Goal: Information Seeking & Learning: Learn about a topic

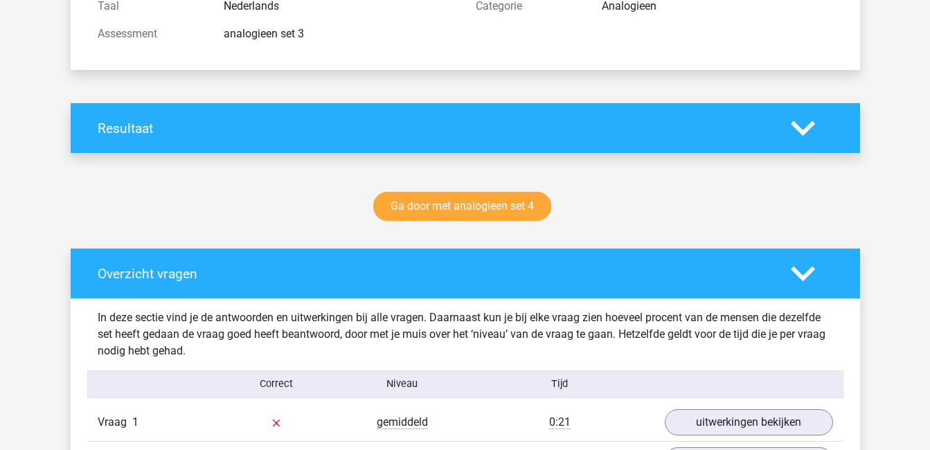
scroll to position [189, 0]
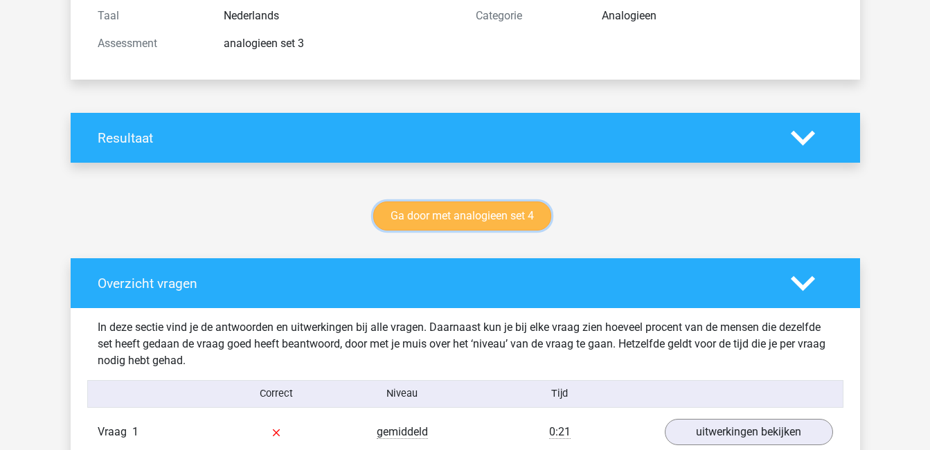
click at [494, 216] on link "Ga door met analogieen set 4" at bounding box center [462, 216] width 178 height 29
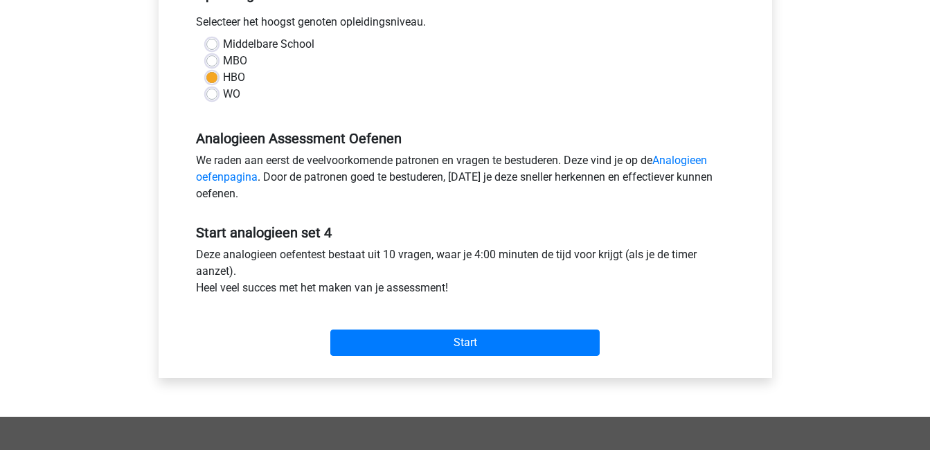
scroll to position [328, 0]
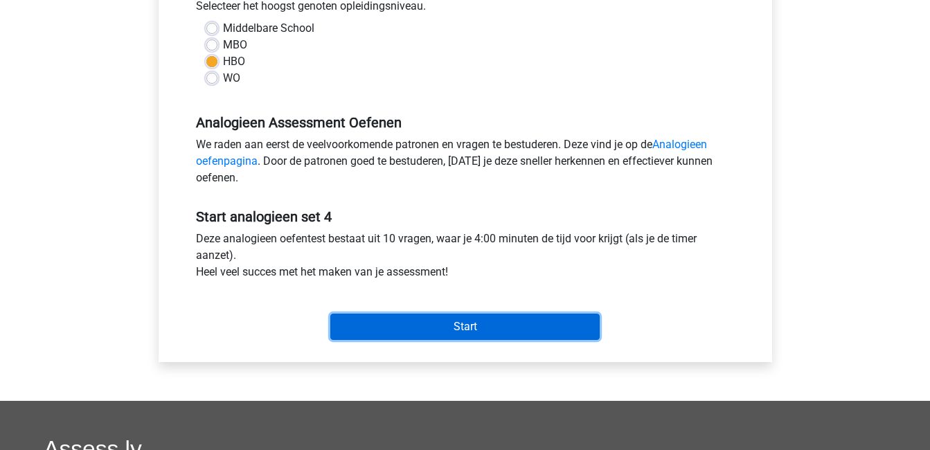
click at [508, 321] on input "Start" at bounding box center [464, 327] width 269 height 26
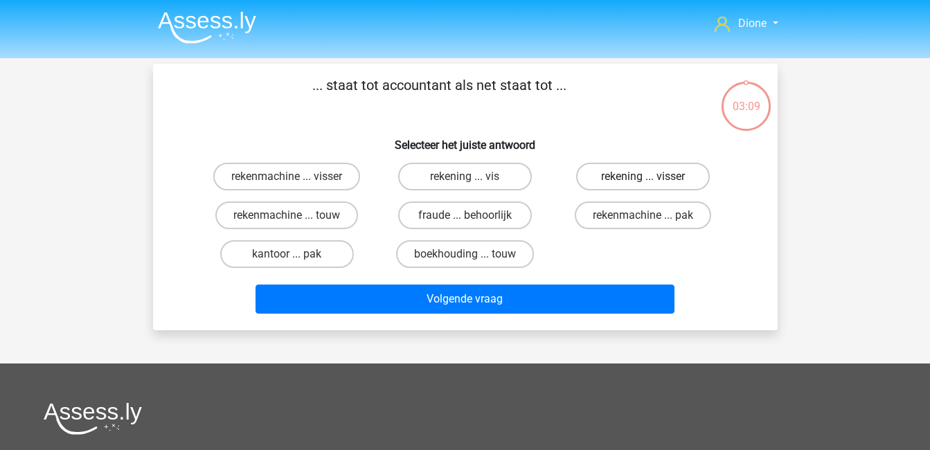
click at [630, 182] on label "rekening ... visser" at bounding box center [643, 177] width 134 height 28
click at [643, 182] on input "rekening ... visser" at bounding box center [647, 181] width 9 height 9
radio input "true"
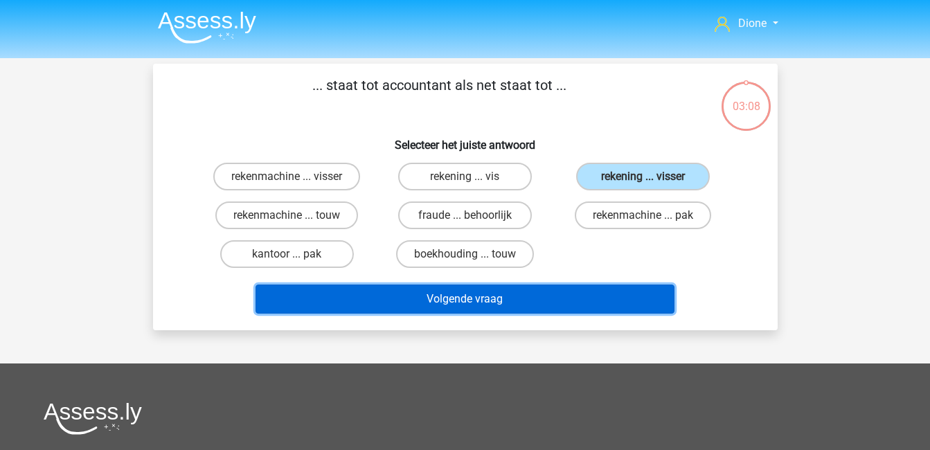
click at [615, 301] on button "Volgende vraag" at bounding box center [465, 299] width 419 height 29
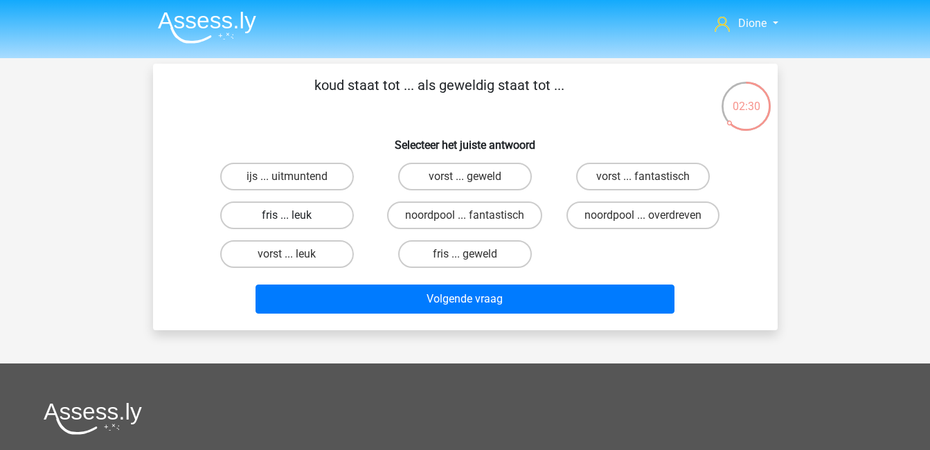
click at [330, 205] on label "fris ... leuk" at bounding box center [287, 216] width 134 height 28
click at [296, 215] on input "fris ... leuk" at bounding box center [291, 219] width 9 height 9
radio input "true"
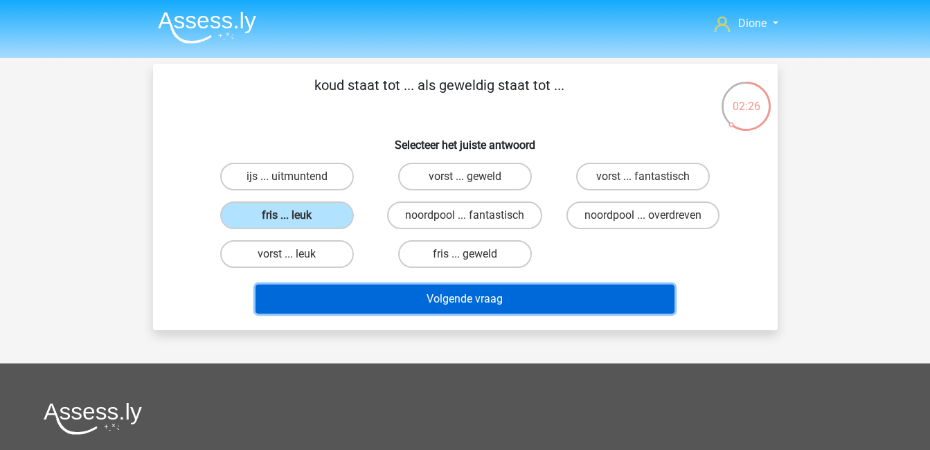
click at [467, 292] on button "Volgende vraag" at bounding box center [465, 299] width 419 height 29
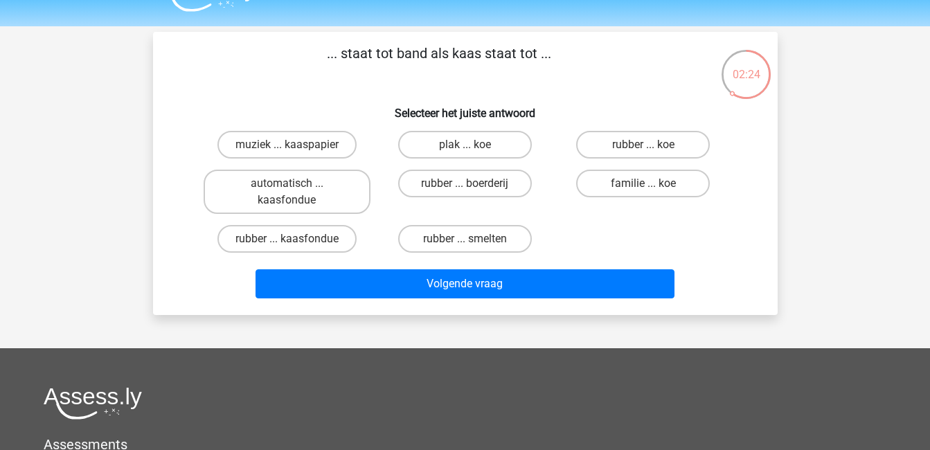
scroll to position [27, 0]
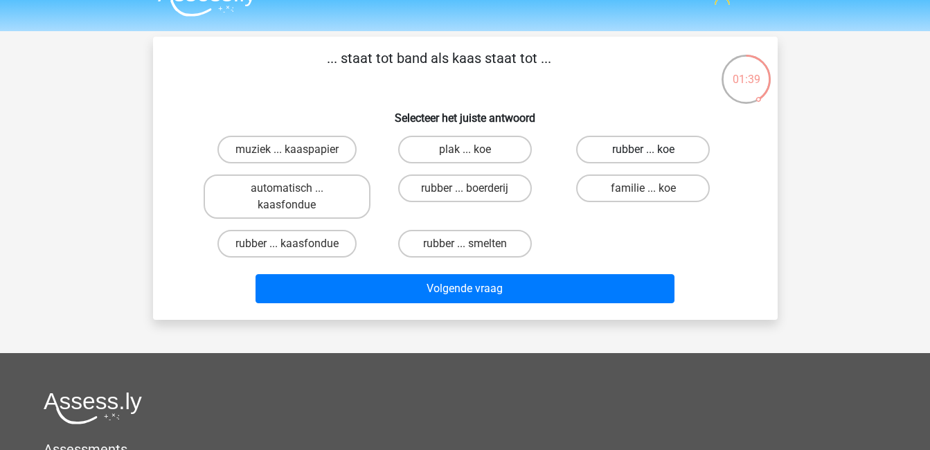
click at [632, 149] on label "rubber ... koe" at bounding box center [643, 150] width 134 height 28
click at [643, 150] on input "rubber ... koe" at bounding box center [647, 154] width 9 height 9
radio input "true"
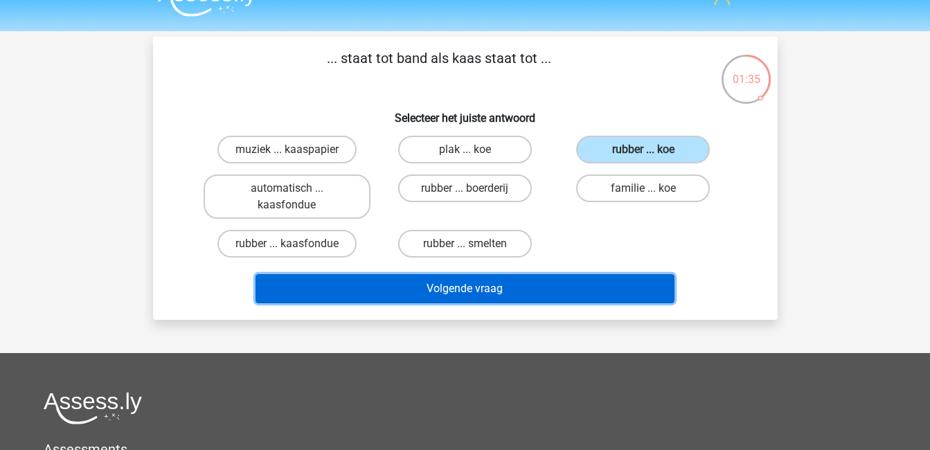
click at [555, 283] on button "Volgende vraag" at bounding box center [465, 288] width 419 height 29
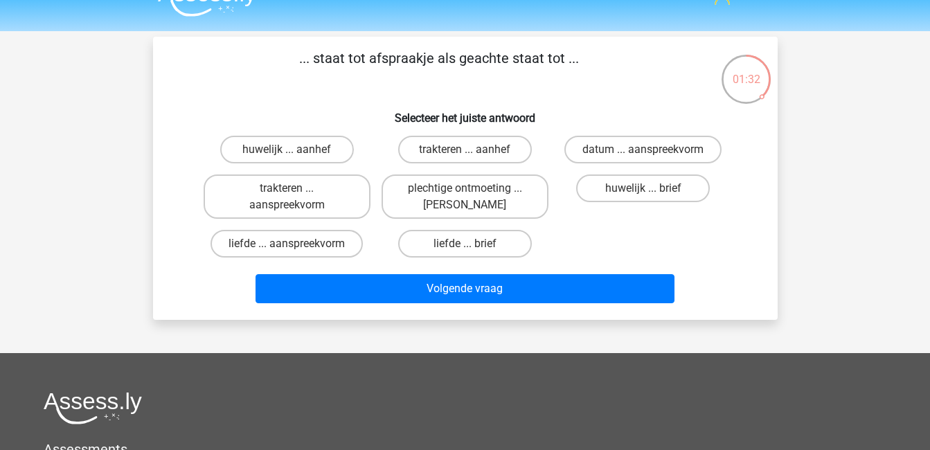
scroll to position [0, 0]
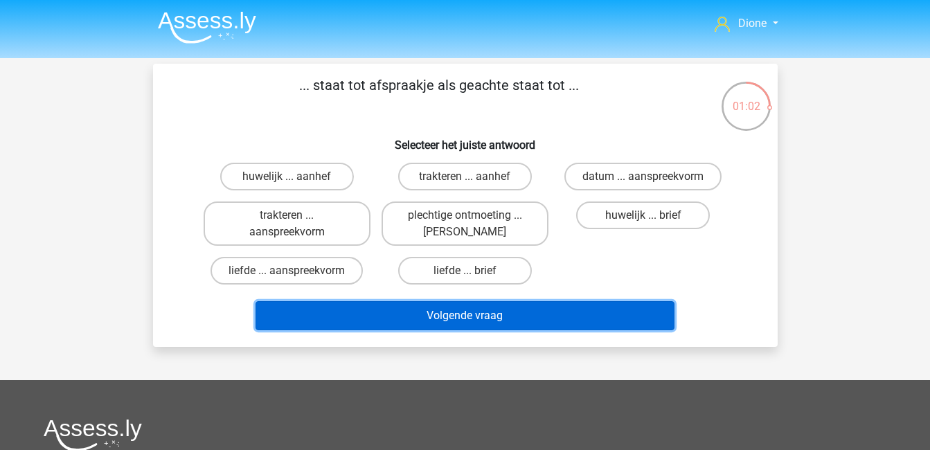
click at [499, 313] on button "Volgende vraag" at bounding box center [465, 315] width 419 height 29
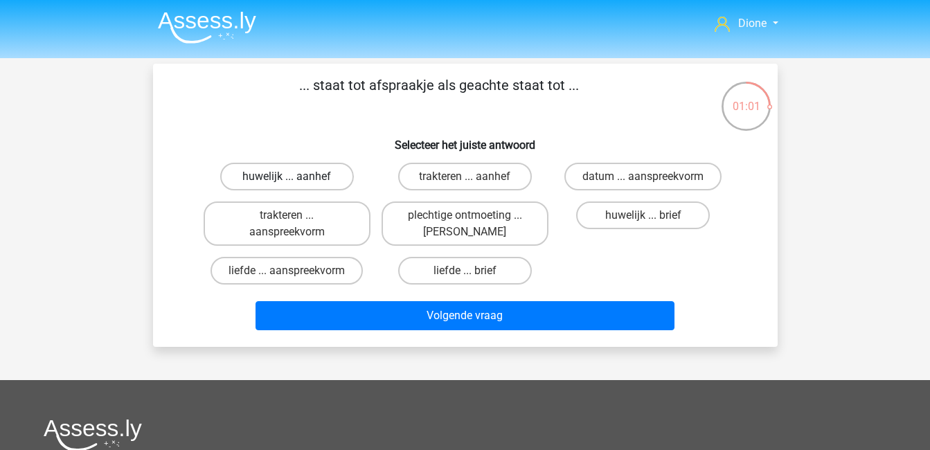
click at [339, 175] on label "huwelijk ... aanhef" at bounding box center [287, 177] width 134 height 28
click at [296, 177] on input "huwelijk ... aanhef" at bounding box center [291, 181] width 9 height 9
radio input "true"
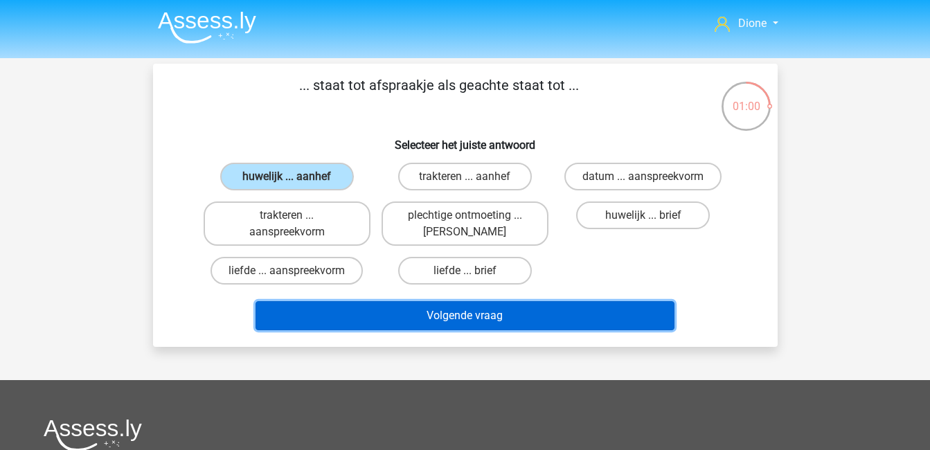
click at [496, 317] on button "Volgende vraag" at bounding box center [465, 315] width 419 height 29
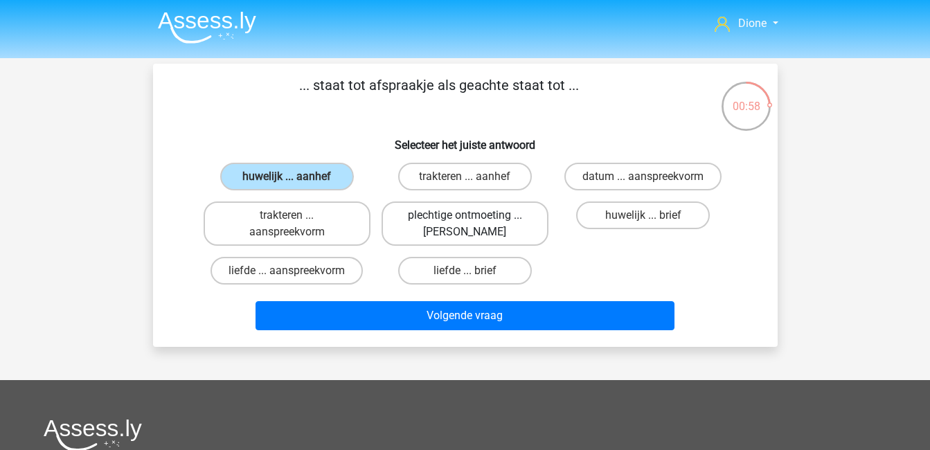
click at [493, 217] on label "plechtige ontmoeting ... [PERSON_NAME]" at bounding box center [465, 224] width 167 height 44
click at [474, 217] on input "plechtige ontmoeting ... [PERSON_NAME]" at bounding box center [469, 219] width 9 height 9
radio input "true"
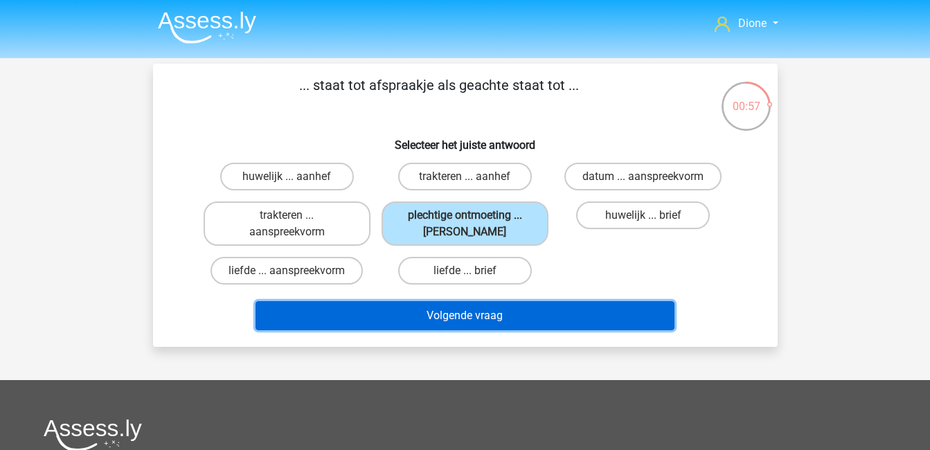
click at [507, 305] on button "Volgende vraag" at bounding box center [465, 315] width 419 height 29
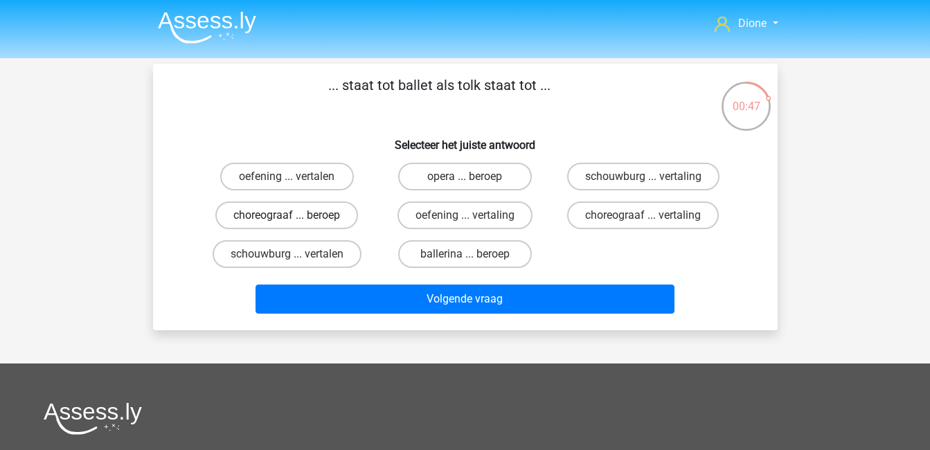
click at [339, 213] on label "choreograaf ... beroep" at bounding box center [286, 216] width 143 height 28
click at [296, 215] on input "choreograaf ... beroep" at bounding box center [291, 219] width 9 height 9
radio input "true"
click at [681, 215] on label "choreograaf ... vertaling" at bounding box center [643, 216] width 152 height 28
click at [652, 215] on input "choreograaf ... vertaling" at bounding box center [647, 219] width 9 height 9
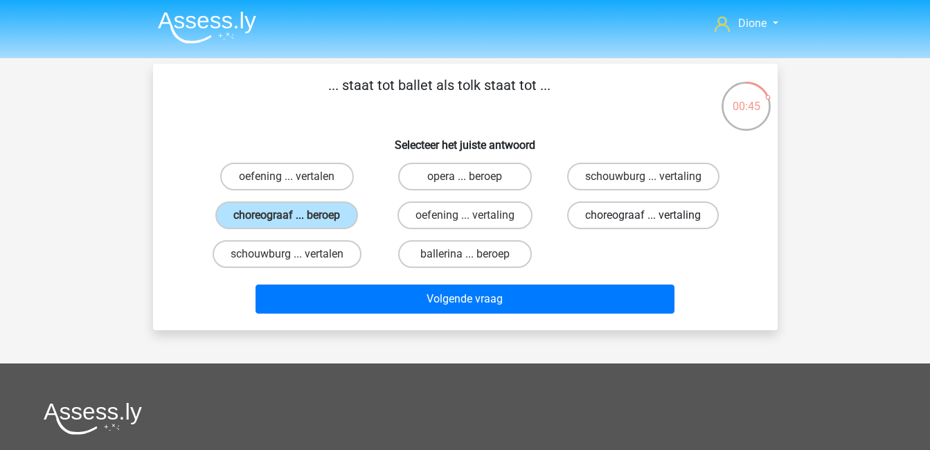
radio input "true"
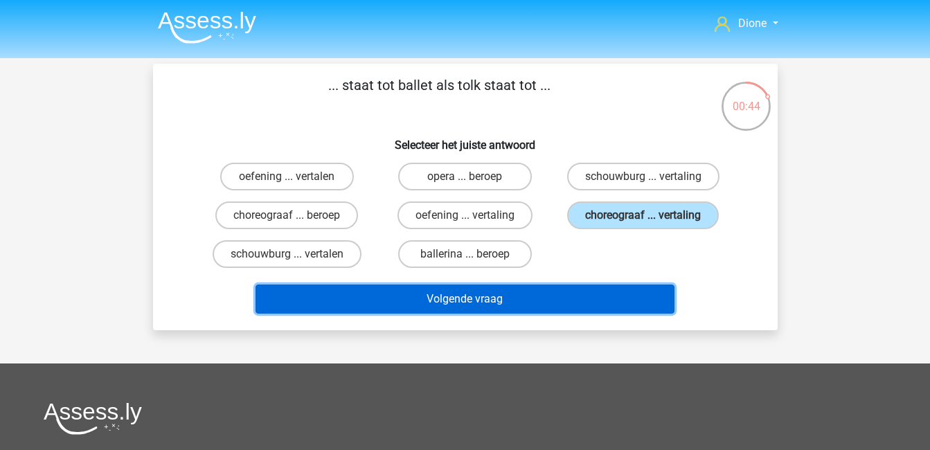
click at [637, 295] on button "Volgende vraag" at bounding box center [465, 299] width 419 height 29
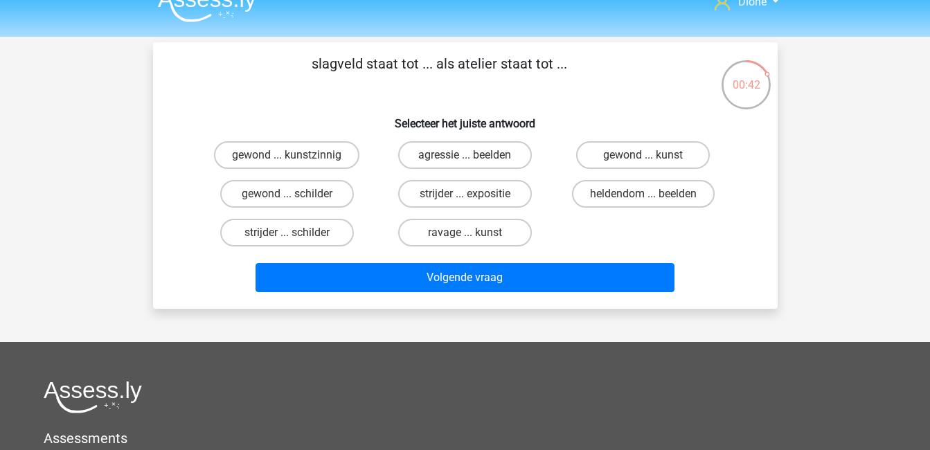
scroll to position [21, 0]
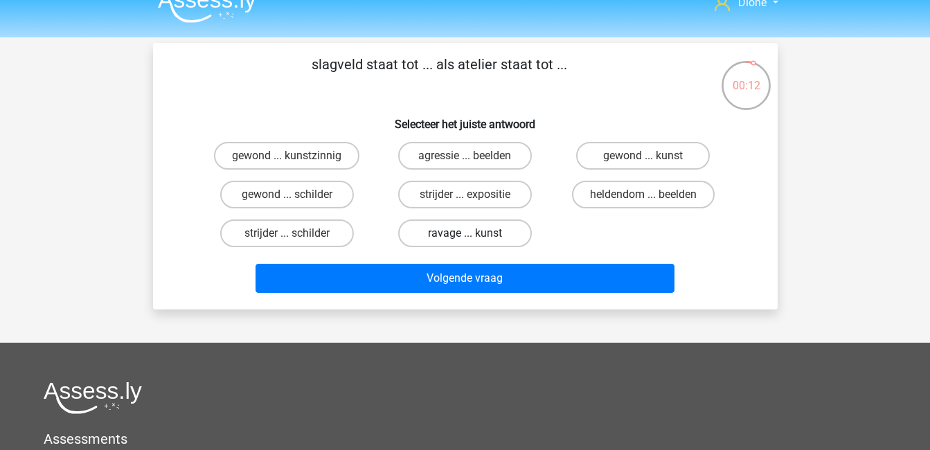
click at [495, 231] on label "ravage ... kunst" at bounding box center [465, 234] width 134 height 28
click at [474, 233] on input "ravage ... kunst" at bounding box center [469, 237] width 9 height 9
radio input "true"
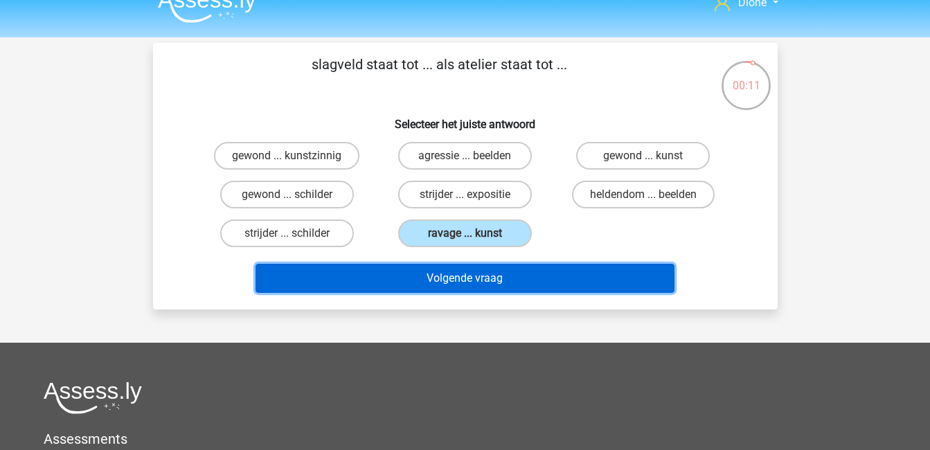
click at [564, 274] on button "Volgende vraag" at bounding box center [465, 278] width 419 height 29
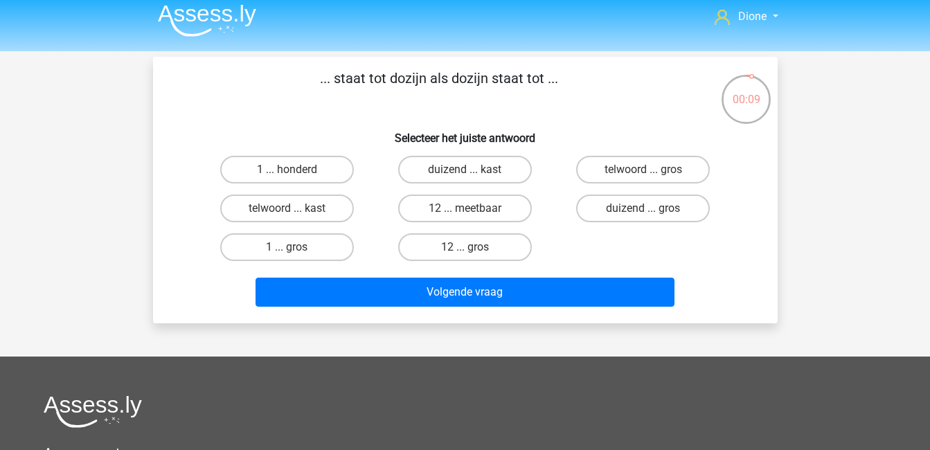
scroll to position [4, 0]
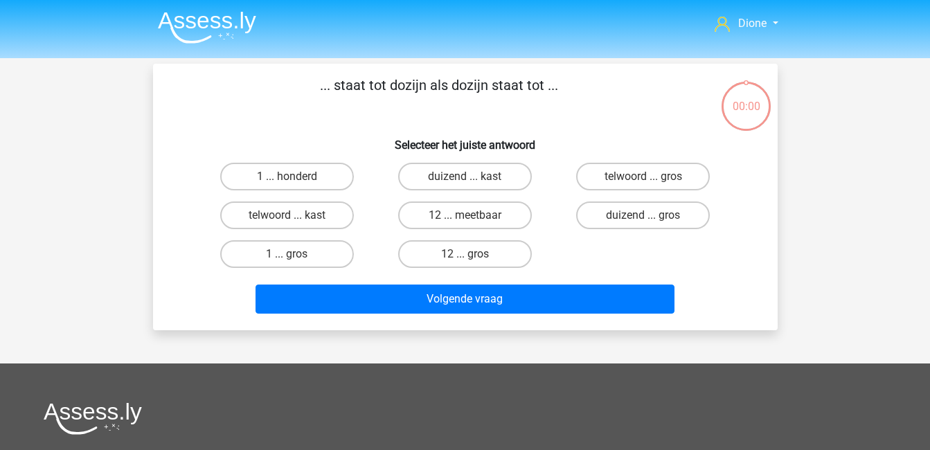
scroll to position [4, 0]
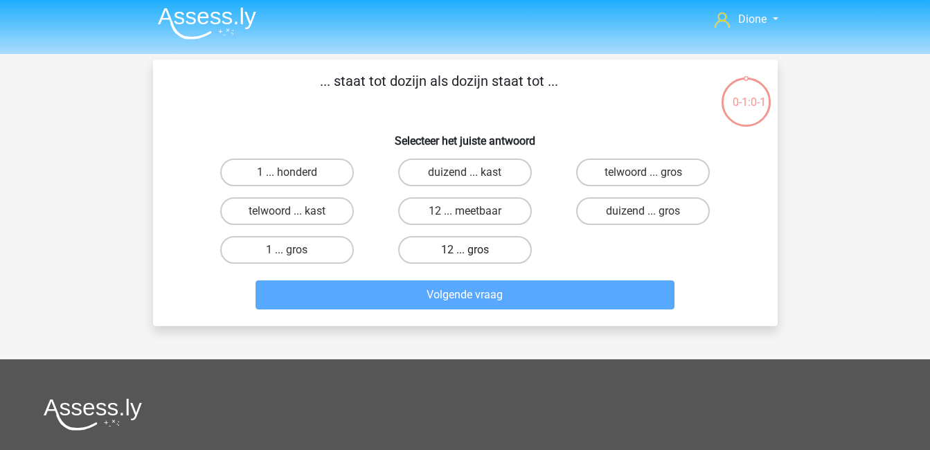
click at [479, 247] on label "12 ... gros" at bounding box center [465, 250] width 134 height 28
click at [474, 250] on input "12 ... gros" at bounding box center [469, 254] width 9 height 9
radio input "true"
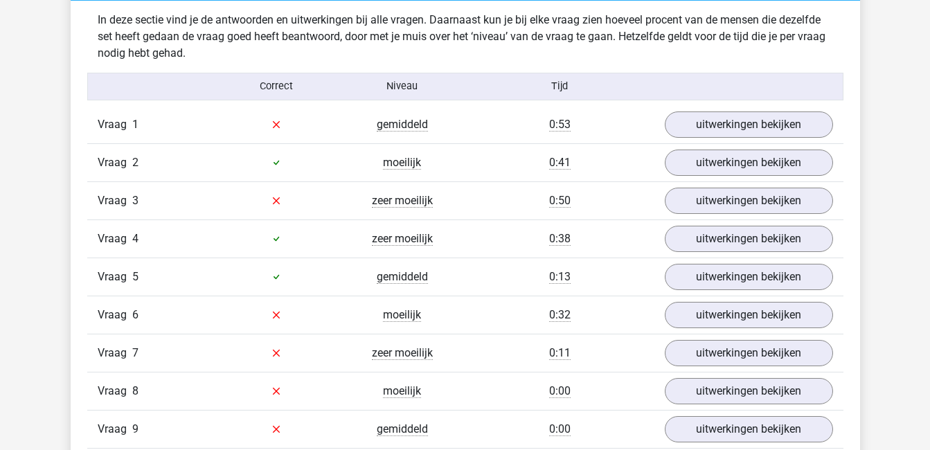
scroll to position [847, 0]
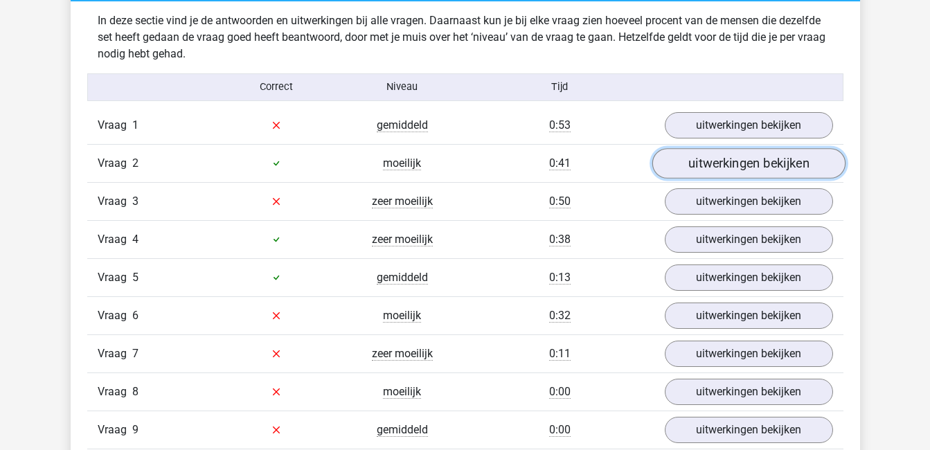
click at [740, 168] on link "uitwerkingen bekijken" at bounding box center [748, 163] width 193 height 30
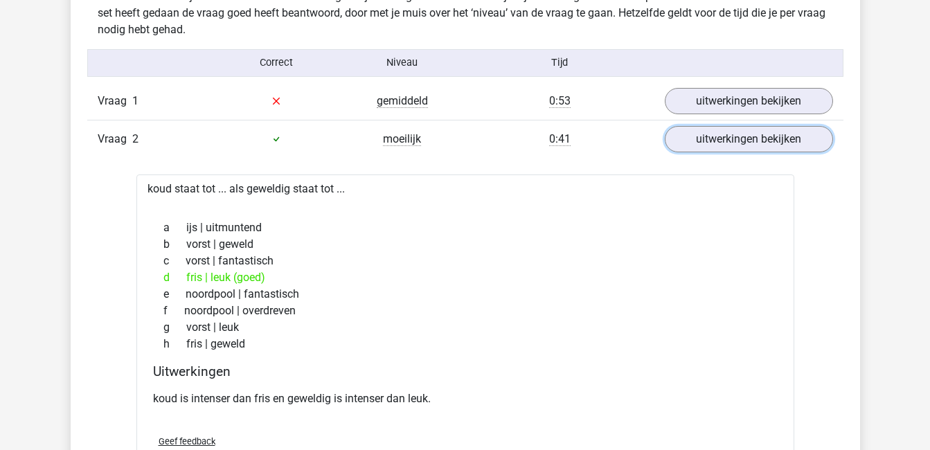
scroll to position [888, 0]
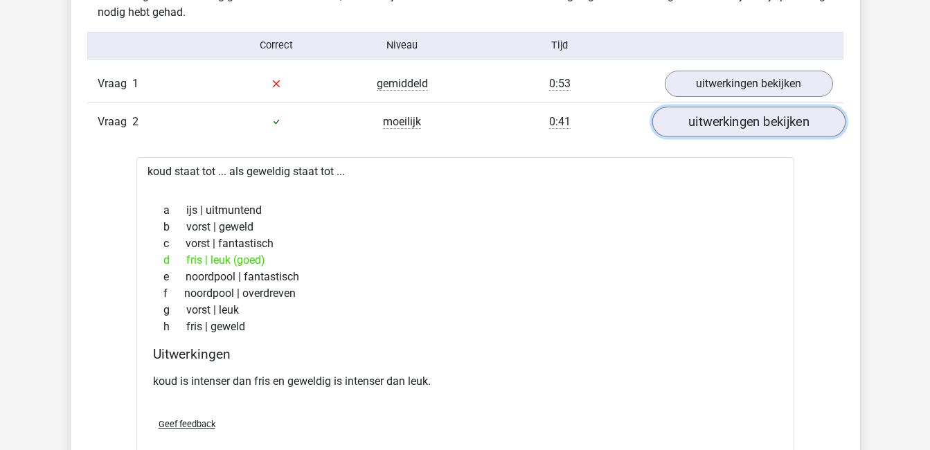
click at [755, 129] on link "uitwerkingen bekijken" at bounding box center [748, 122] width 193 height 30
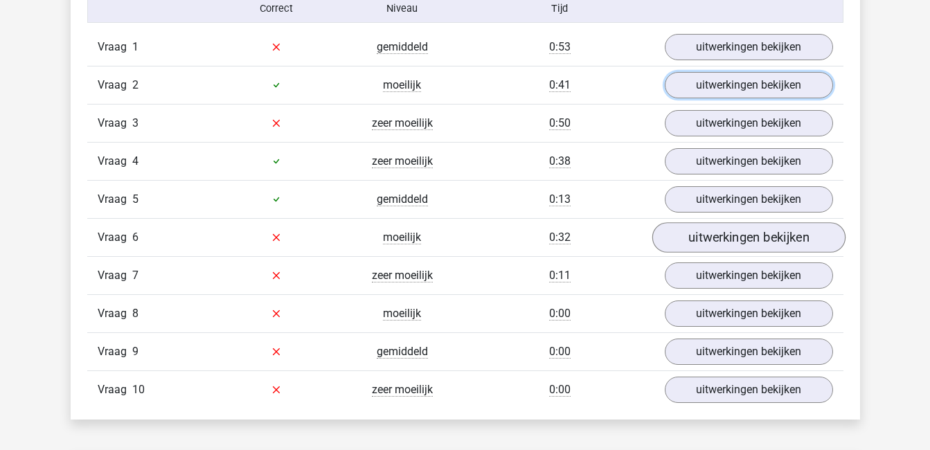
scroll to position [929, 0]
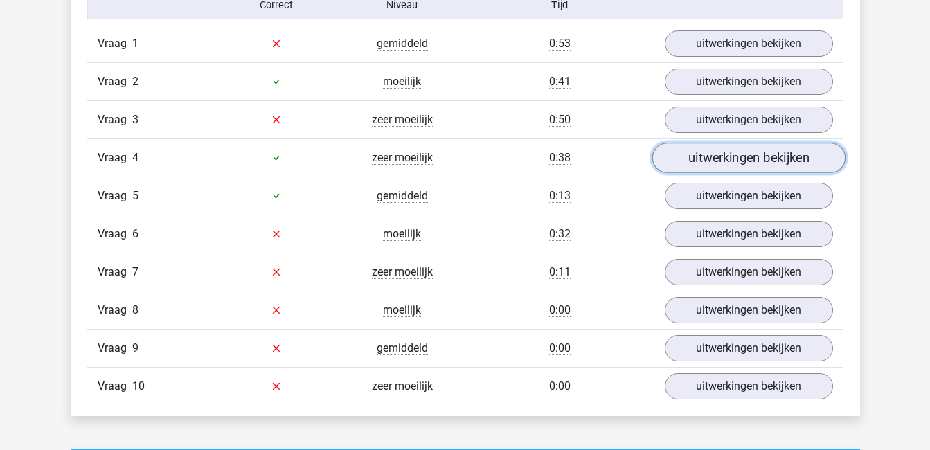
click at [714, 161] on link "uitwerkingen bekijken" at bounding box center [748, 158] width 193 height 30
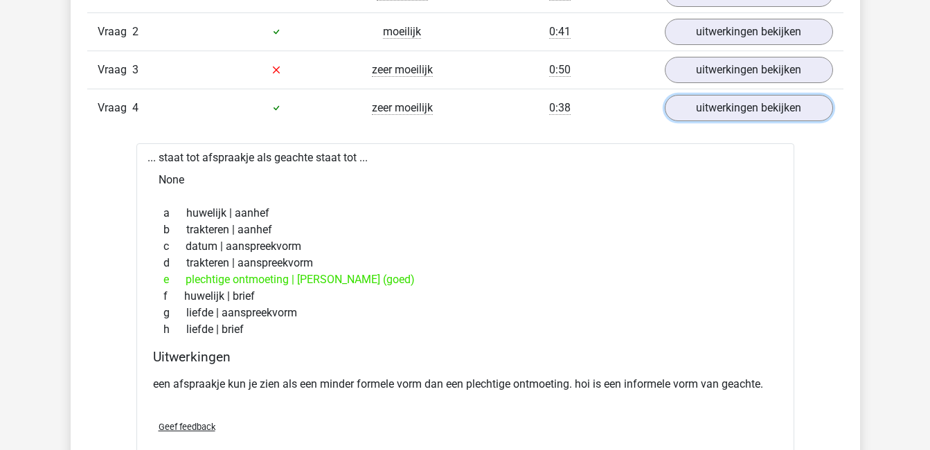
scroll to position [983, 0]
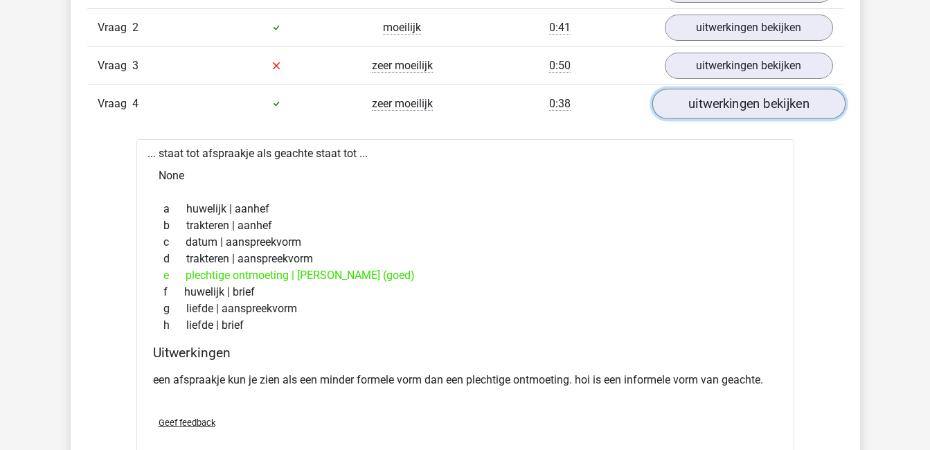
click at [741, 100] on link "uitwerkingen bekijken" at bounding box center [748, 104] width 193 height 30
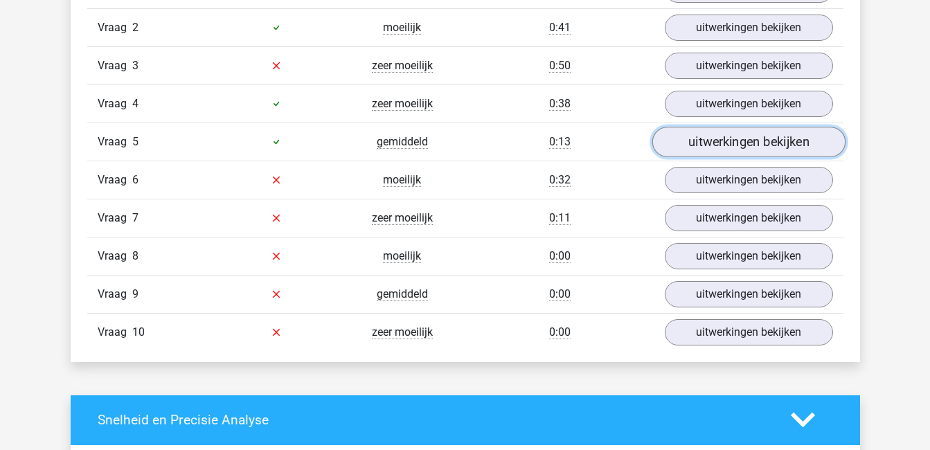
click at [744, 142] on link "uitwerkingen bekijken" at bounding box center [748, 142] width 193 height 30
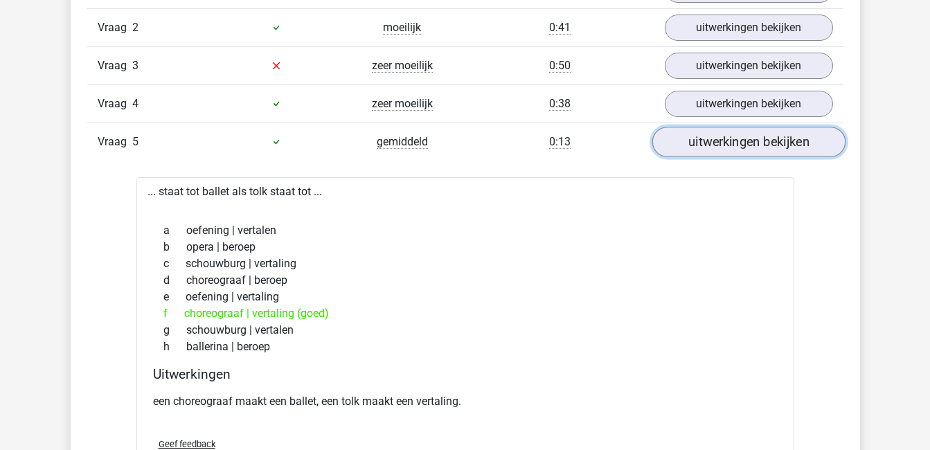
click at [744, 142] on link "uitwerkingen bekijken" at bounding box center [748, 142] width 193 height 30
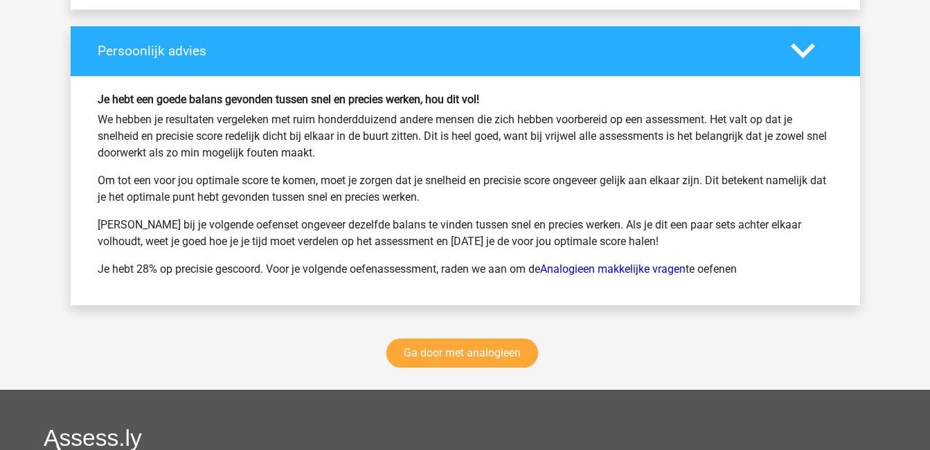
scroll to position [1811, 0]
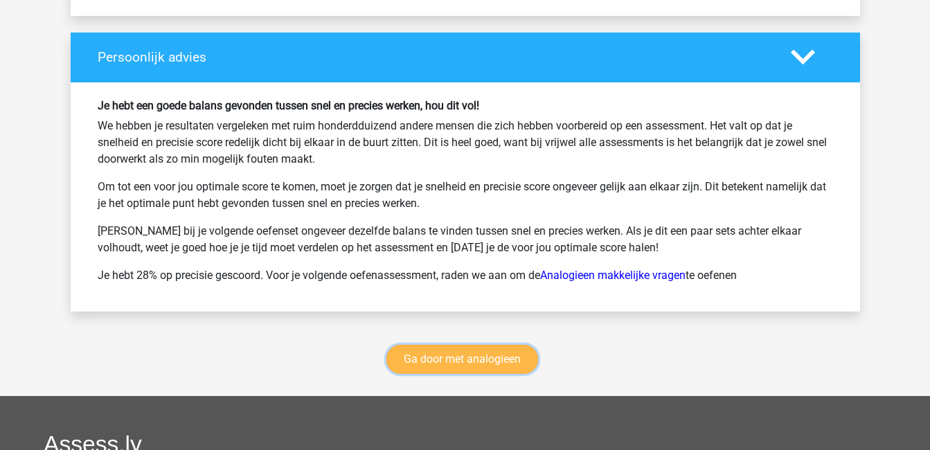
click at [521, 358] on link "Ga door met analogieen" at bounding box center [462, 359] width 152 height 29
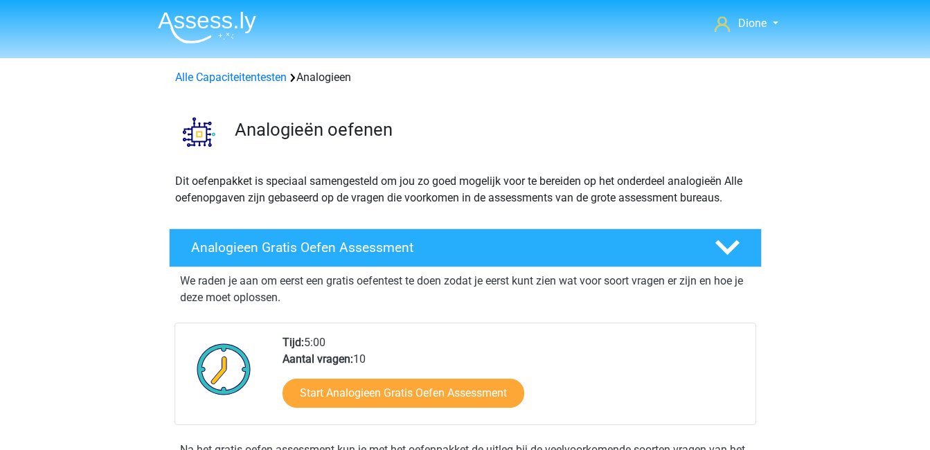
scroll to position [569, 0]
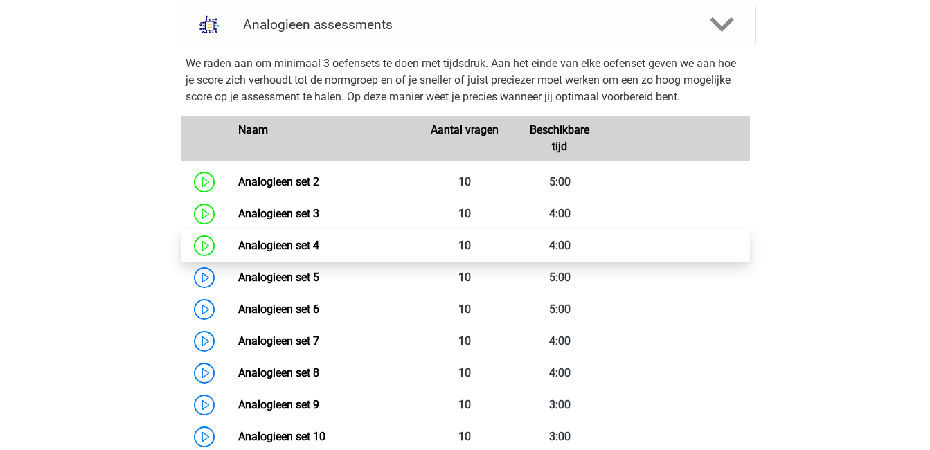
click at [319, 249] on link "Analogieen set 4" at bounding box center [278, 245] width 81 height 13
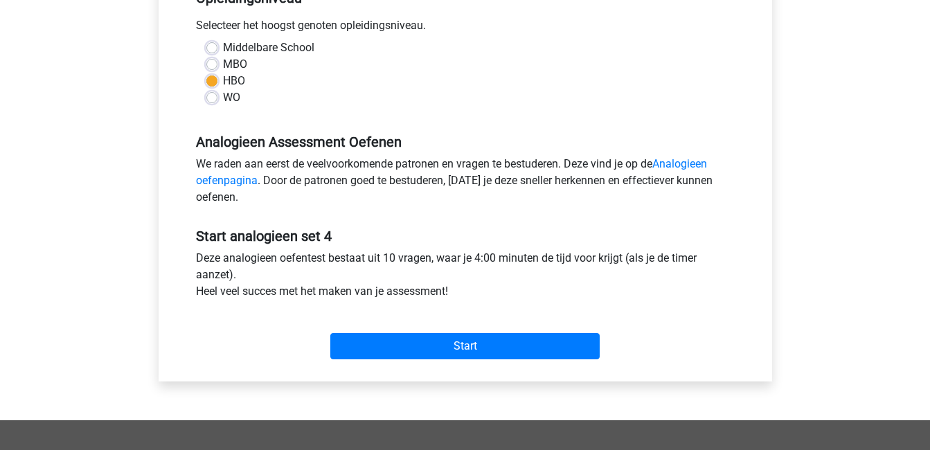
scroll to position [305, 0]
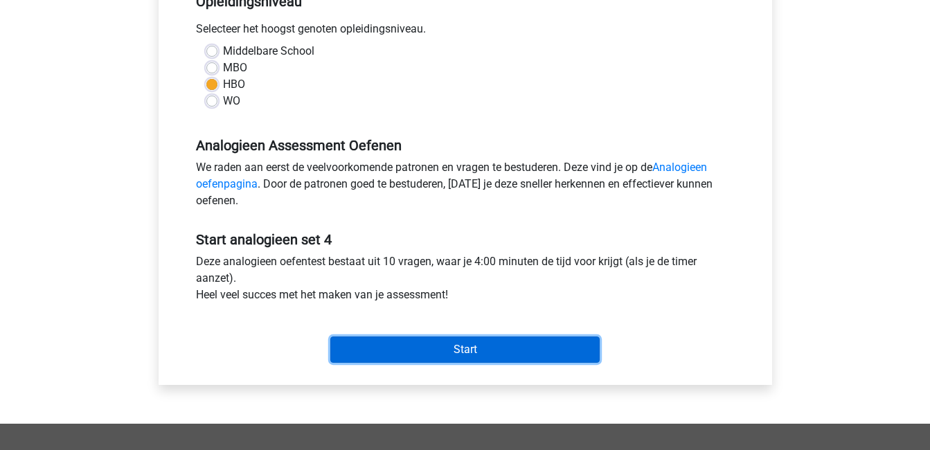
click at [435, 355] on input "Start" at bounding box center [464, 350] width 269 height 26
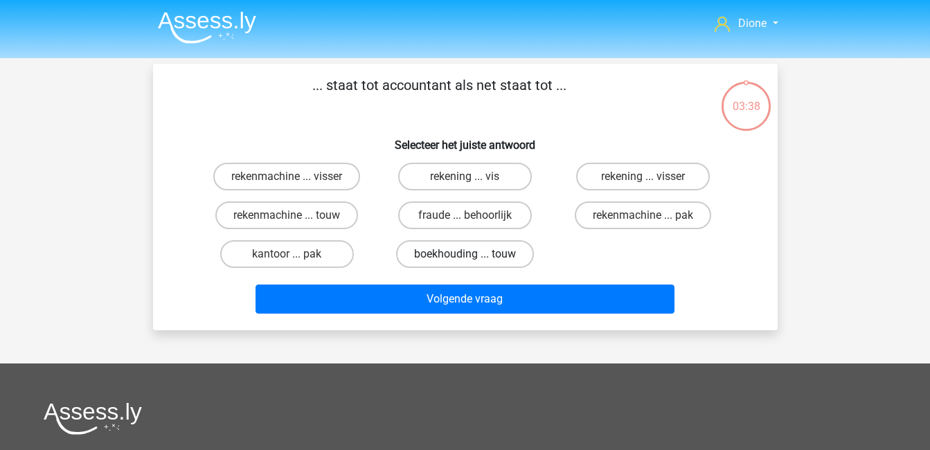
click at [476, 254] on label "boekhouding ... touw" at bounding box center [465, 254] width 138 height 28
click at [474, 254] on input "boekhouding ... touw" at bounding box center [469, 258] width 9 height 9
radio input "true"
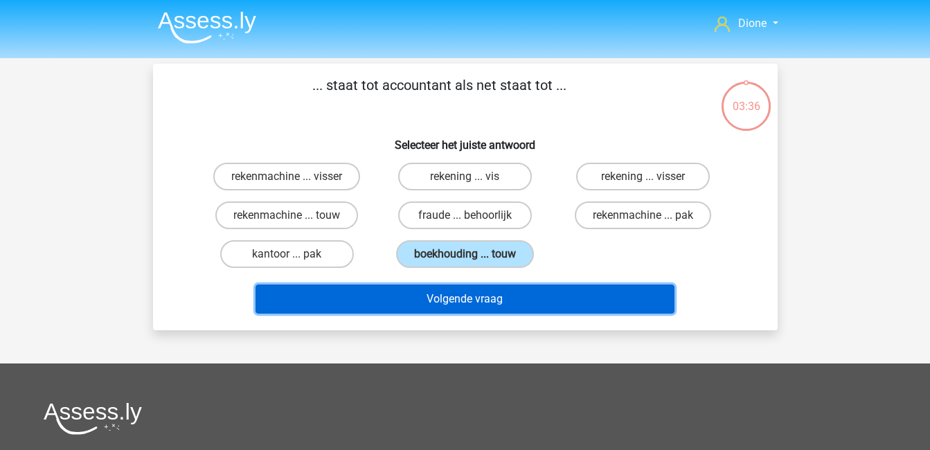
click at [512, 296] on button "Volgende vraag" at bounding box center [465, 299] width 419 height 29
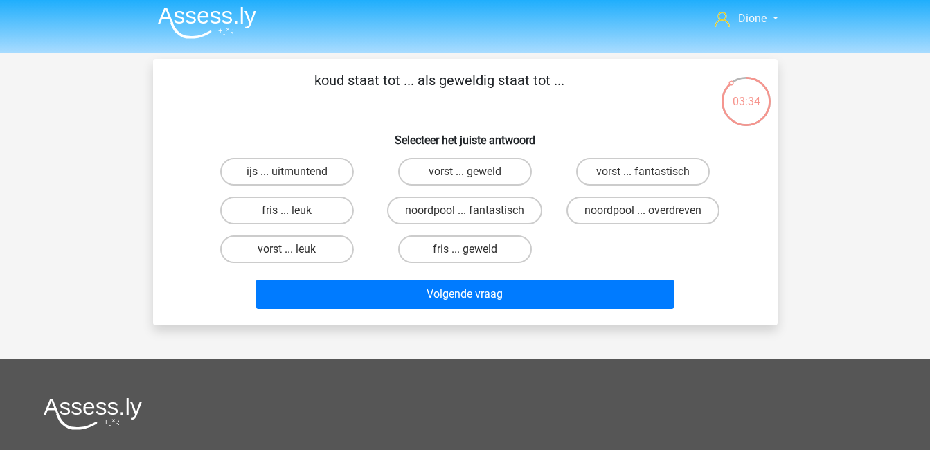
scroll to position [4, 0]
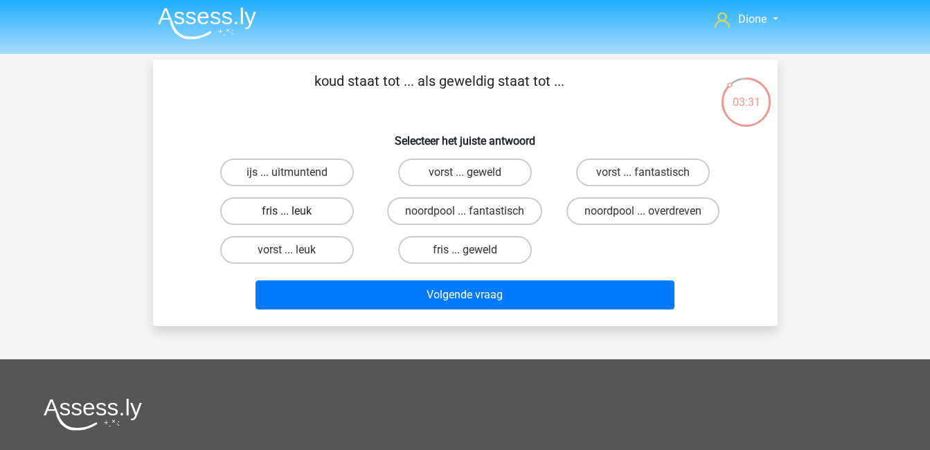
click at [318, 208] on label "fris ... leuk" at bounding box center [287, 211] width 134 height 28
click at [296, 211] on input "fris ... leuk" at bounding box center [291, 215] width 9 height 9
radio input "true"
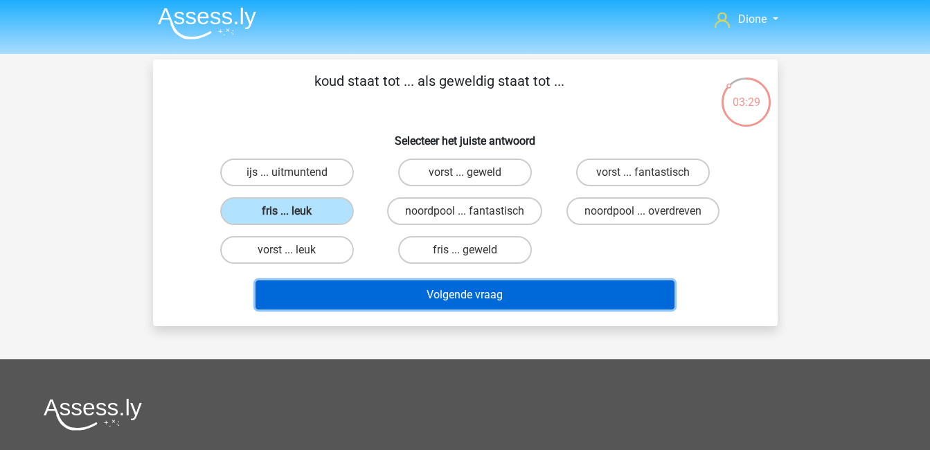
click at [490, 291] on button "Volgende vraag" at bounding box center [465, 294] width 419 height 29
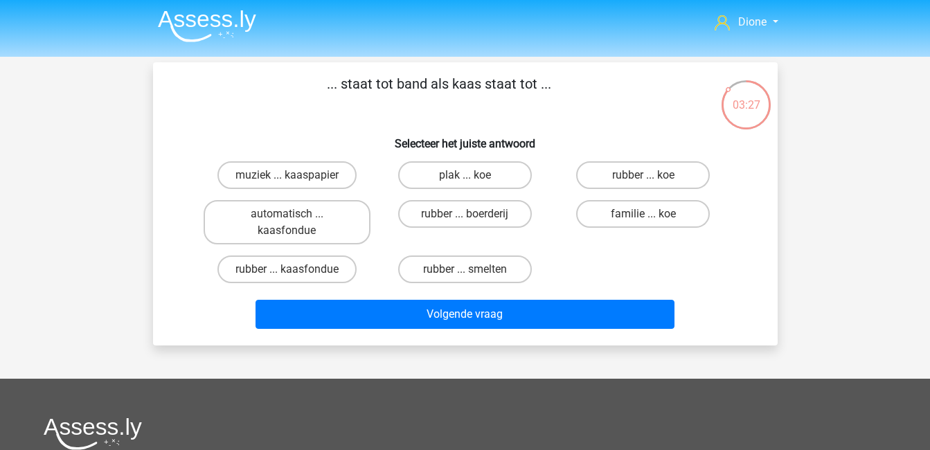
scroll to position [1, 0]
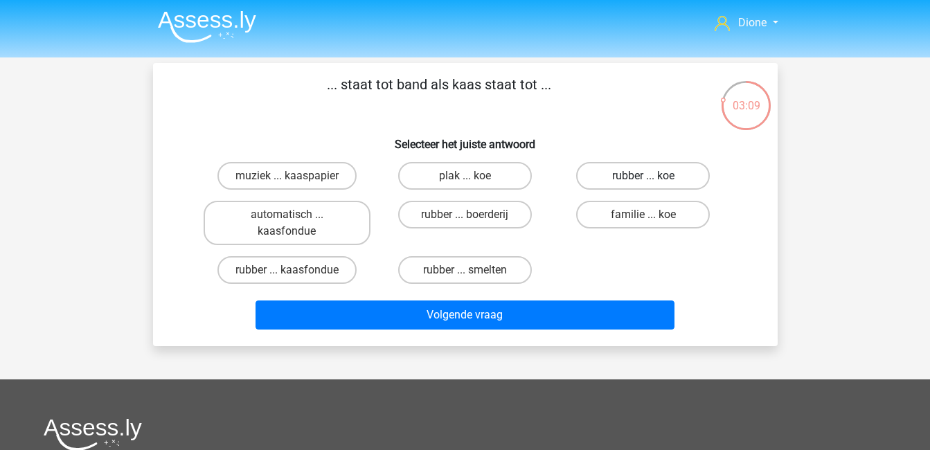
click at [665, 179] on label "rubber ... koe" at bounding box center [643, 176] width 134 height 28
click at [652, 179] on input "rubber ... koe" at bounding box center [647, 180] width 9 height 9
radio input "true"
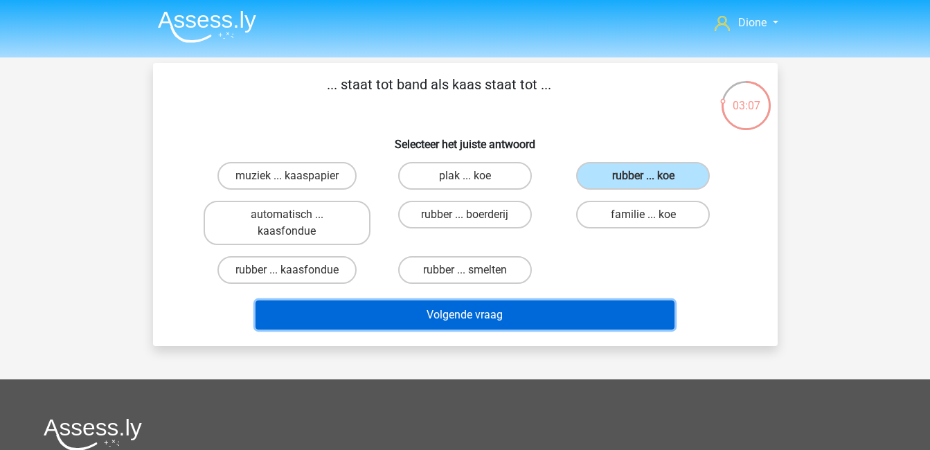
click at [623, 309] on button "Volgende vraag" at bounding box center [465, 315] width 419 height 29
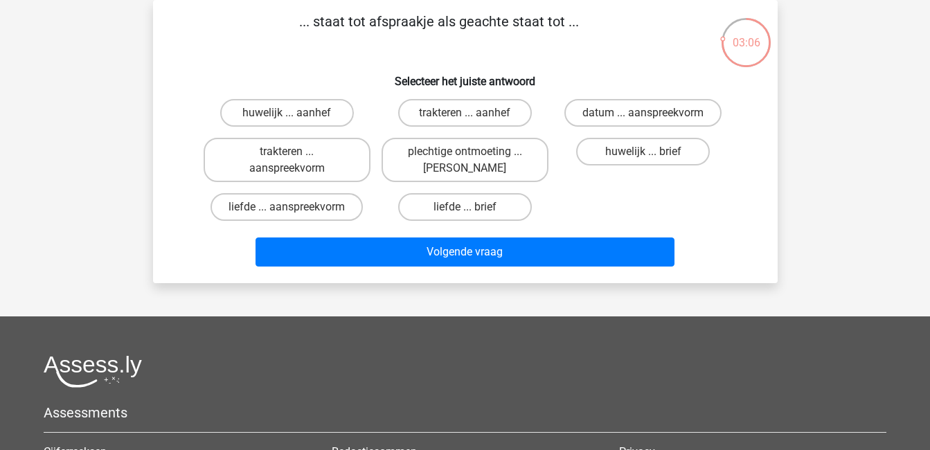
scroll to position [0, 0]
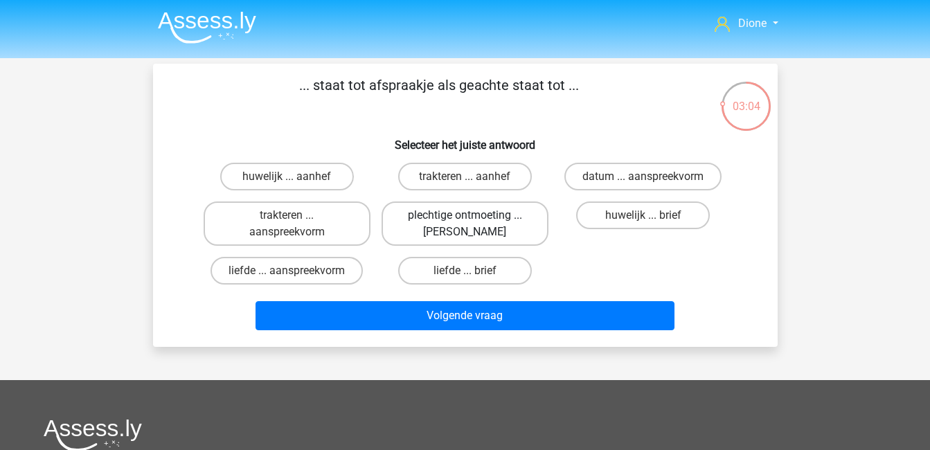
click at [493, 220] on label "plechtige ontmoeting ... hoi" at bounding box center [465, 224] width 167 height 44
click at [474, 220] on input "plechtige ontmoeting ... hoi" at bounding box center [469, 219] width 9 height 9
radio input "true"
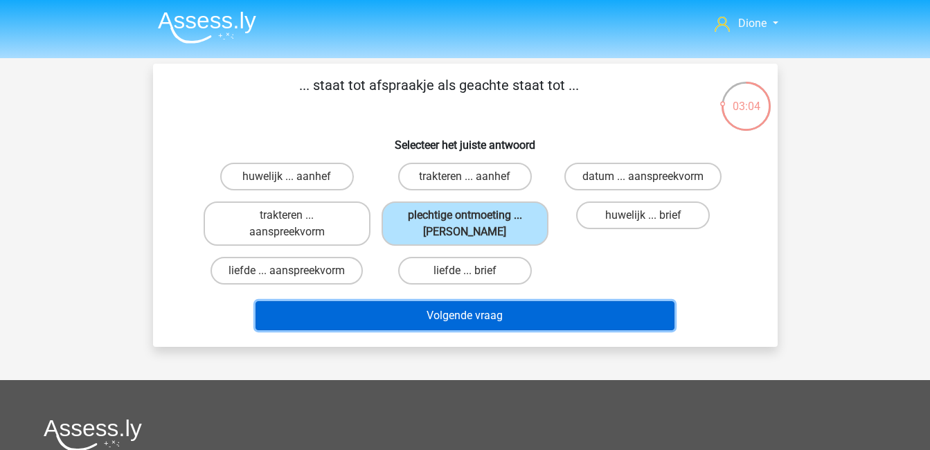
click at [561, 314] on button "Volgende vraag" at bounding box center [465, 315] width 419 height 29
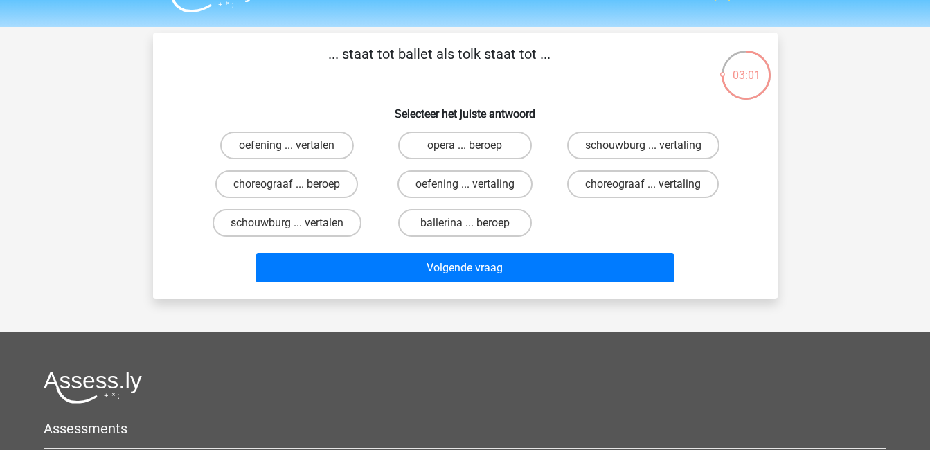
scroll to position [26, 0]
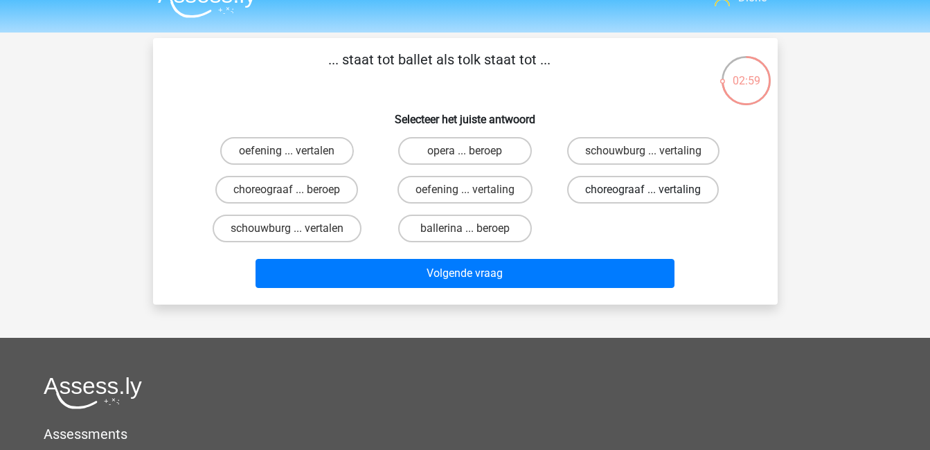
click at [660, 195] on label "choreograaf ... vertaling" at bounding box center [643, 190] width 152 height 28
click at [652, 195] on input "choreograaf ... vertaling" at bounding box center [647, 194] width 9 height 9
radio input "true"
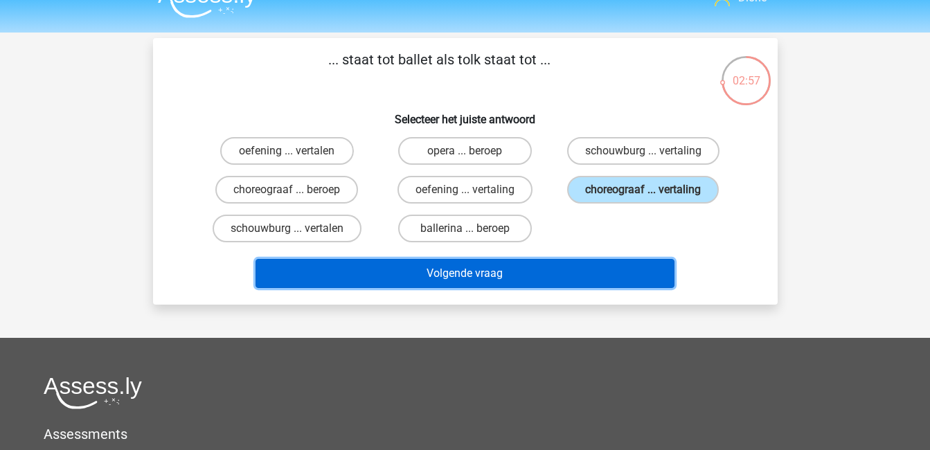
click at [652, 272] on button "Volgende vraag" at bounding box center [465, 273] width 419 height 29
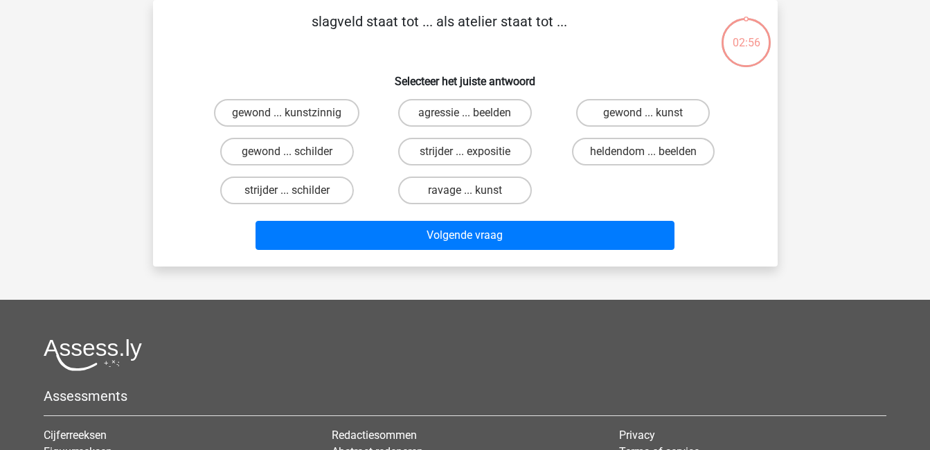
scroll to position [0, 0]
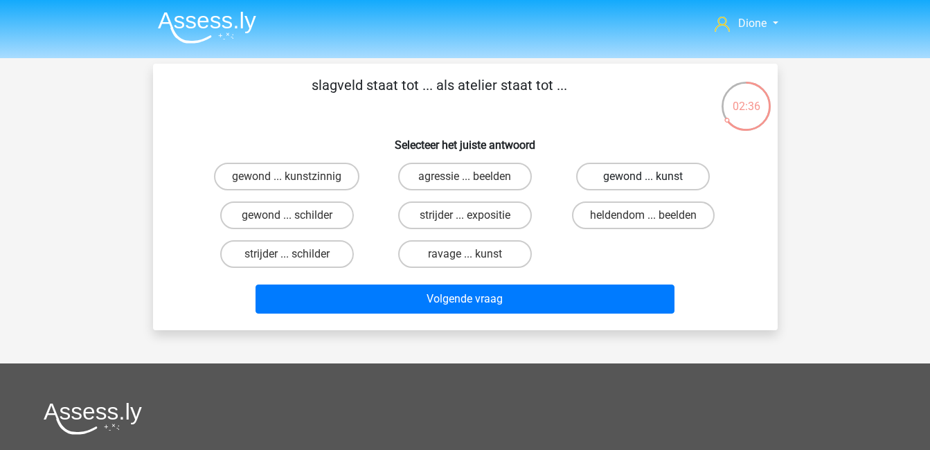
click at [630, 175] on label "gewond ... kunst" at bounding box center [643, 177] width 134 height 28
click at [643, 177] on input "gewond ... kunst" at bounding box center [647, 181] width 9 height 9
radio input "true"
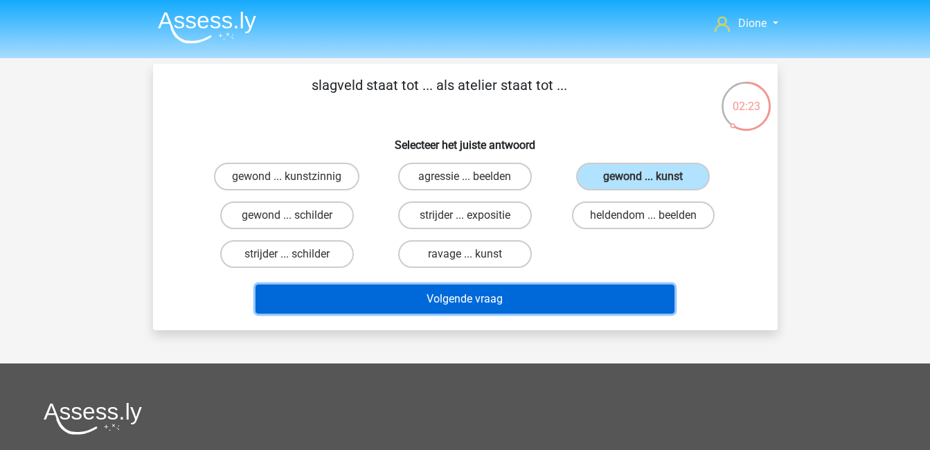
click at [573, 287] on button "Volgende vraag" at bounding box center [465, 299] width 419 height 29
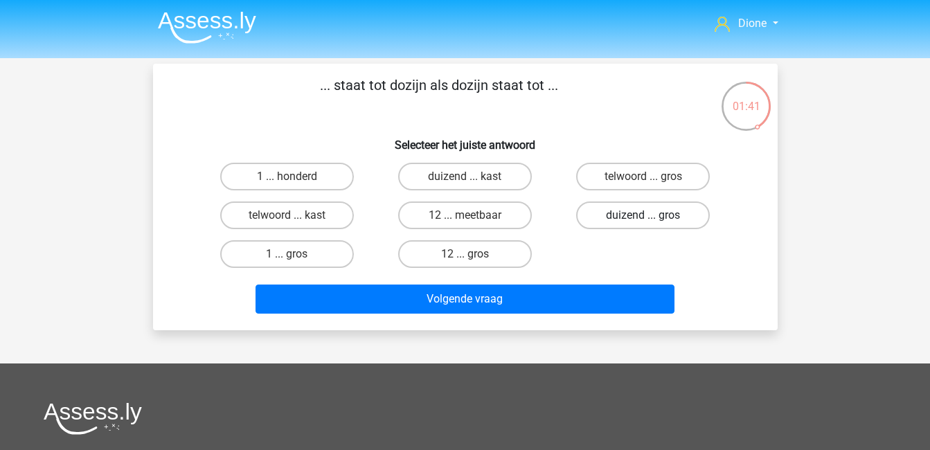
click at [620, 216] on label "duizend ... gros" at bounding box center [643, 216] width 134 height 28
click at [643, 216] on input "duizend ... gros" at bounding box center [647, 219] width 9 height 9
radio input "true"
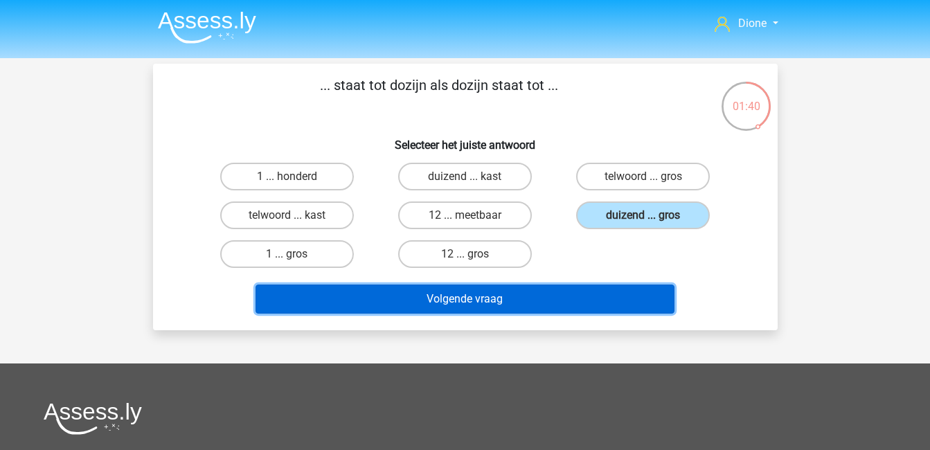
click at [580, 294] on button "Volgende vraag" at bounding box center [465, 299] width 419 height 29
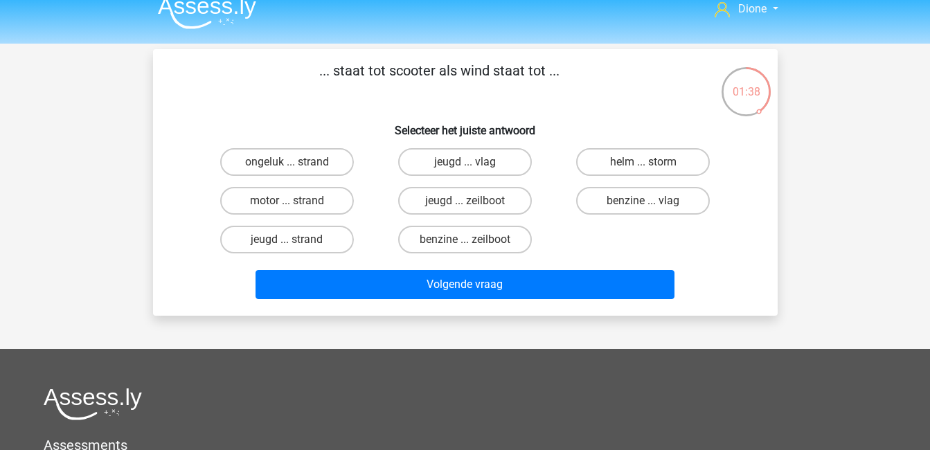
scroll to position [14, 0]
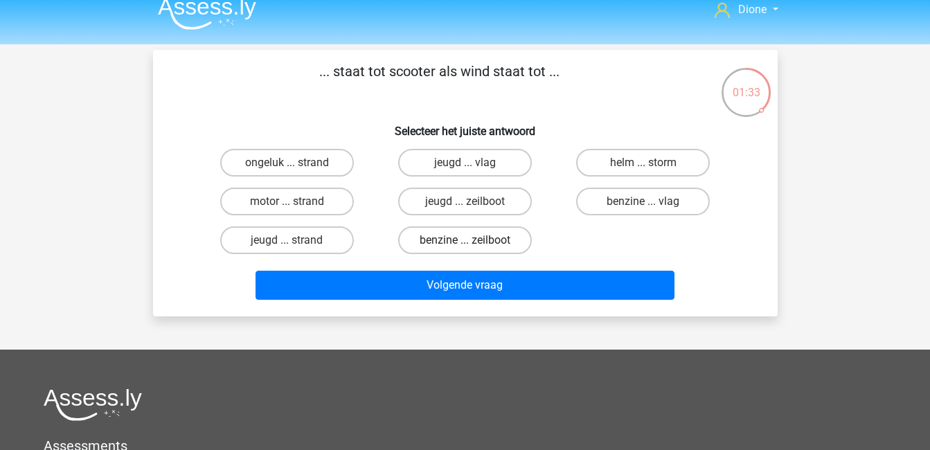
click at [490, 243] on label "benzine ... zeilboot" at bounding box center [465, 240] width 134 height 28
click at [474, 243] on input "benzine ... zeilboot" at bounding box center [469, 244] width 9 height 9
radio input "true"
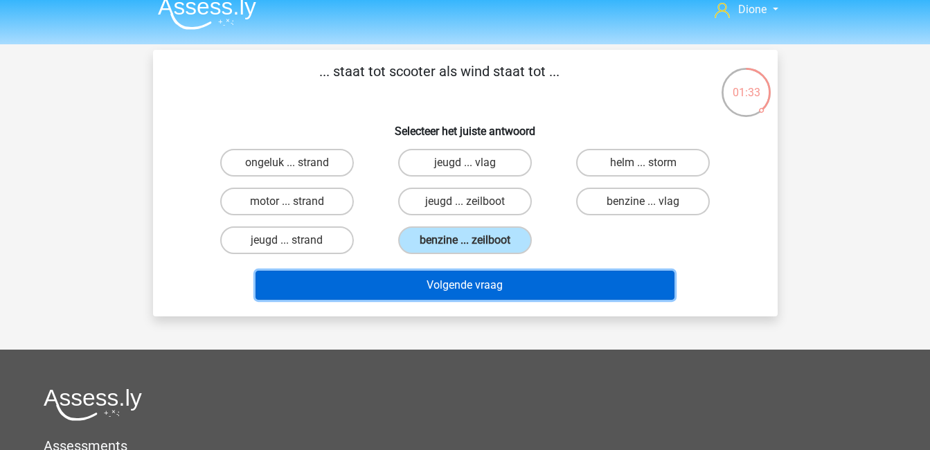
click at [516, 281] on button "Volgende vraag" at bounding box center [465, 285] width 419 height 29
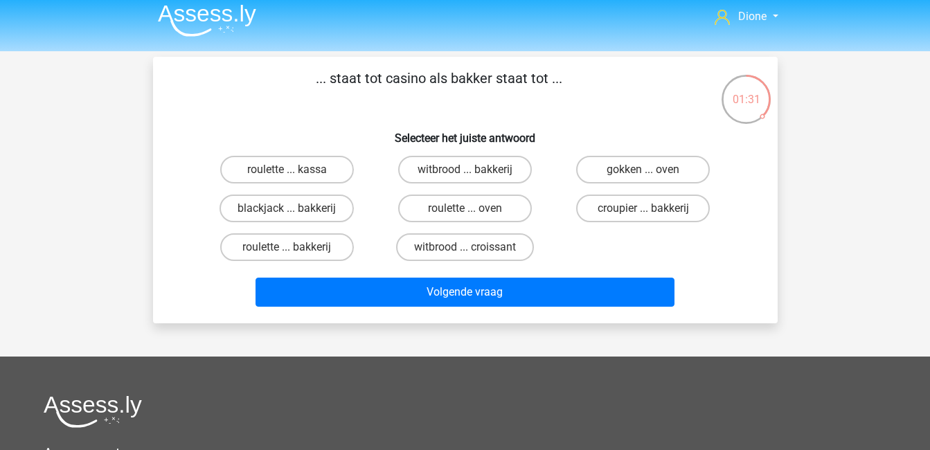
scroll to position [6, 0]
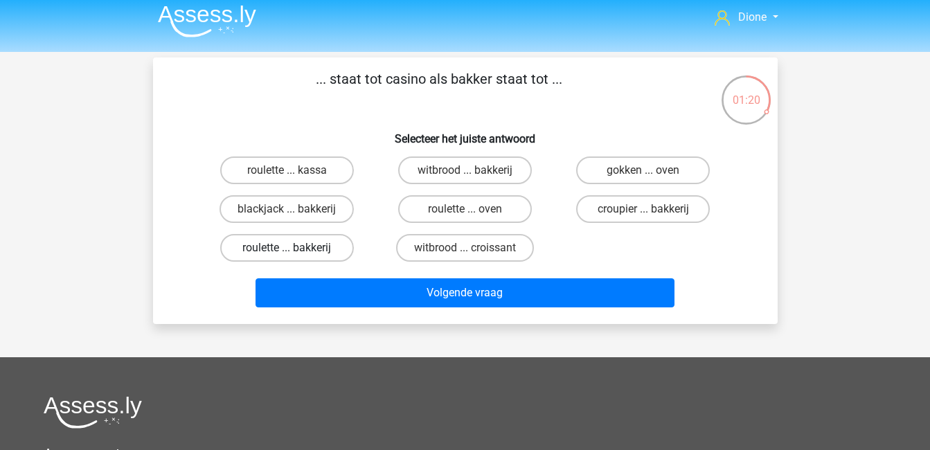
click at [300, 240] on label "roulette ... bakkerij" at bounding box center [287, 248] width 134 height 28
click at [296, 248] on input "roulette ... bakkerij" at bounding box center [291, 252] width 9 height 9
radio input "true"
click at [500, 205] on label "roulette ... oven" at bounding box center [465, 209] width 134 height 28
click at [474, 209] on input "roulette ... oven" at bounding box center [469, 213] width 9 height 9
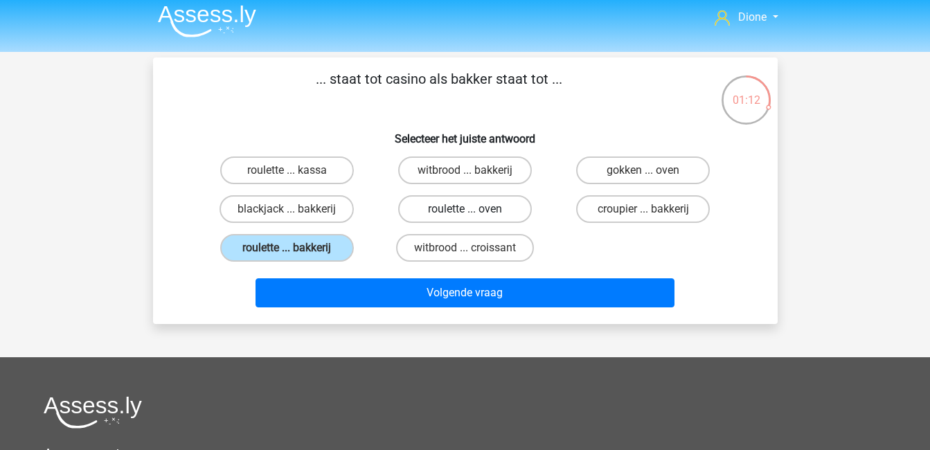
radio input "true"
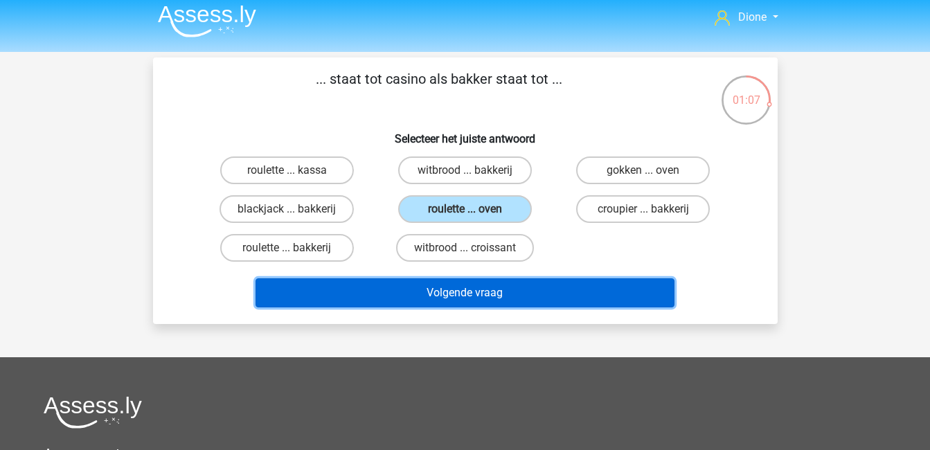
click at [521, 294] on button "Volgende vraag" at bounding box center [465, 292] width 419 height 29
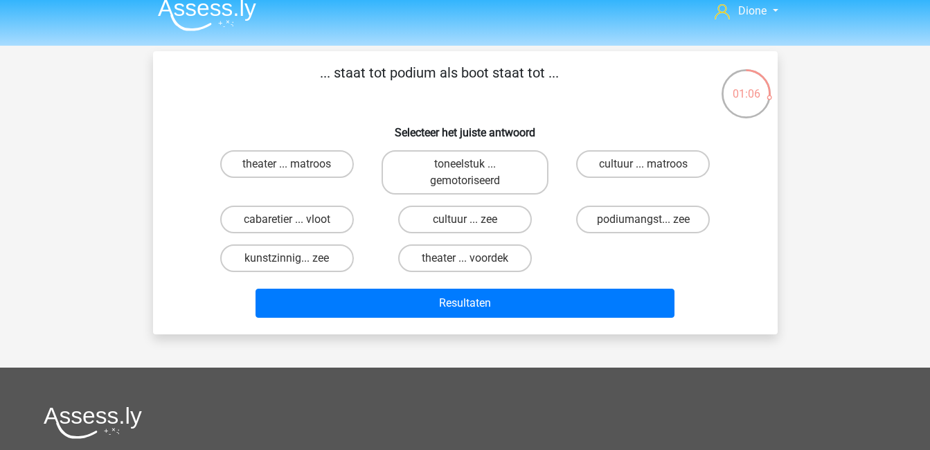
scroll to position [0, 0]
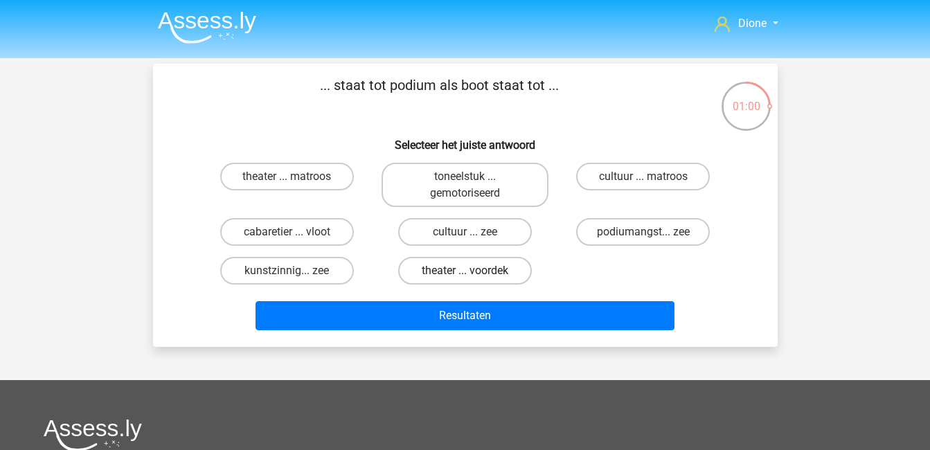
click at [501, 266] on label "theater ... voordek" at bounding box center [465, 271] width 134 height 28
click at [474, 271] on input "theater ... voordek" at bounding box center [469, 275] width 9 height 9
radio input "true"
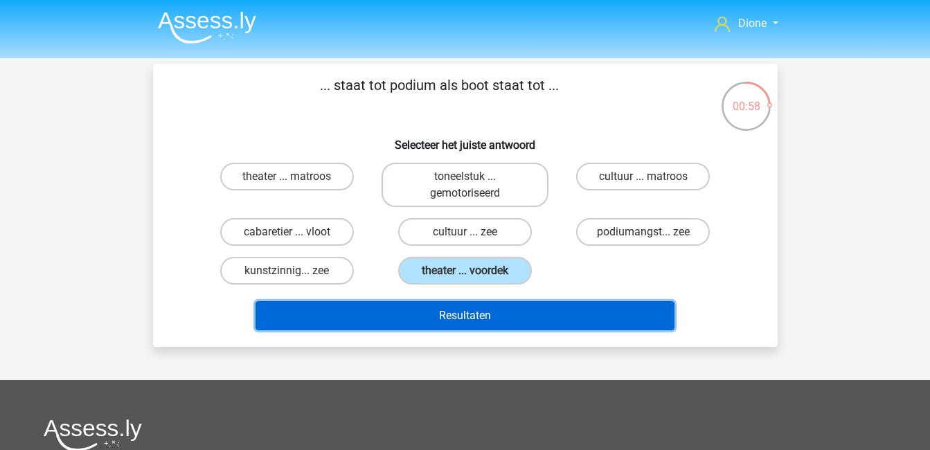
click at [538, 307] on button "Resultaten" at bounding box center [465, 315] width 419 height 29
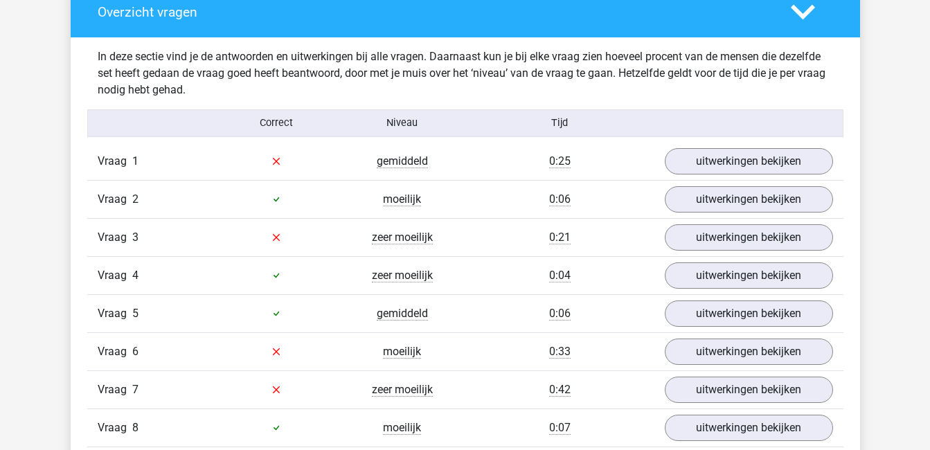
scroll to position [801, 0]
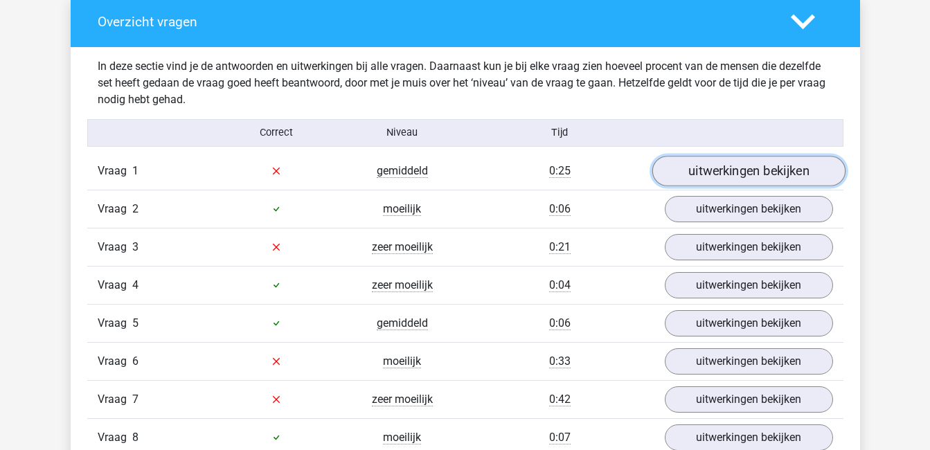
click at [764, 172] on link "uitwerkingen bekijken" at bounding box center [748, 171] width 193 height 30
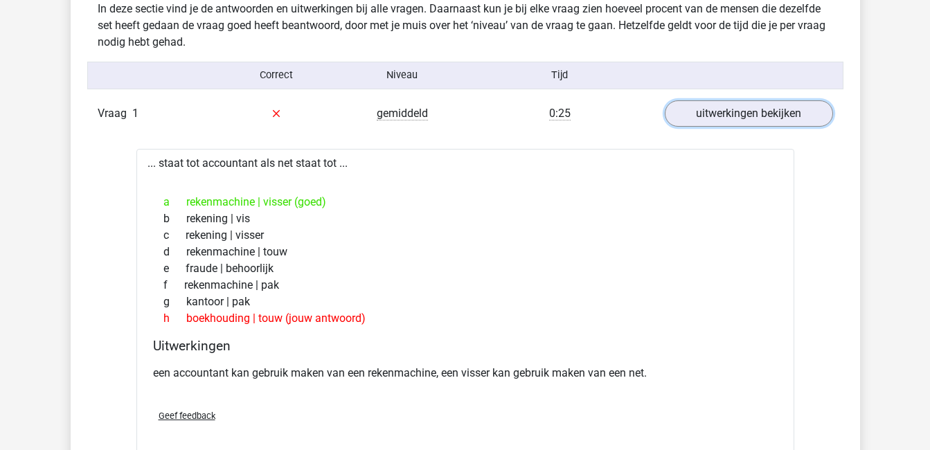
scroll to position [859, 0]
click at [760, 112] on link "uitwerkingen bekijken" at bounding box center [748, 113] width 193 height 30
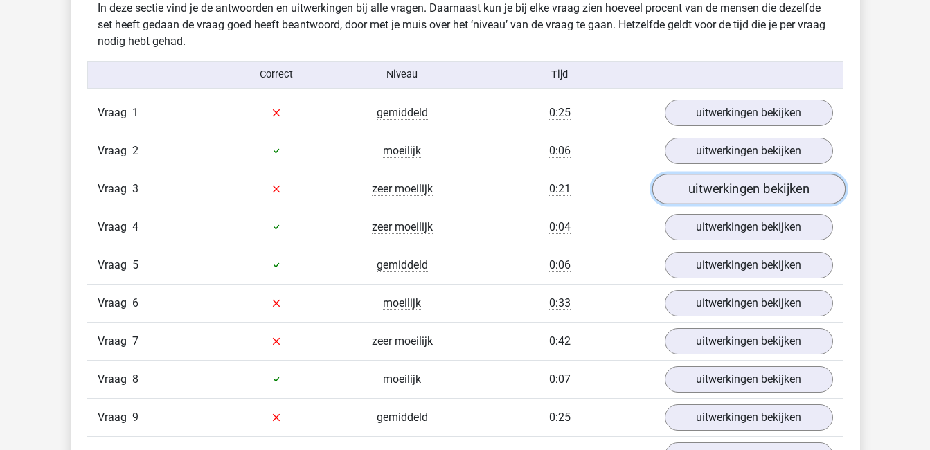
click at [762, 184] on link "uitwerkingen bekijken" at bounding box center [748, 189] width 193 height 30
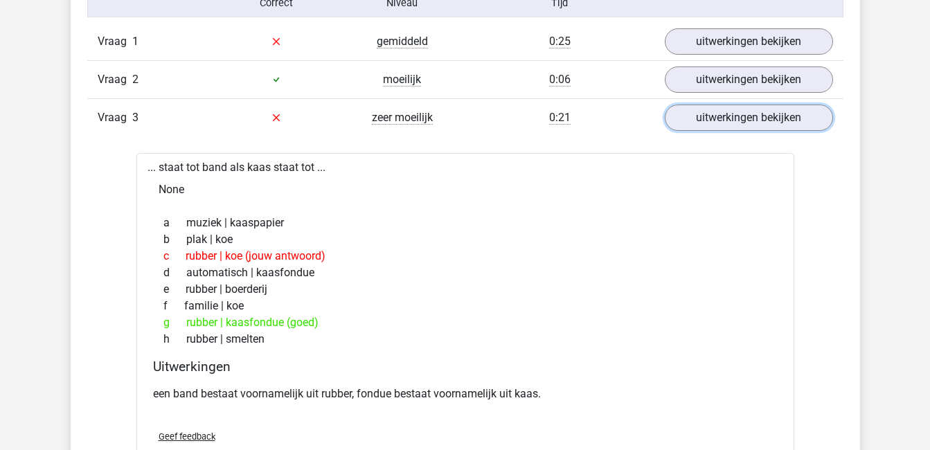
scroll to position [929, 0]
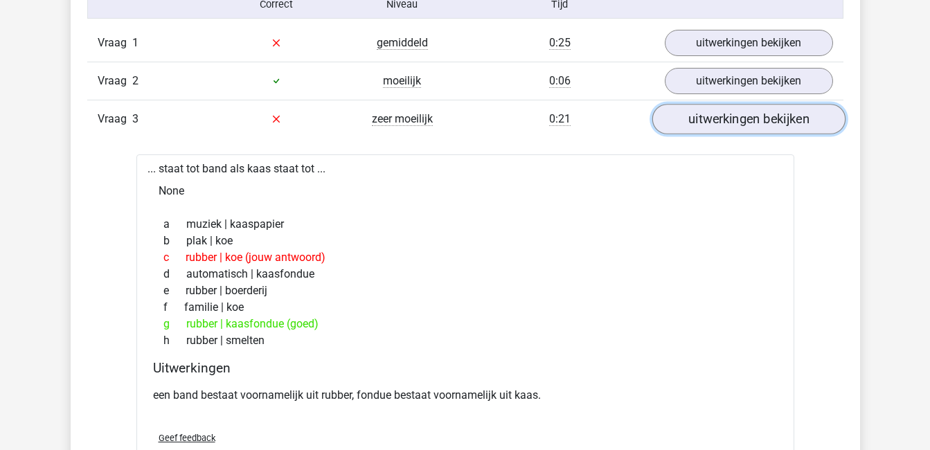
click at [709, 125] on link "uitwerkingen bekijken" at bounding box center [748, 119] width 193 height 30
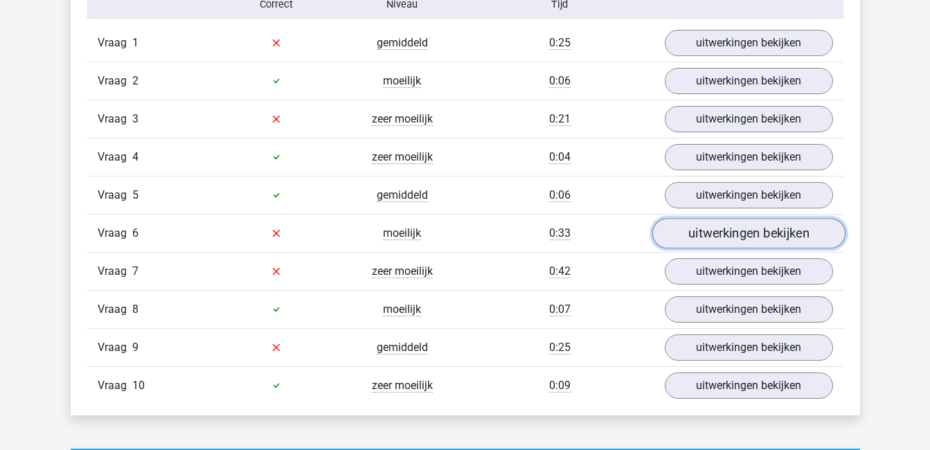
click at [724, 229] on link "uitwerkingen bekijken" at bounding box center [748, 233] width 193 height 30
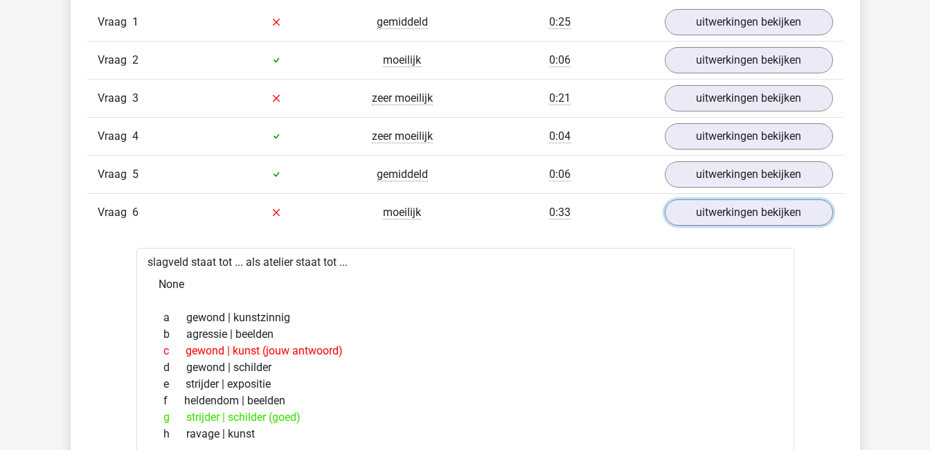
scroll to position [951, 0]
click at [730, 210] on link "uitwerkingen bekijken" at bounding box center [748, 212] width 193 height 30
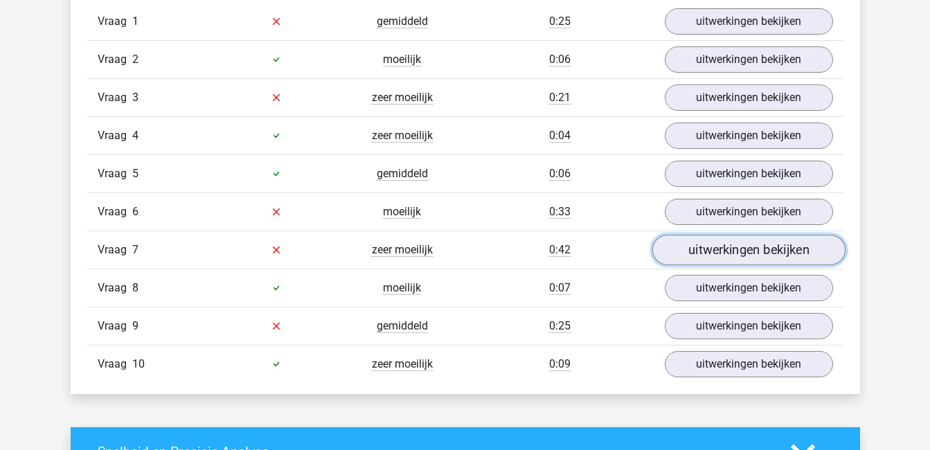
click at [737, 247] on link "uitwerkingen bekijken" at bounding box center [748, 250] width 193 height 30
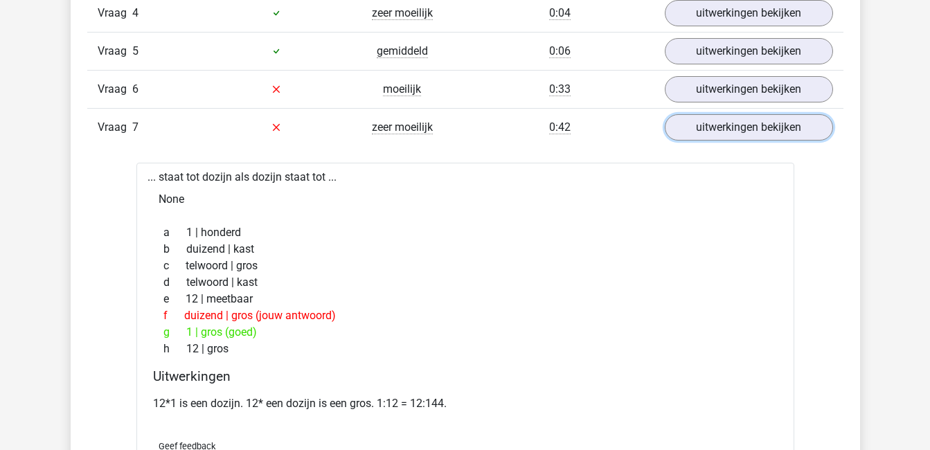
scroll to position [1074, 0]
click at [746, 139] on link "uitwerkingen bekijken" at bounding box center [748, 126] width 193 height 30
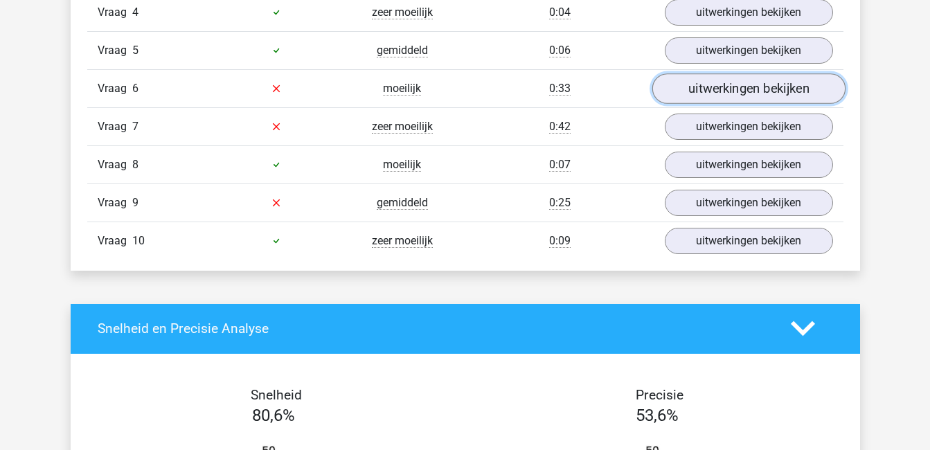
click at [746, 99] on link "uitwerkingen bekijken" at bounding box center [748, 88] width 193 height 30
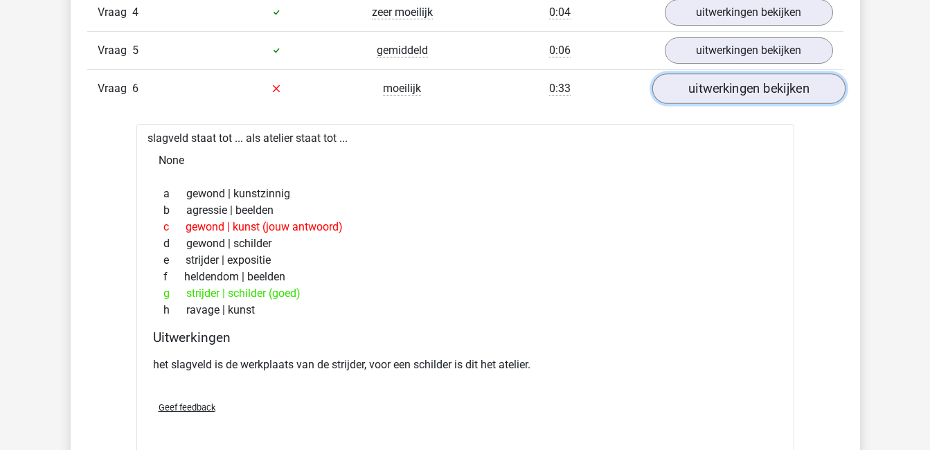
click at [718, 90] on link "uitwerkingen bekijken" at bounding box center [748, 88] width 193 height 30
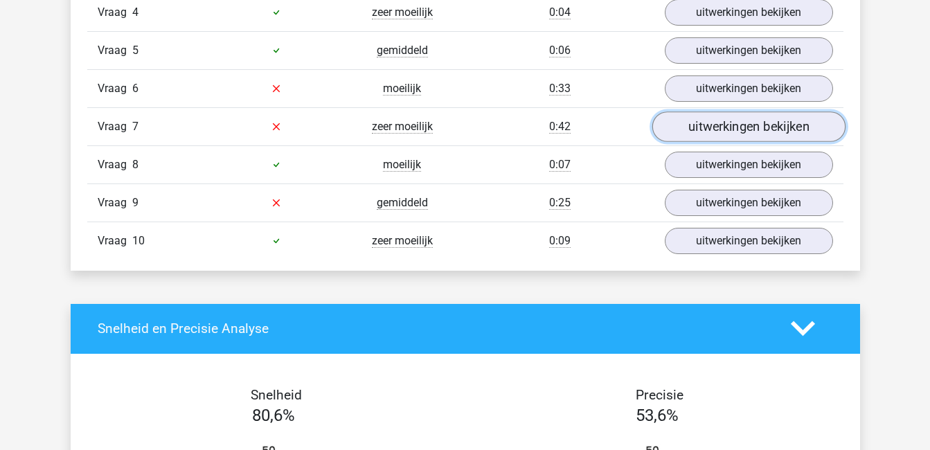
click at [722, 120] on link "uitwerkingen bekijken" at bounding box center [748, 126] width 193 height 30
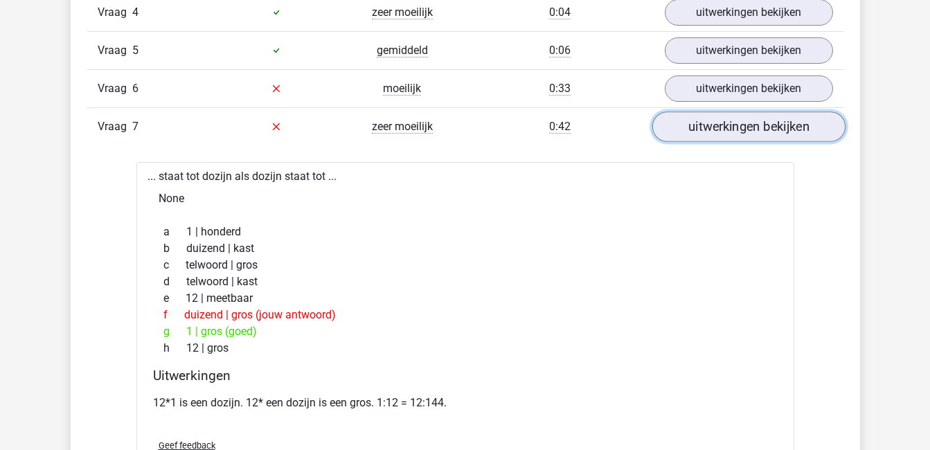
click at [722, 120] on link "uitwerkingen bekijken" at bounding box center [748, 126] width 193 height 30
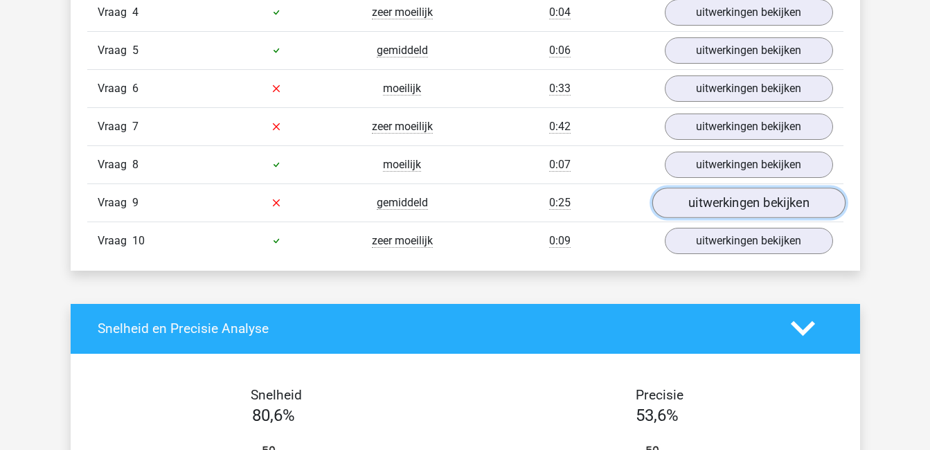
click at [729, 195] on link "uitwerkingen bekijken" at bounding box center [748, 203] width 193 height 30
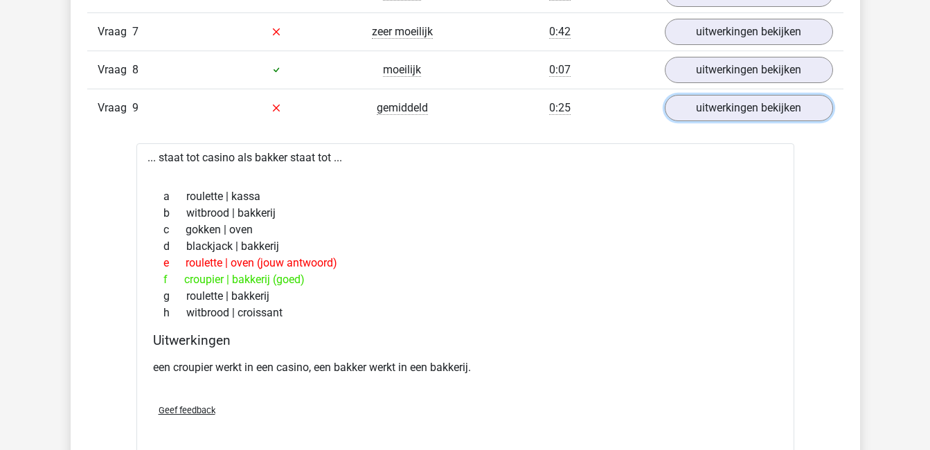
scroll to position [1170, 0]
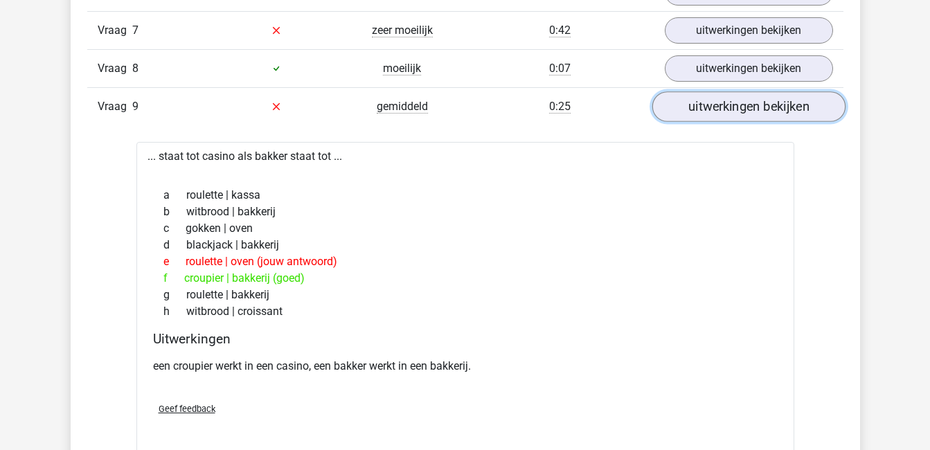
click at [699, 116] on link "uitwerkingen bekijken" at bounding box center [748, 106] width 193 height 30
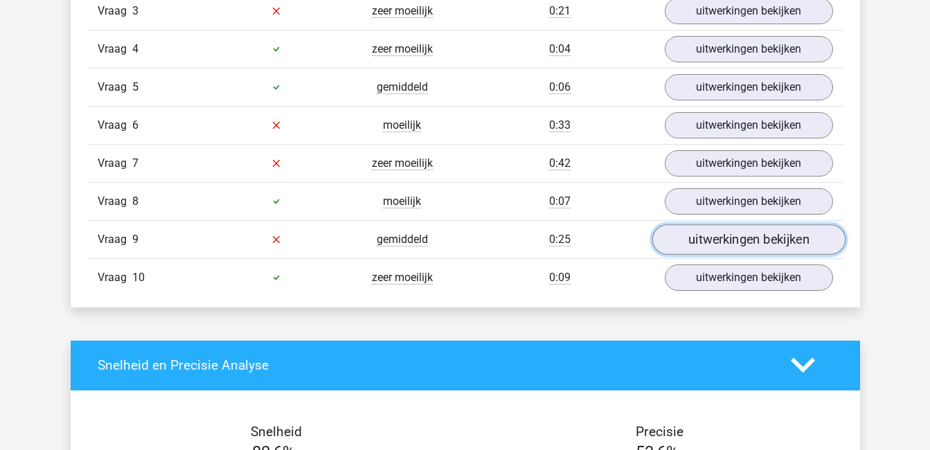
scroll to position [1037, 0]
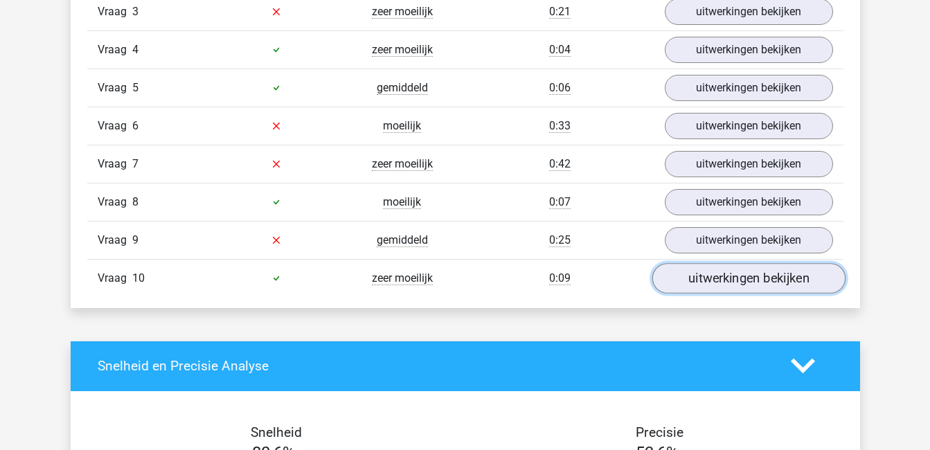
click at [732, 275] on link "uitwerkingen bekijken" at bounding box center [748, 278] width 193 height 30
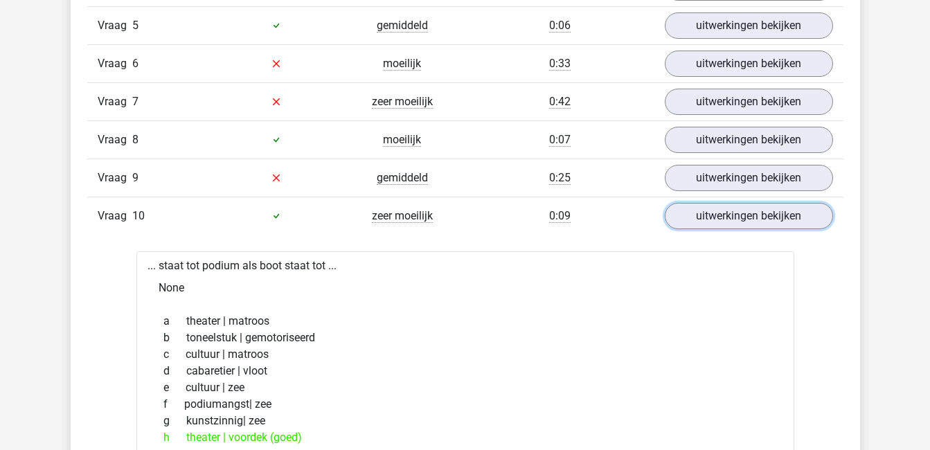
scroll to position [1100, 0]
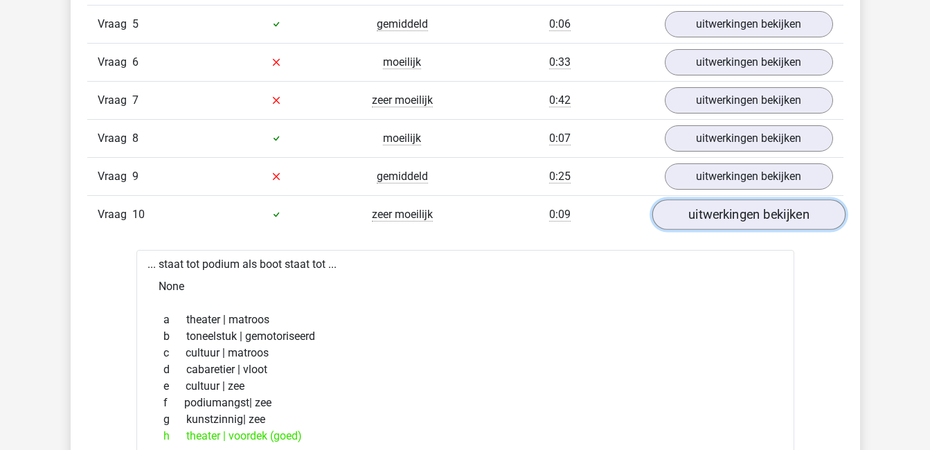
click at [807, 215] on link "uitwerkingen bekijken" at bounding box center [748, 214] width 193 height 30
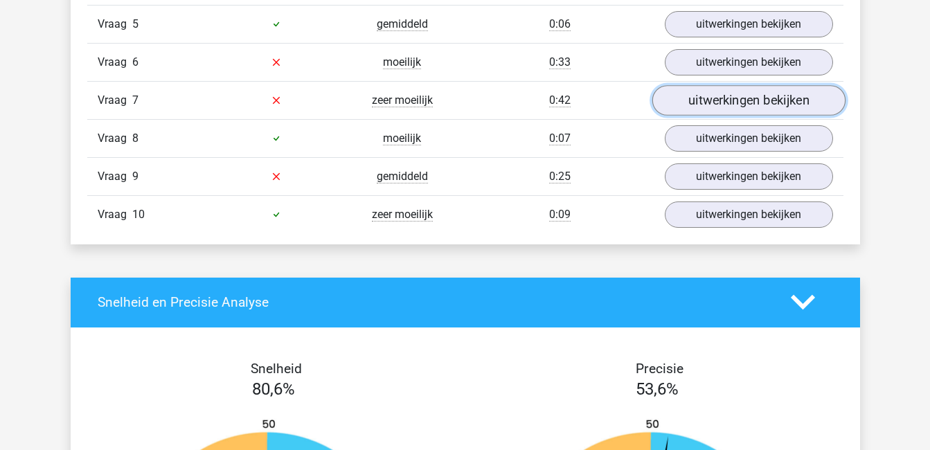
click at [740, 105] on link "uitwerkingen bekijken" at bounding box center [748, 100] width 193 height 30
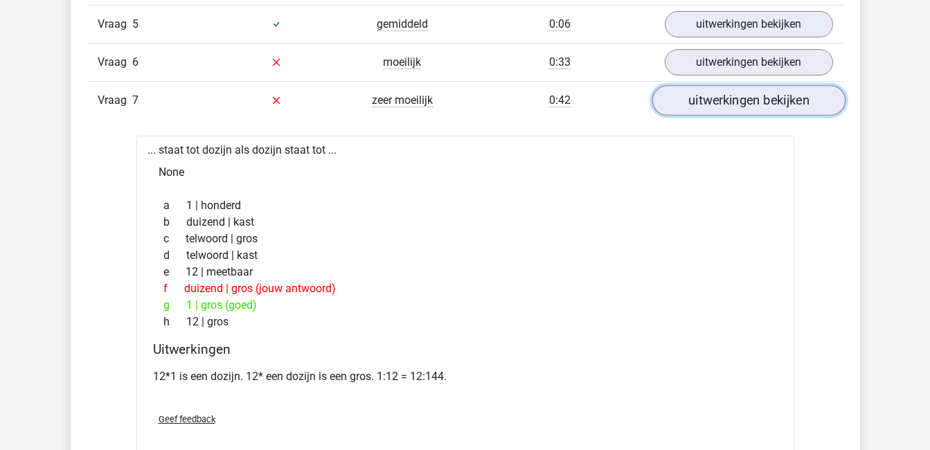
click at [740, 105] on link "uitwerkingen bekijken" at bounding box center [748, 100] width 193 height 30
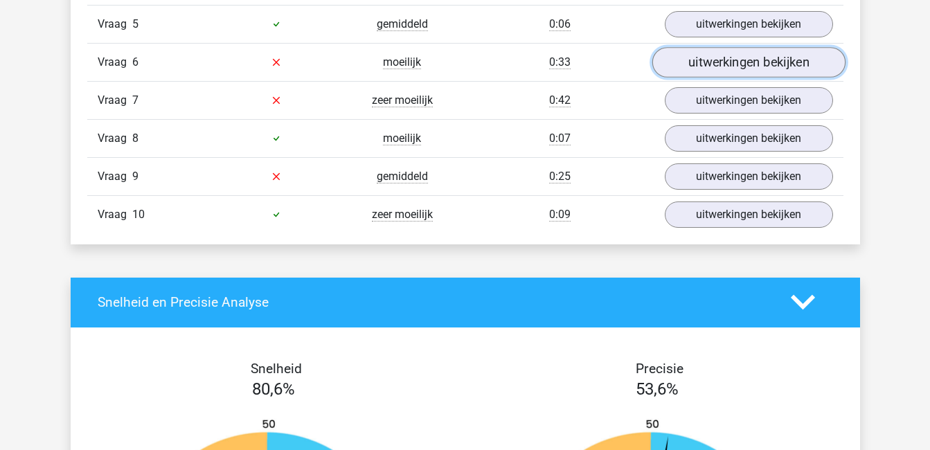
click at [737, 63] on link "uitwerkingen bekijken" at bounding box center [748, 62] width 193 height 30
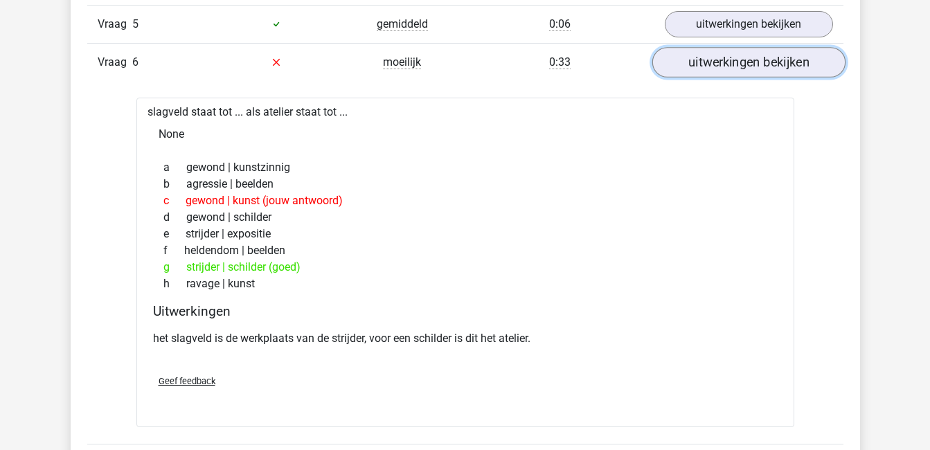
click at [737, 63] on link "uitwerkingen bekijken" at bounding box center [748, 62] width 193 height 30
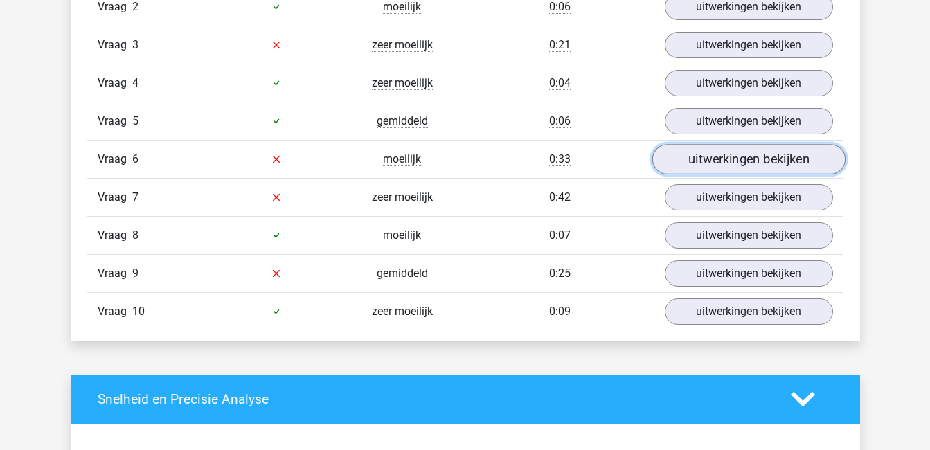
scroll to position [1003, 0]
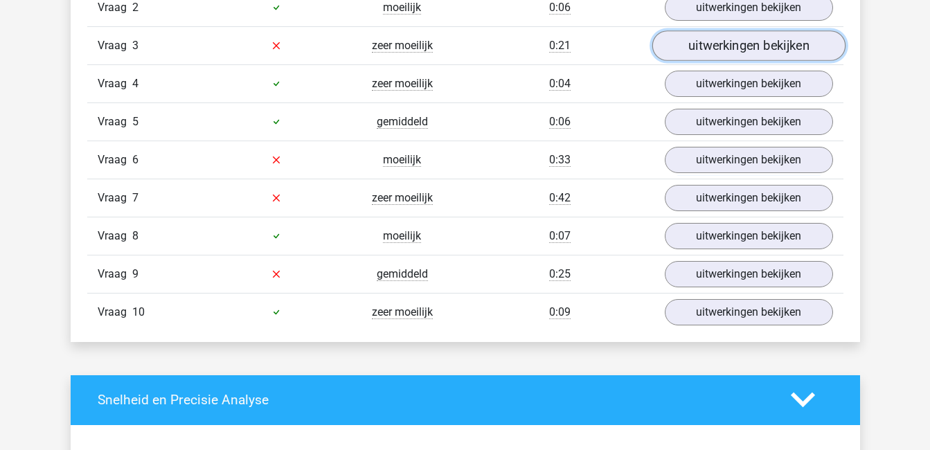
click at [747, 37] on link "uitwerkingen bekijken" at bounding box center [748, 45] width 193 height 30
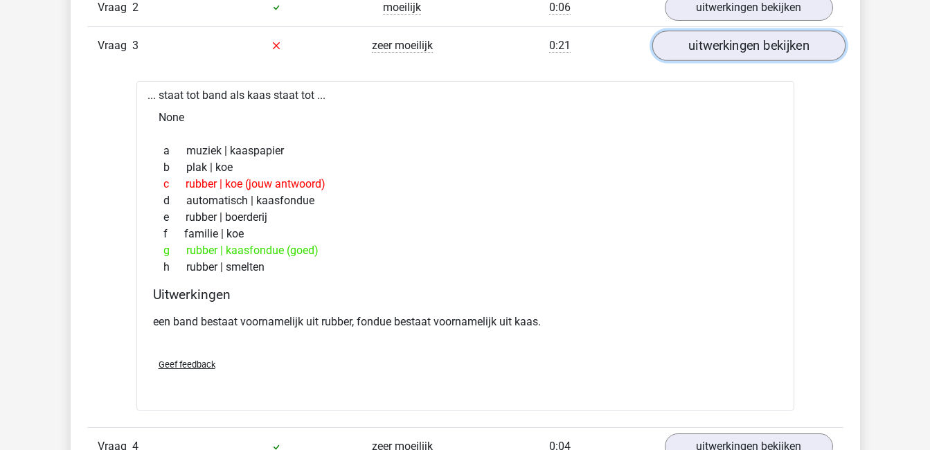
click at [758, 46] on link "uitwerkingen bekijken" at bounding box center [748, 45] width 193 height 30
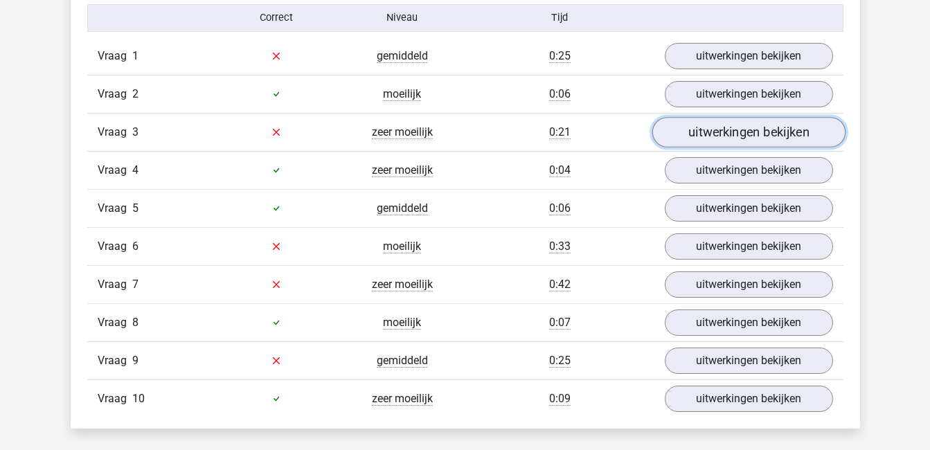
scroll to position [897, 0]
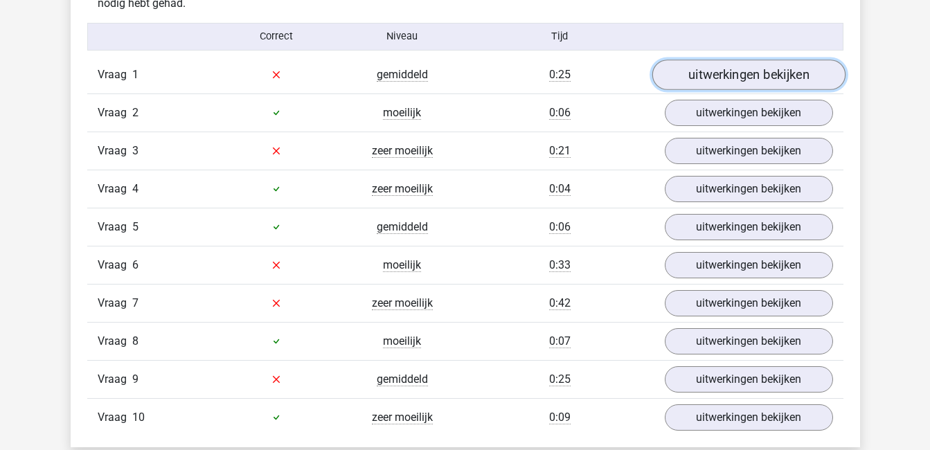
click at [762, 71] on link "uitwerkingen bekijken" at bounding box center [748, 75] width 193 height 30
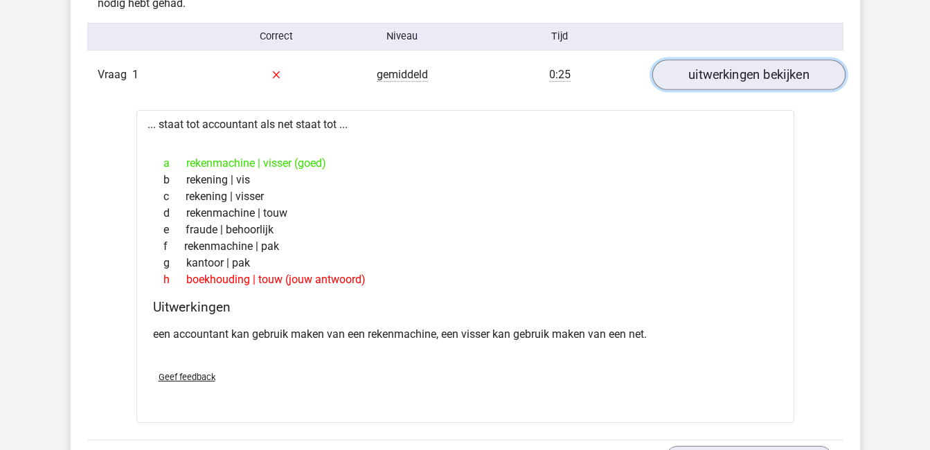
click at [775, 70] on link "uitwerkingen bekijken" at bounding box center [748, 75] width 193 height 30
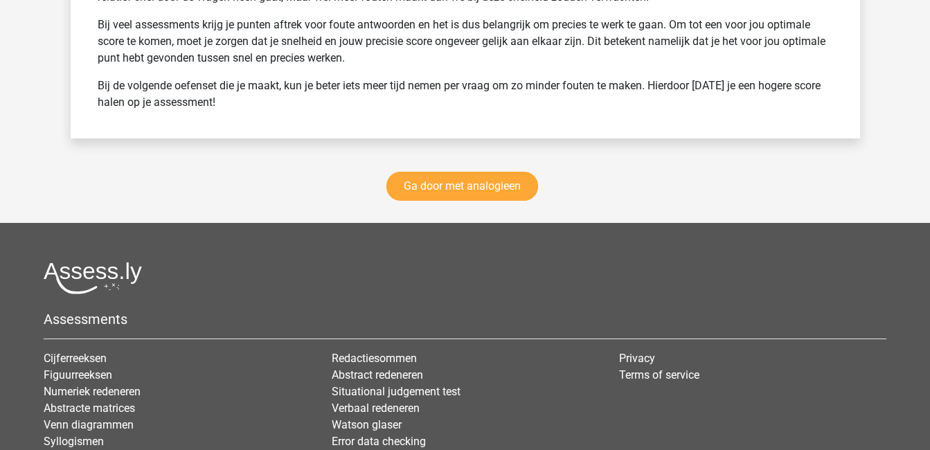
scroll to position [1960, 0]
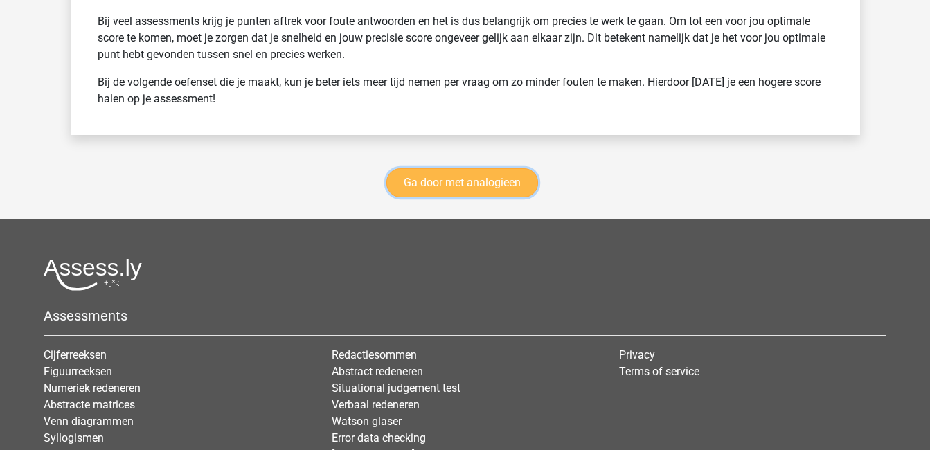
click at [519, 187] on link "Ga door met analogieen" at bounding box center [462, 182] width 152 height 29
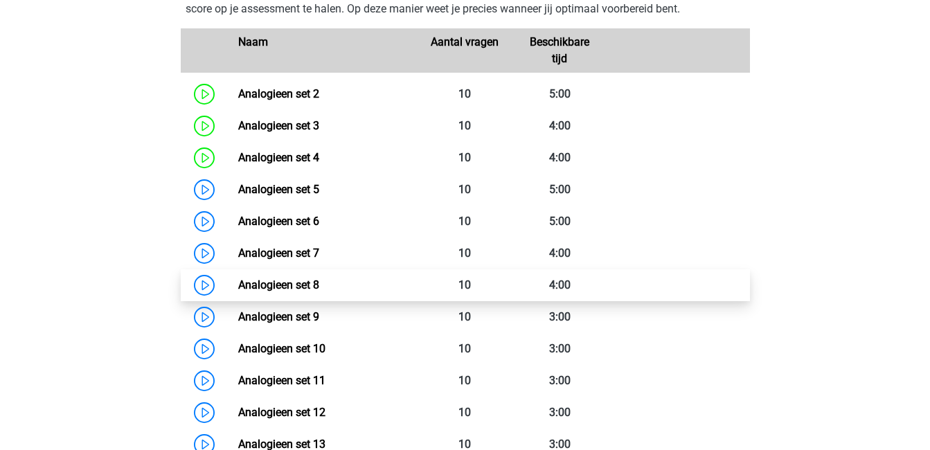
scroll to position [656, 0]
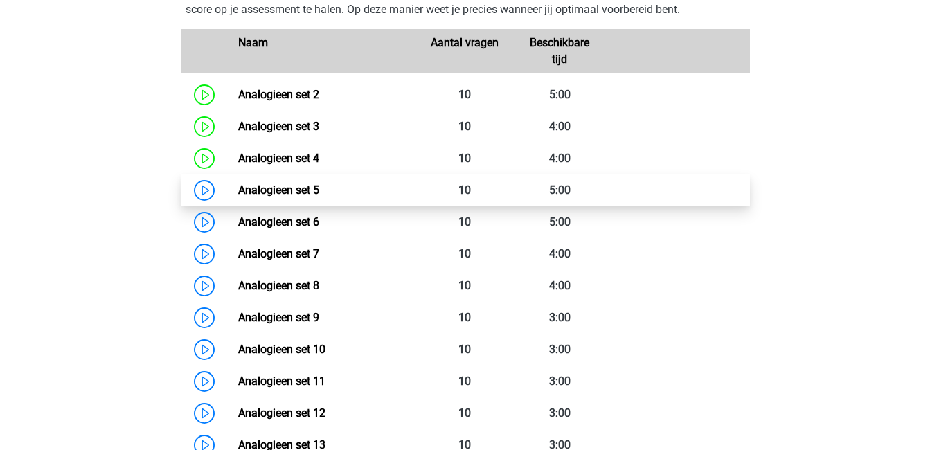
click at [292, 190] on link "Analogieen set 5" at bounding box center [278, 190] width 81 height 13
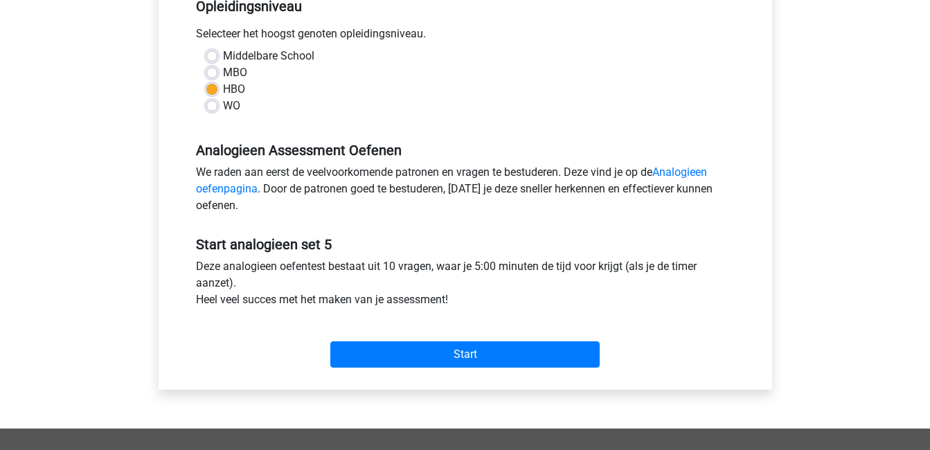
scroll to position [359, 0]
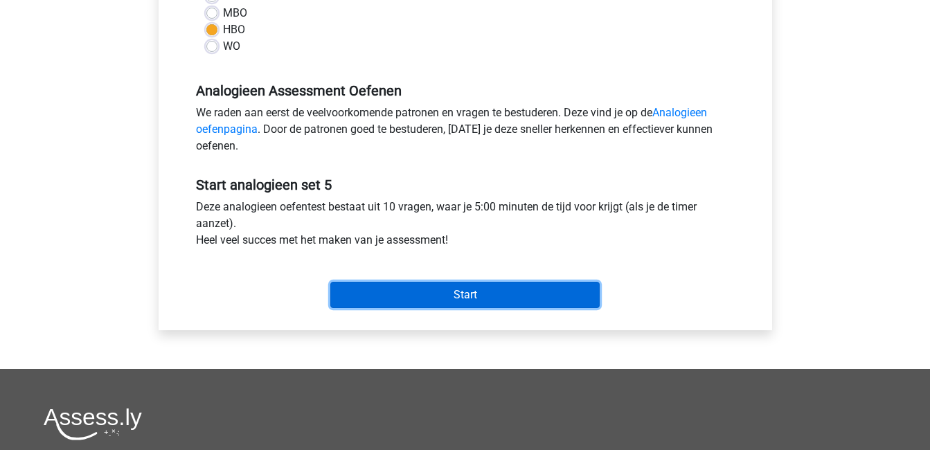
click at [423, 295] on input "Start" at bounding box center [464, 295] width 269 height 26
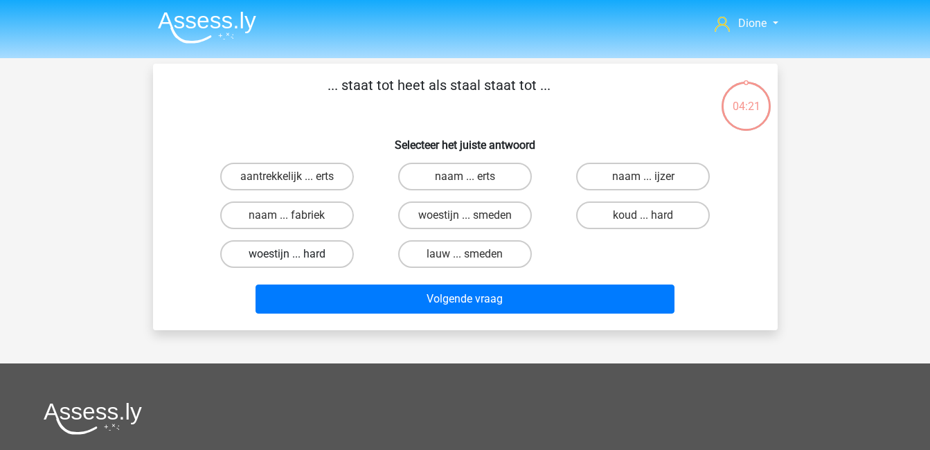
click at [316, 253] on label "woestijn ... hard" at bounding box center [287, 254] width 134 height 28
click at [296, 254] on input "woestijn ... hard" at bounding box center [291, 258] width 9 height 9
radio input "true"
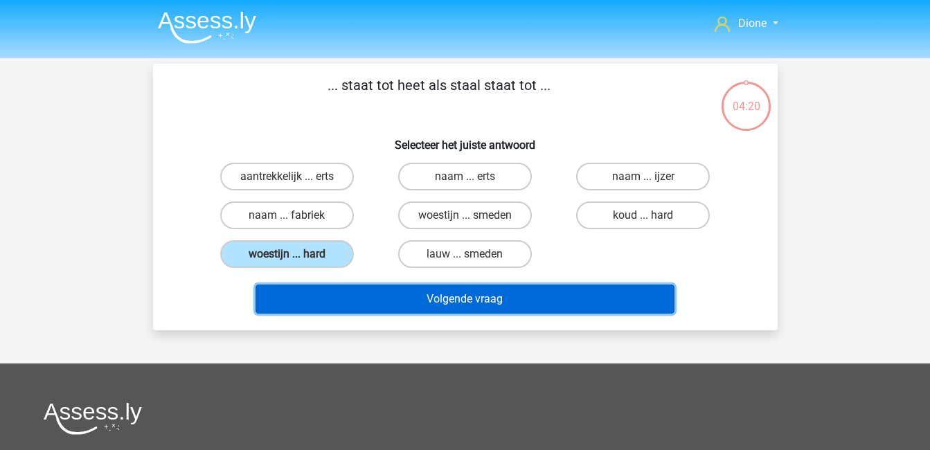
click at [433, 296] on button "Volgende vraag" at bounding box center [465, 299] width 419 height 29
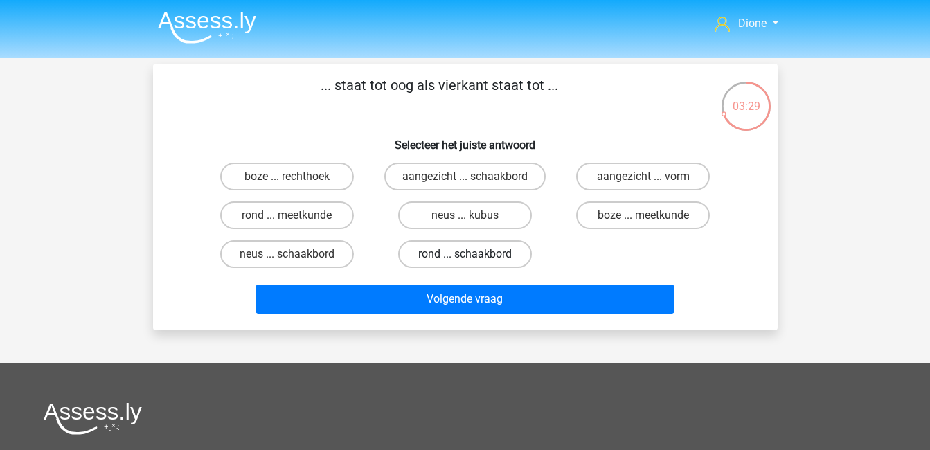
click at [462, 261] on label "rond ... schaakbord" at bounding box center [465, 254] width 134 height 28
click at [465, 261] on input "rond ... schaakbord" at bounding box center [469, 258] width 9 height 9
radio input "true"
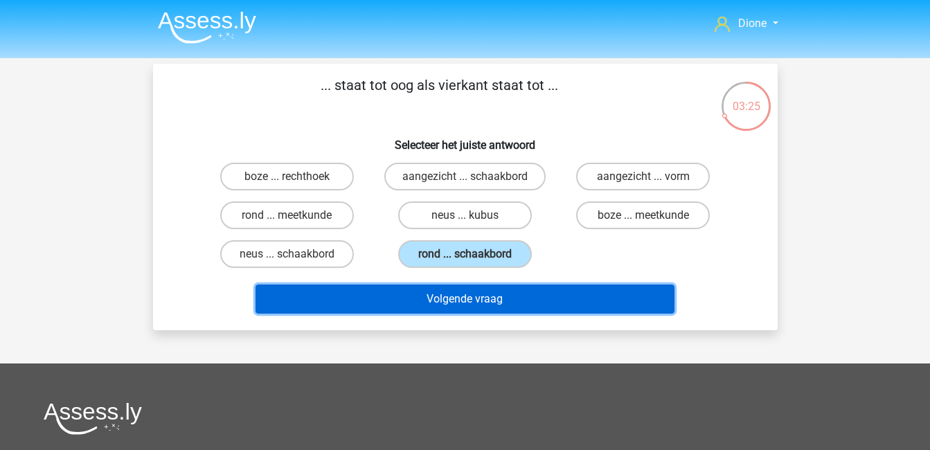
click at [477, 294] on button "Volgende vraag" at bounding box center [465, 299] width 419 height 29
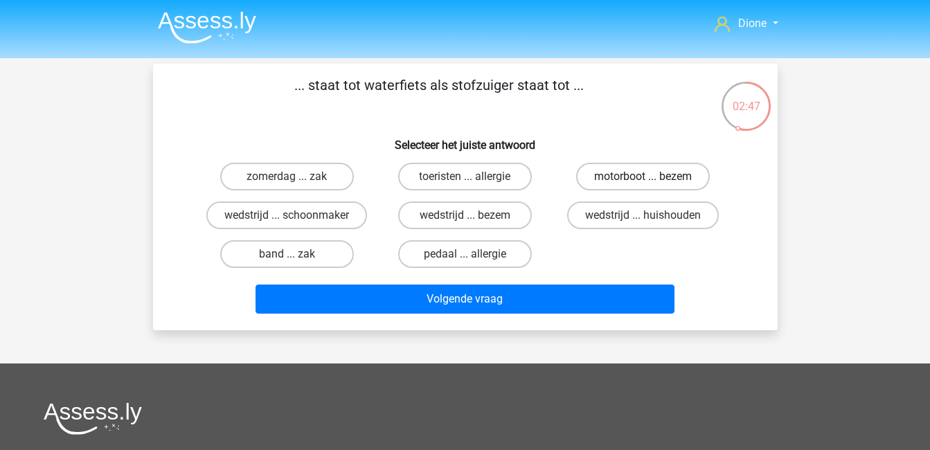
click at [631, 179] on label "motorboot ... bezem" at bounding box center [643, 177] width 134 height 28
click at [643, 179] on input "motorboot ... bezem" at bounding box center [647, 181] width 9 height 9
radio input "true"
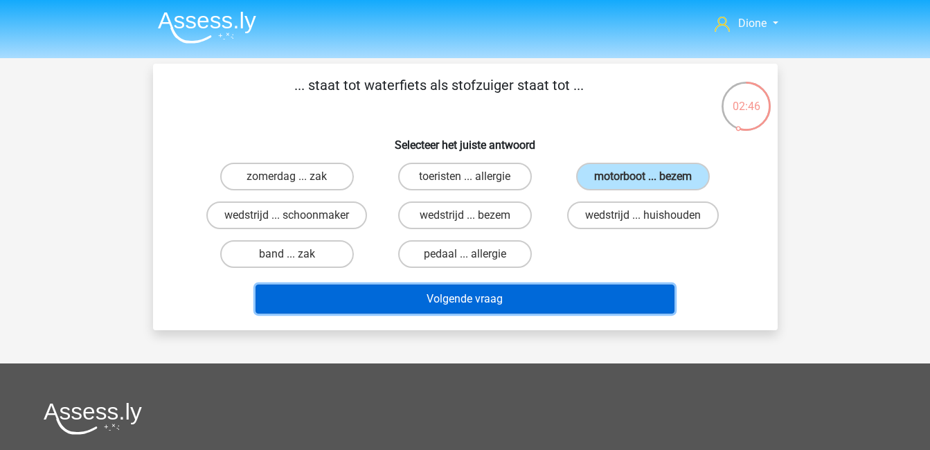
click at [598, 292] on button "Volgende vraag" at bounding box center [465, 299] width 419 height 29
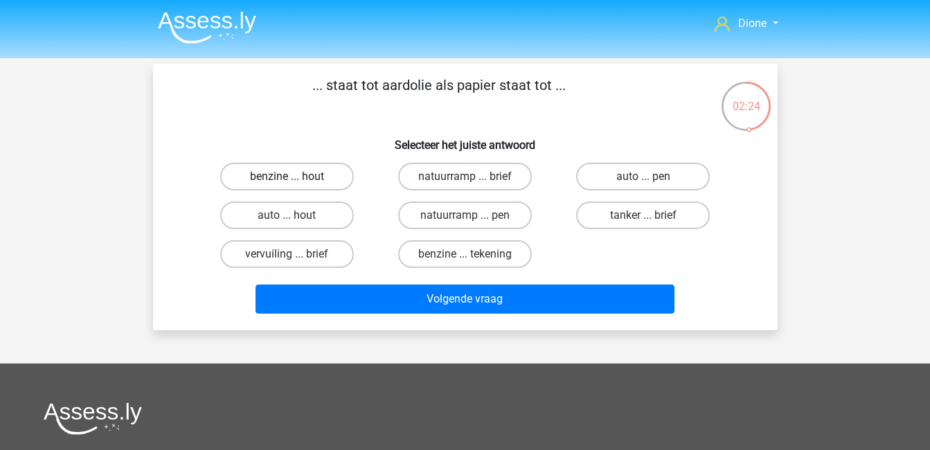
click at [275, 175] on label "benzine ... hout" at bounding box center [287, 177] width 134 height 28
click at [287, 177] on input "benzine ... hout" at bounding box center [291, 181] width 9 height 9
radio input "true"
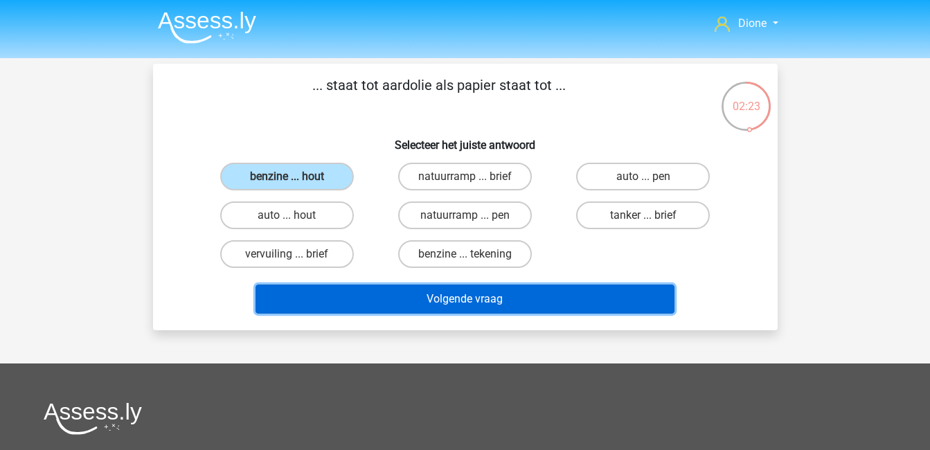
click at [482, 301] on button "Volgende vraag" at bounding box center [465, 299] width 419 height 29
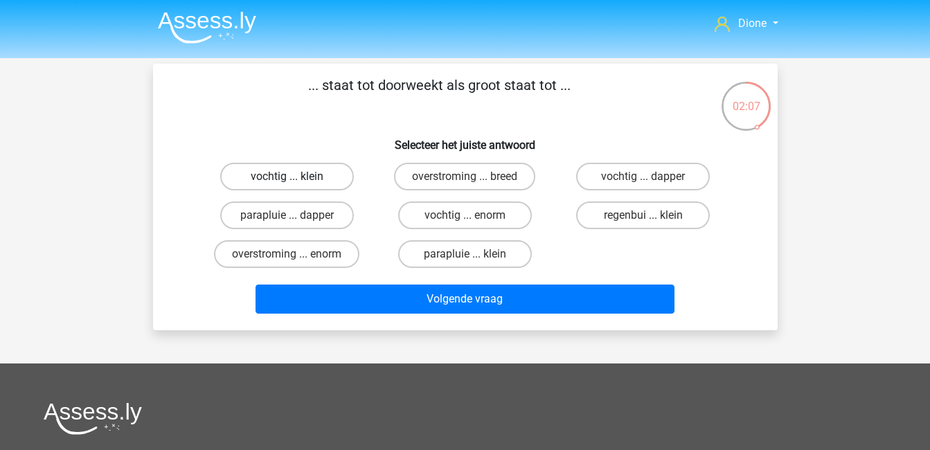
click at [337, 170] on label "vochtig ... klein" at bounding box center [287, 177] width 134 height 28
click at [296, 177] on input "vochtig ... klein" at bounding box center [291, 181] width 9 height 9
radio input "true"
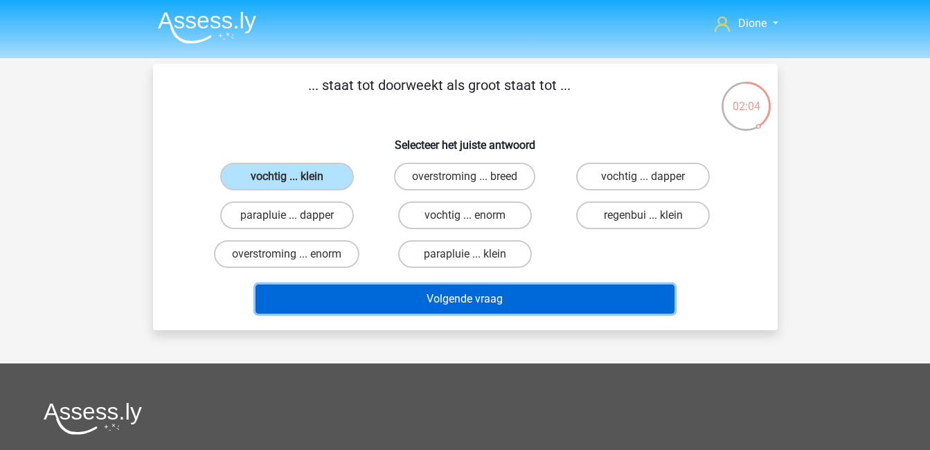
click at [528, 290] on button "Volgende vraag" at bounding box center [465, 299] width 419 height 29
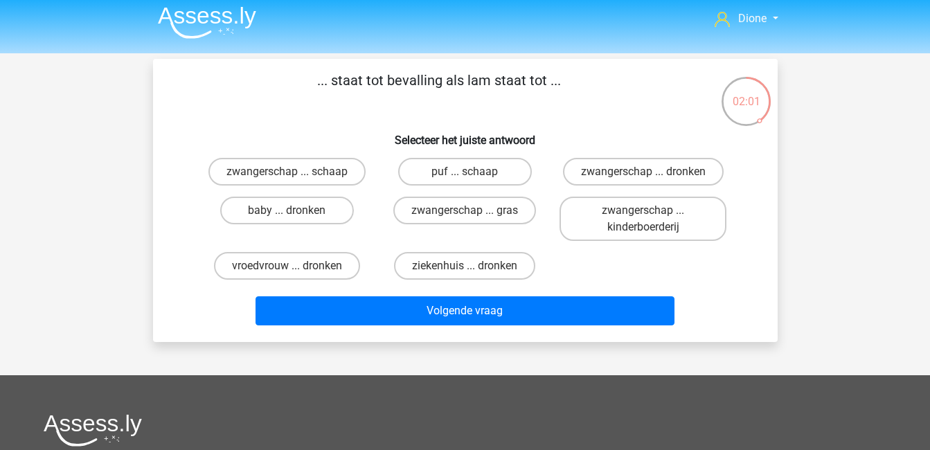
scroll to position [4, 0]
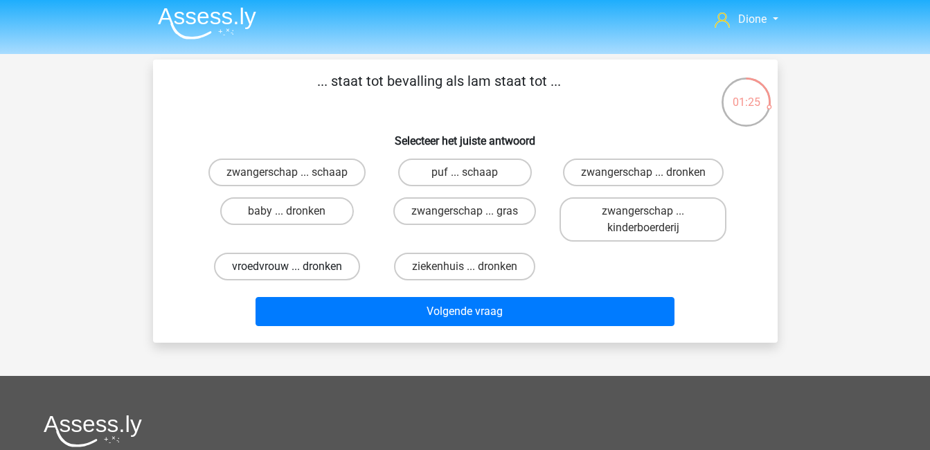
click at [330, 260] on label "vroedvrouw ... dronken" at bounding box center [287, 267] width 146 height 28
click at [296, 267] on input "vroedvrouw ... dronken" at bounding box center [291, 271] width 9 height 9
radio input "true"
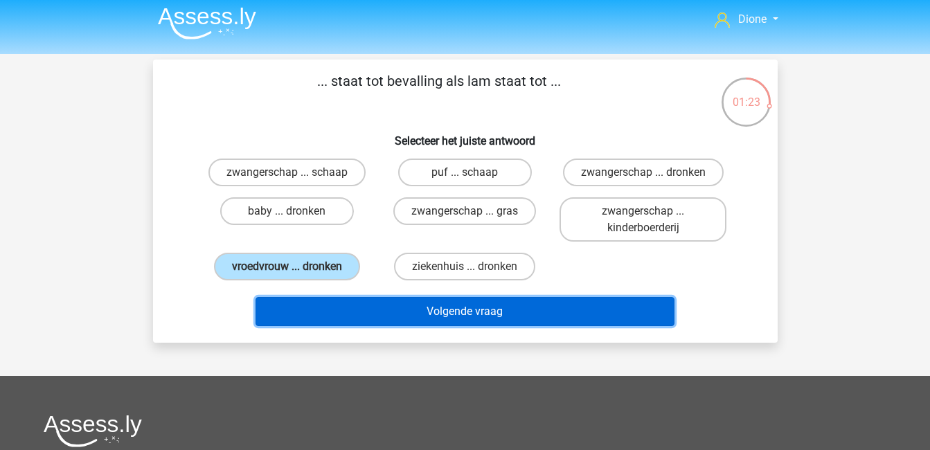
click at [499, 315] on button "Volgende vraag" at bounding box center [465, 311] width 419 height 29
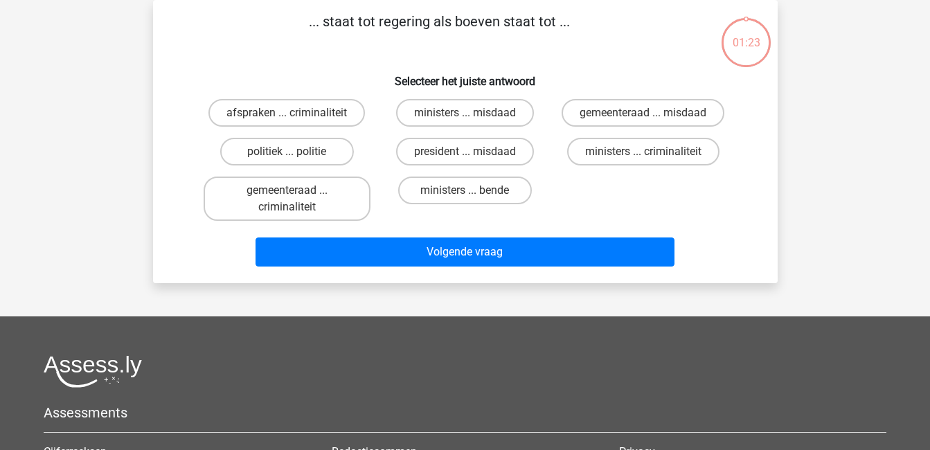
scroll to position [0, 0]
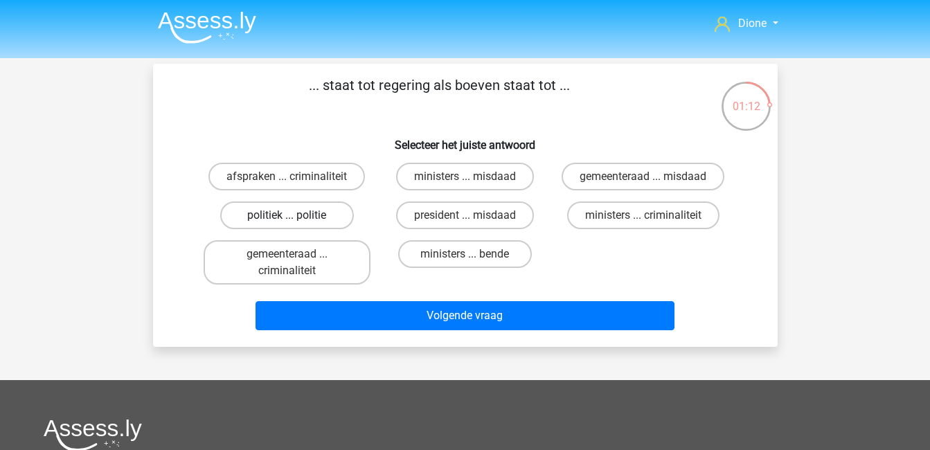
click at [334, 218] on label "politiek ... politie" at bounding box center [287, 216] width 134 height 28
click at [296, 218] on input "politiek ... politie" at bounding box center [291, 219] width 9 height 9
radio input "true"
click at [654, 221] on label "ministers ... criminaliteit" at bounding box center [643, 216] width 152 height 28
click at [652, 221] on input "ministers ... criminaliteit" at bounding box center [647, 219] width 9 height 9
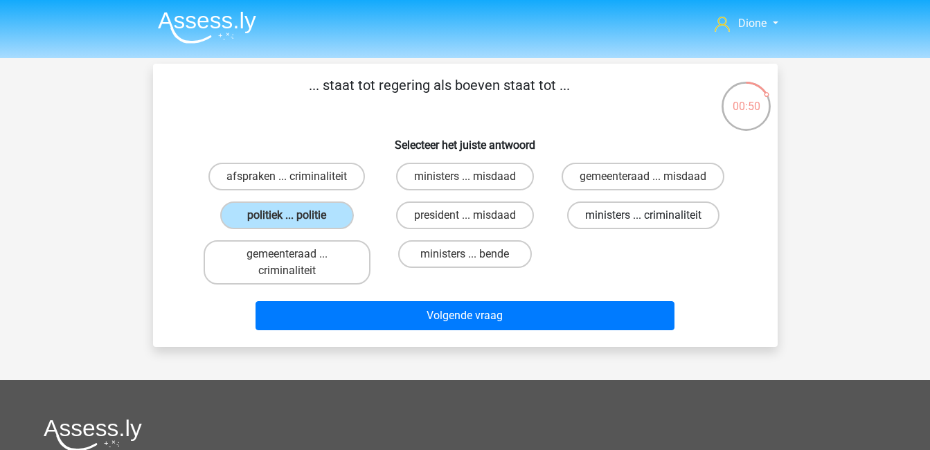
radio input "true"
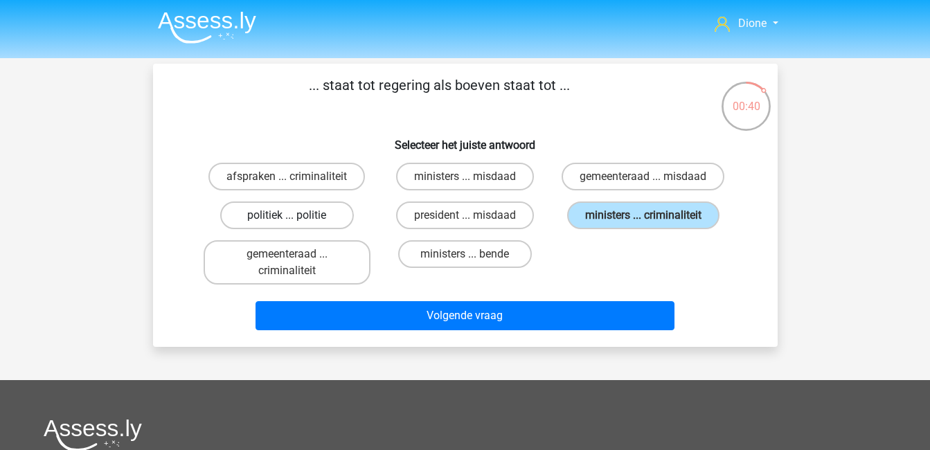
click at [319, 211] on label "politiek ... politie" at bounding box center [287, 216] width 134 height 28
click at [296, 215] on input "politiek ... politie" at bounding box center [291, 219] width 9 height 9
radio input "true"
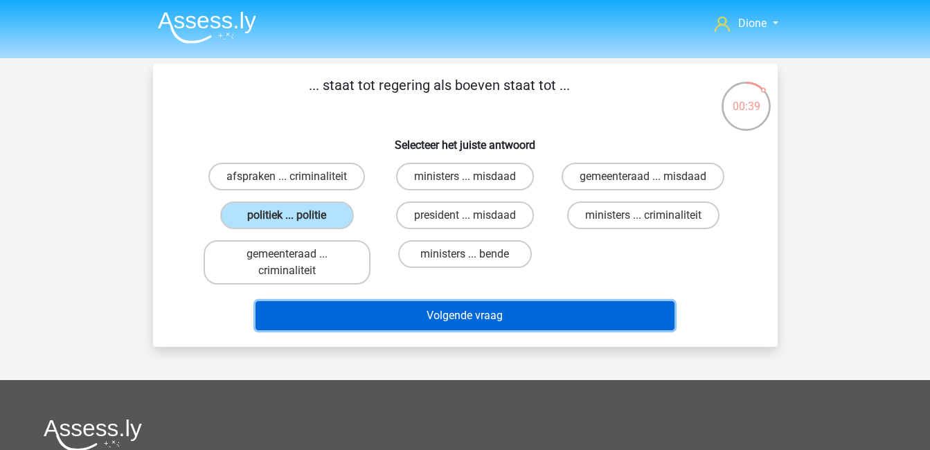
click at [458, 312] on button "Volgende vraag" at bounding box center [465, 315] width 419 height 29
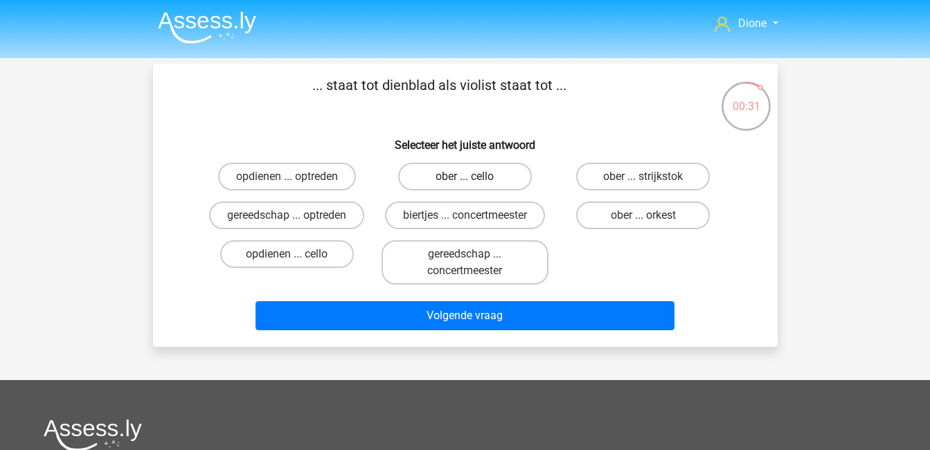
click at [442, 180] on label "ober ... cello" at bounding box center [465, 177] width 134 height 28
click at [465, 180] on input "ober ... cello" at bounding box center [469, 181] width 9 height 9
radio input "true"
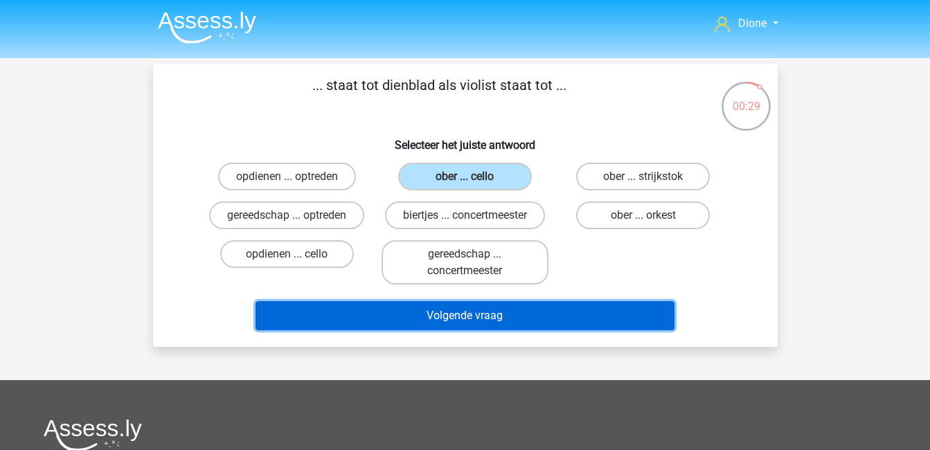
click at [534, 305] on button "Volgende vraag" at bounding box center [465, 315] width 419 height 29
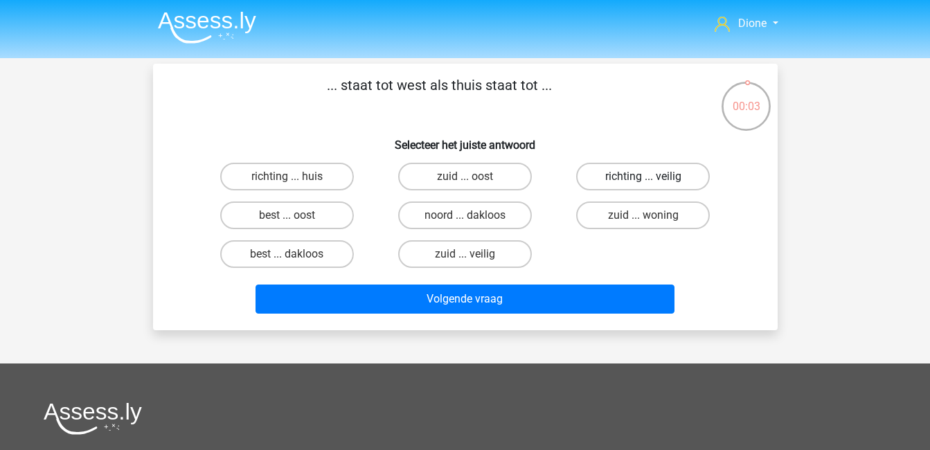
click at [658, 172] on label "richting ... veilig" at bounding box center [643, 177] width 134 height 28
click at [652, 177] on input "richting ... veilig" at bounding box center [647, 181] width 9 height 9
radio input "true"
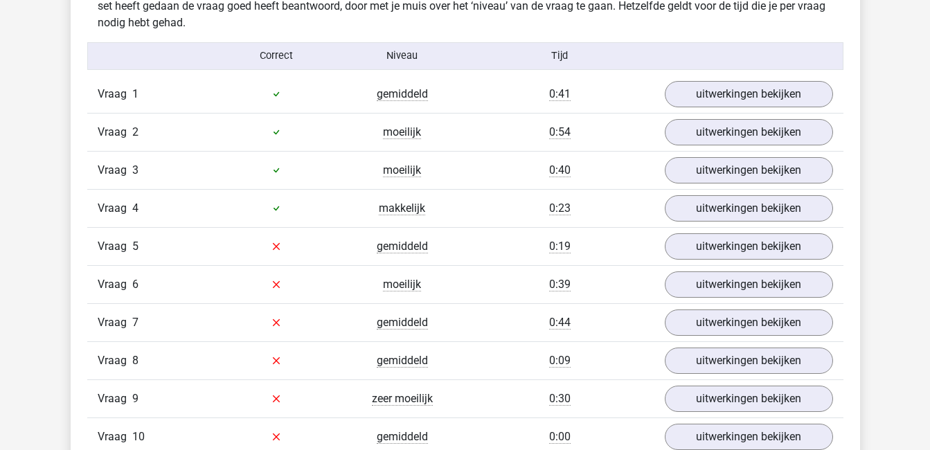
scroll to position [877, 0]
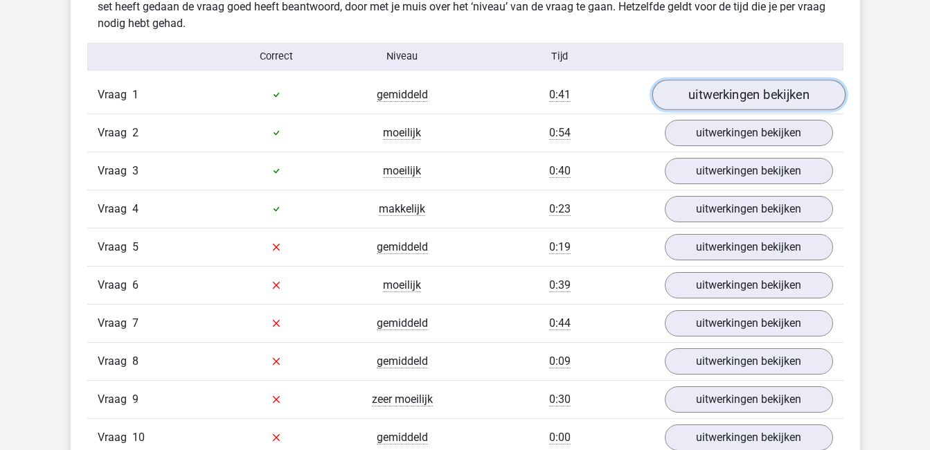
click at [760, 89] on link "uitwerkingen bekijken" at bounding box center [748, 95] width 193 height 30
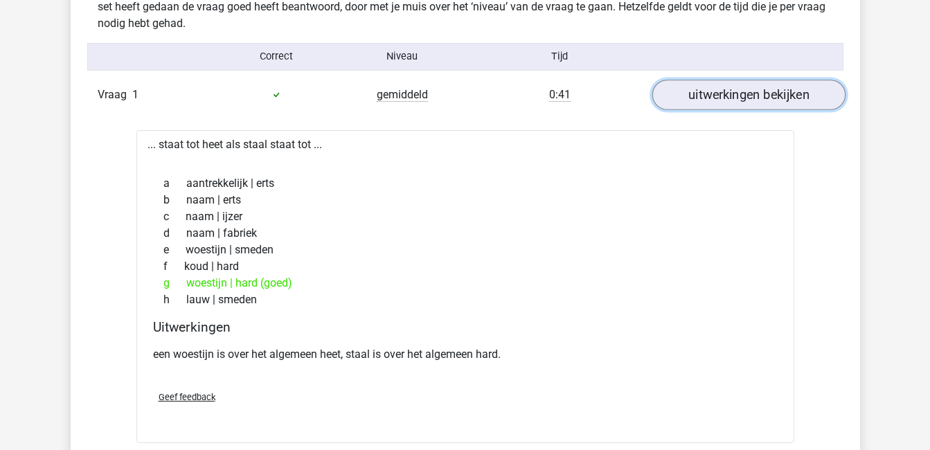
click at [760, 89] on link "uitwerkingen bekijken" at bounding box center [748, 95] width 193 height 30
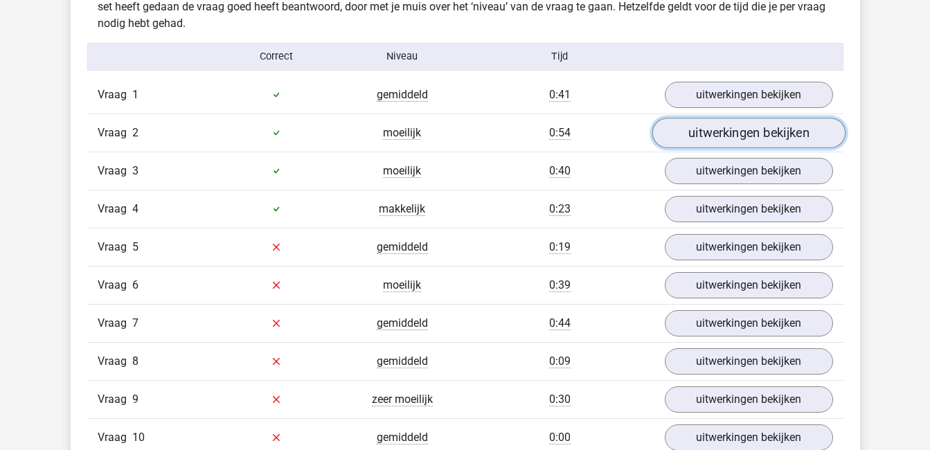
click at [730, 132] on link "uitwerkingen bekijken" at bounding box center [748, 133] width 193 height 30
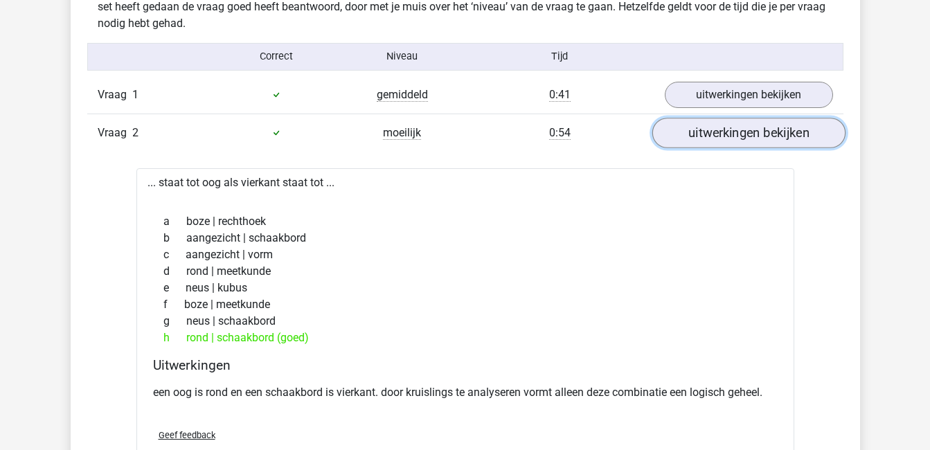
click at [730, 132] on link "uitwerkingen bekijken" at bounding box center [748, 133] width 193 height 30
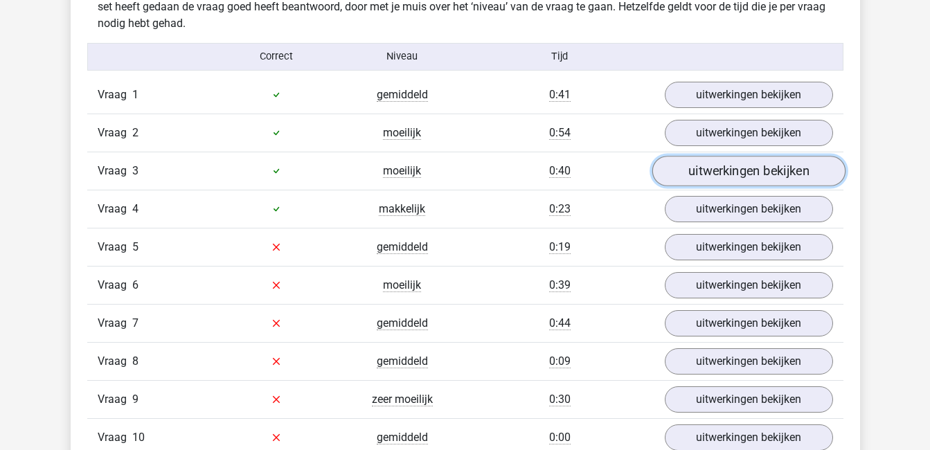
click at [728, 175] on link "uitwerkingen bekijken" at bounding box center [748, 171] width 193 height 30
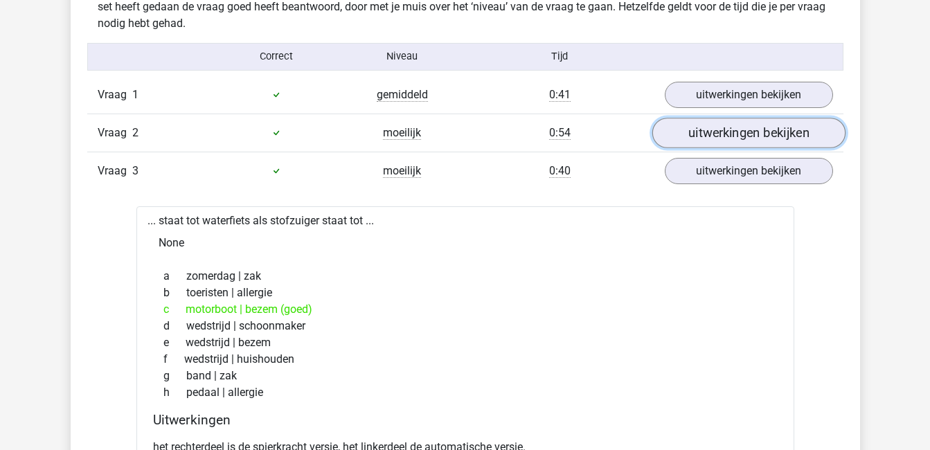
click at [727, 141] on link "uitwerkingen bekijken" at bounding box center [748, 133] width 193 height 30
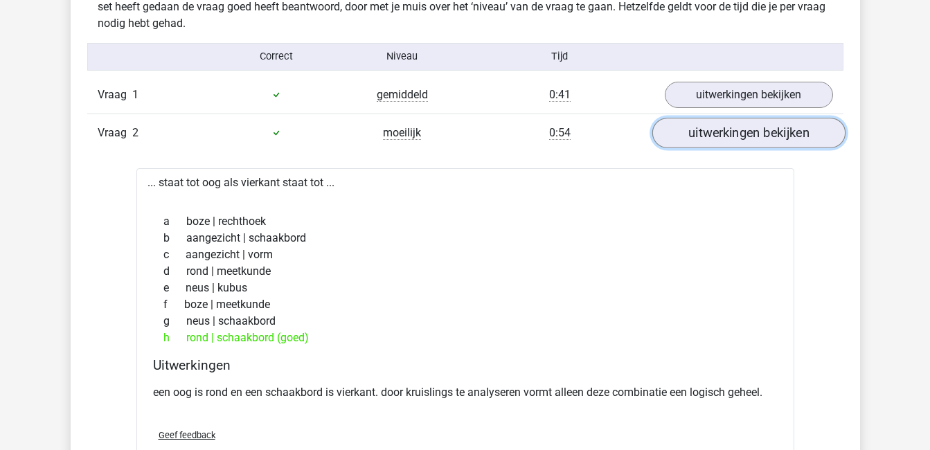
click at [727, 141] on link "uitwerkingen bekijken" at bounding box center [748, 133] width 193 height 30
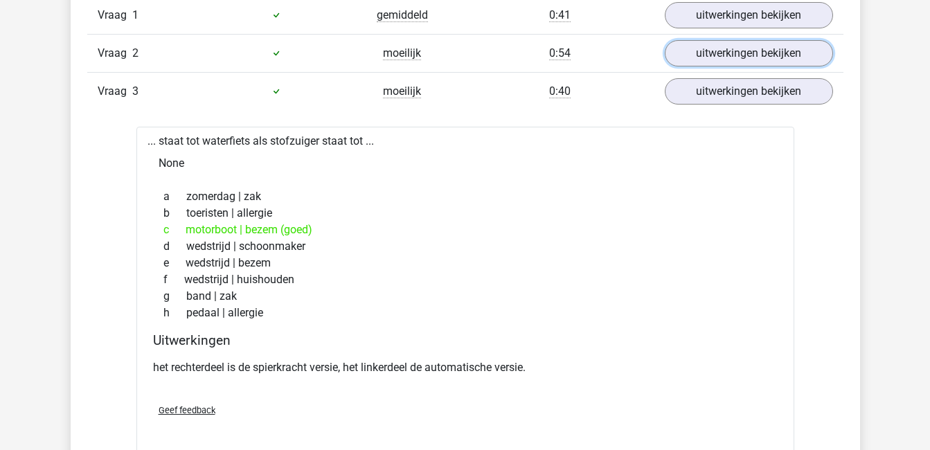
scroll to position [956, 0]
click at [740, 51] on link "uitwerkingen bekijken" at bounding box center [748, 54] width 193 height 30
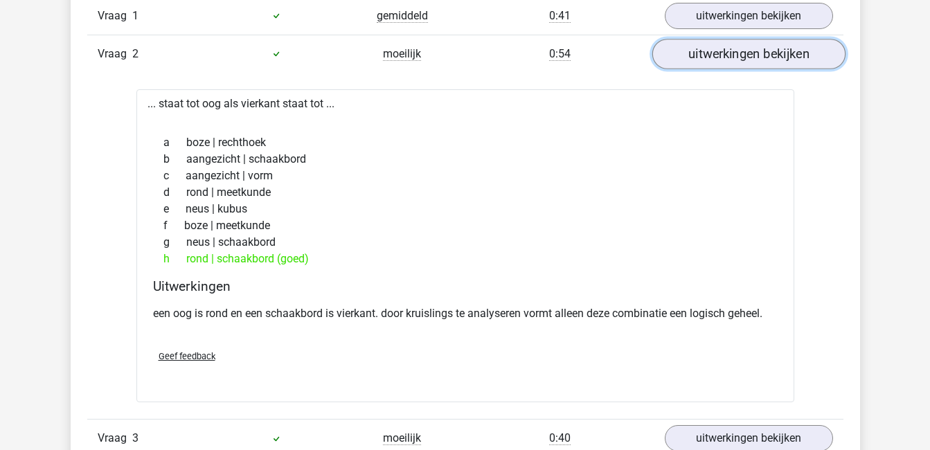
click at [740, 51] on link "uitwerkingen bekijken" at bounding box center [748, 54] width 193 height 30
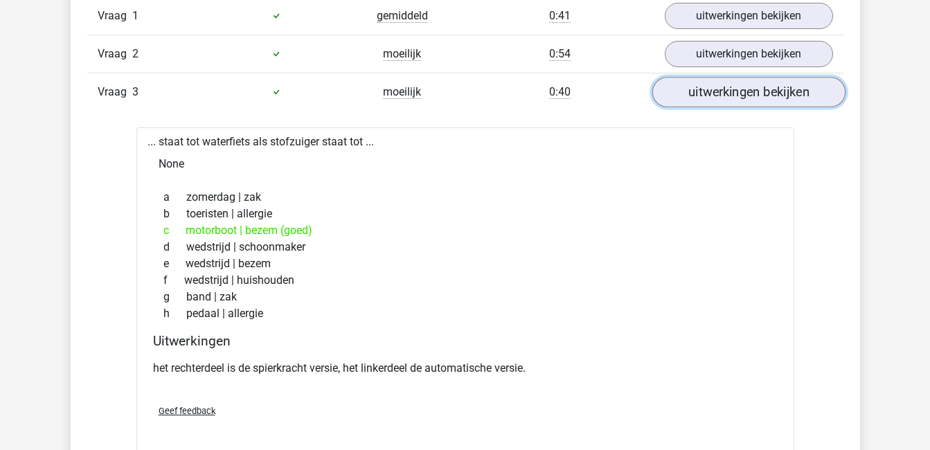
click at [749, 96] on link "uitwerkingen bekijken" at bounding box center [748, 92] width 193 height 30
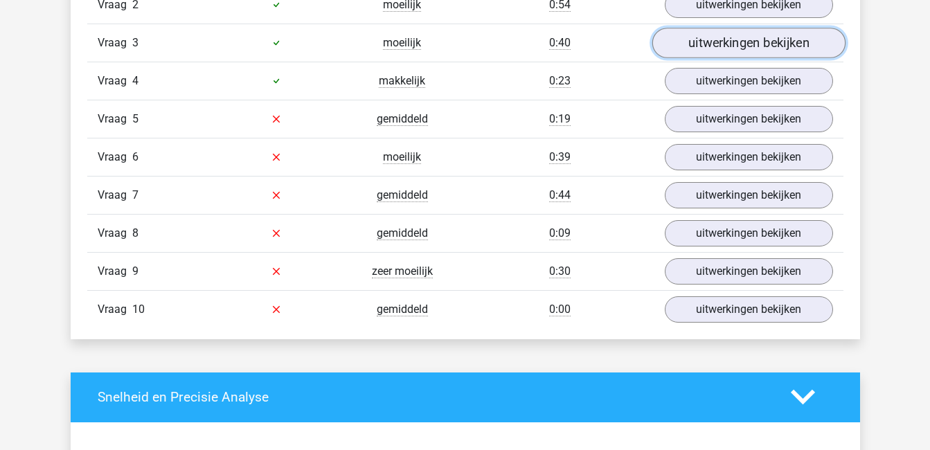
scroll to position [1010, 0]
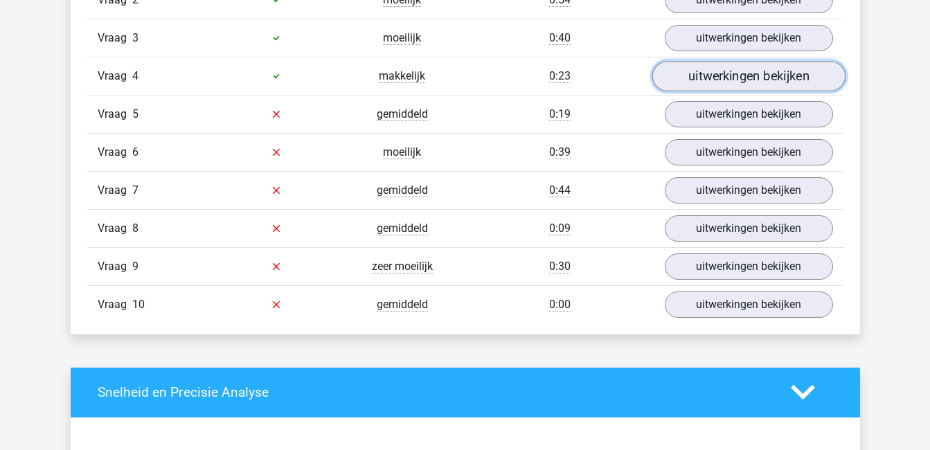
click at [757, 75] on link "uitwerkingen bekijken" at bounding box center [748, 76] width 193 height 30
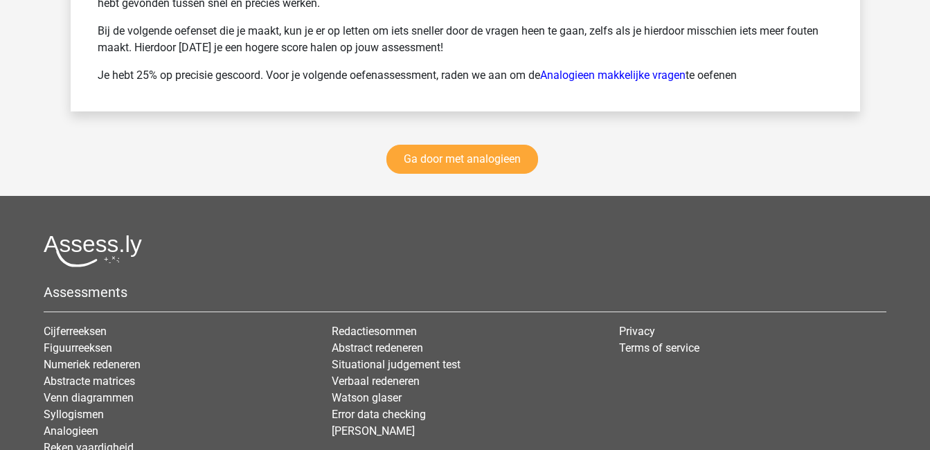
scroll to position [2266, 0]
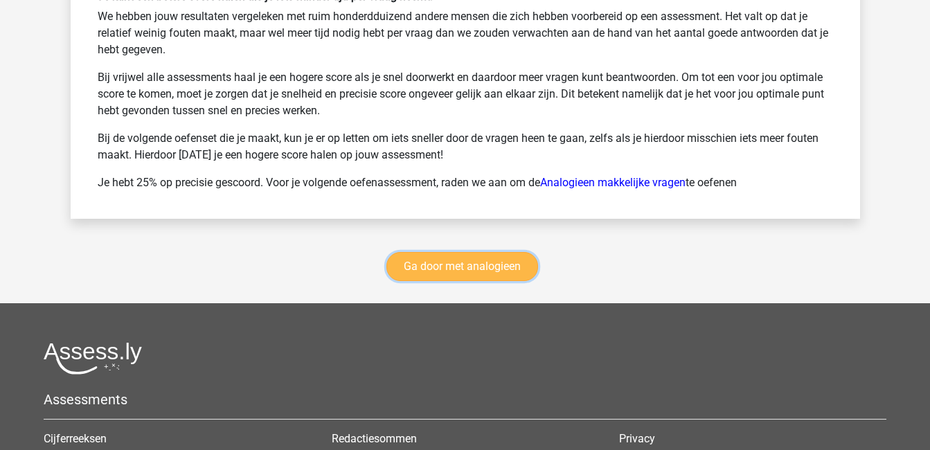
click at [496, 268] on link "Ga door met analogieen" at bounding box center [462, 266] width 152 height 29
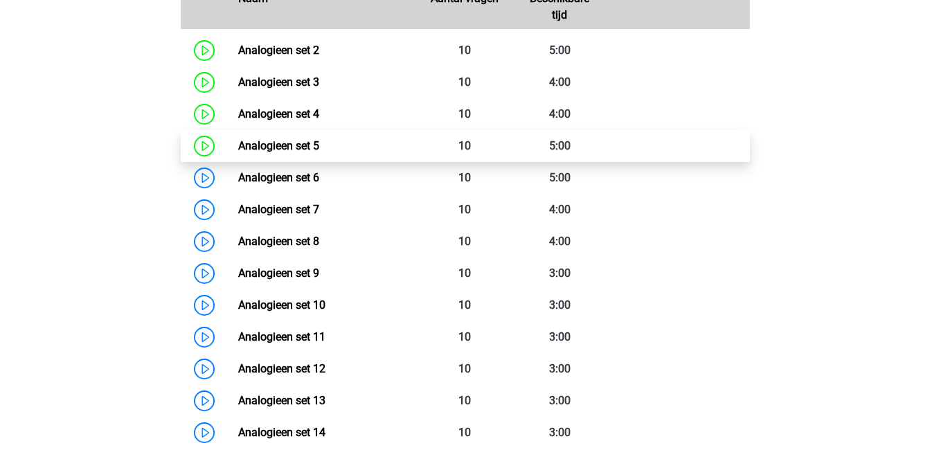
scroll to position [704, 0]
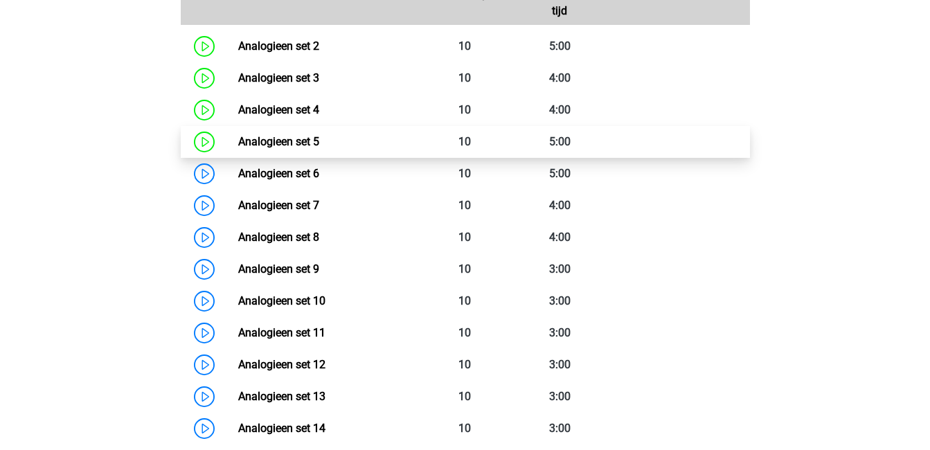
click at [319, 147] on link "Analogieen set 5" at bounding box center [278, 141] width 81 height 13
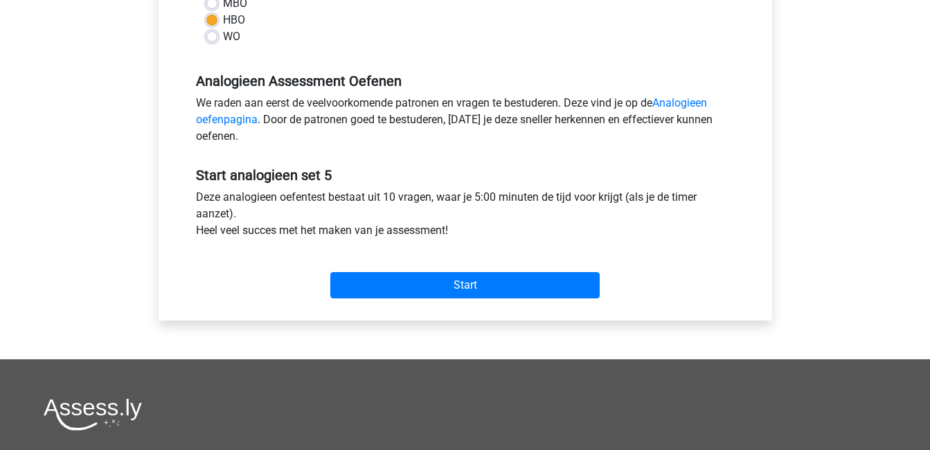
scroll to position [358, 0]
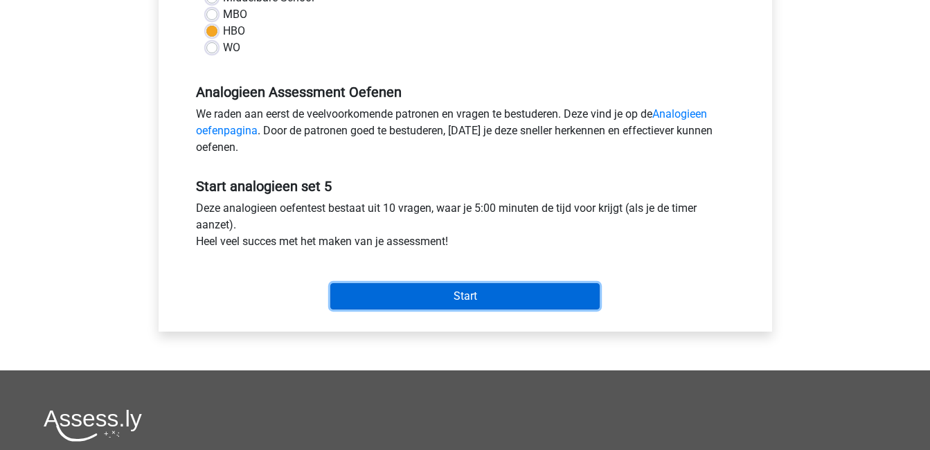
click at [467, 296] on input "Start" at bounding box center [464, 296] width 269 height 26
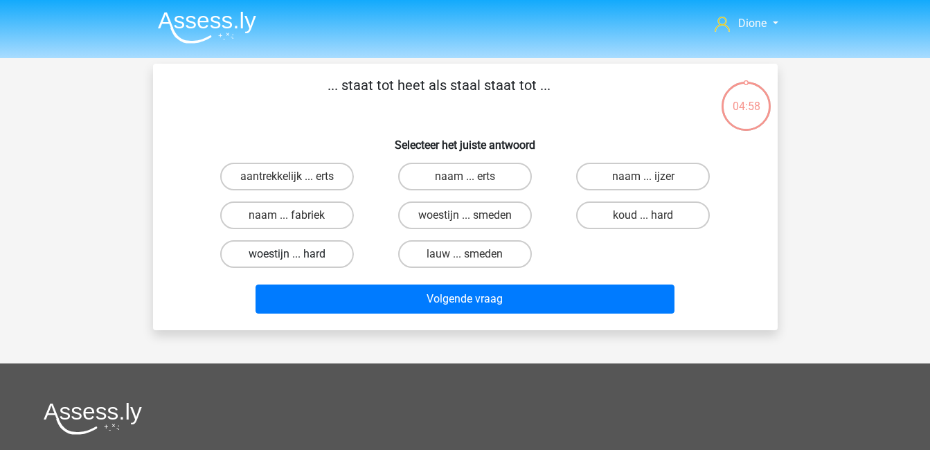
click at [297, 255] on label "woestijn ... hard" at bounding box center [287, 254] width 134 height 28
click at [296, 255] on input "woestijn ... hard" at bounding box center [291, 258] width 9 height 9
radio input "true"
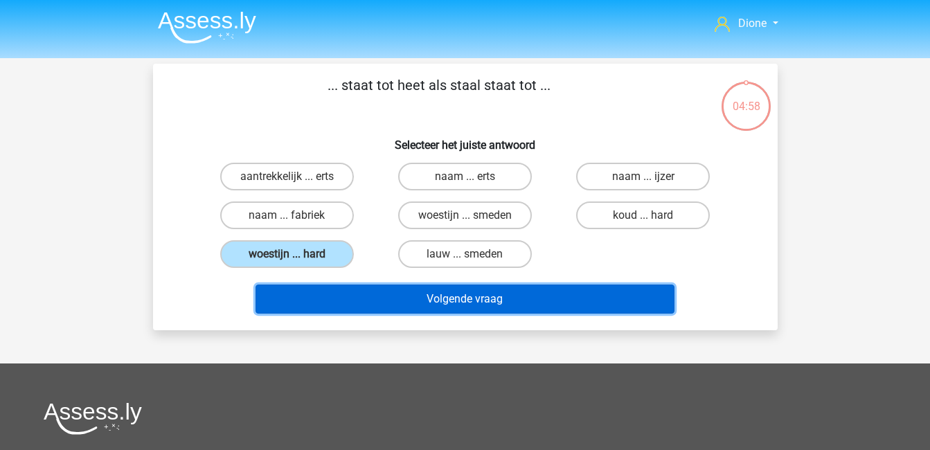
click at [359, 296] on button "Volgende vraag" at bounding box center [465, 299] width 419 height 29
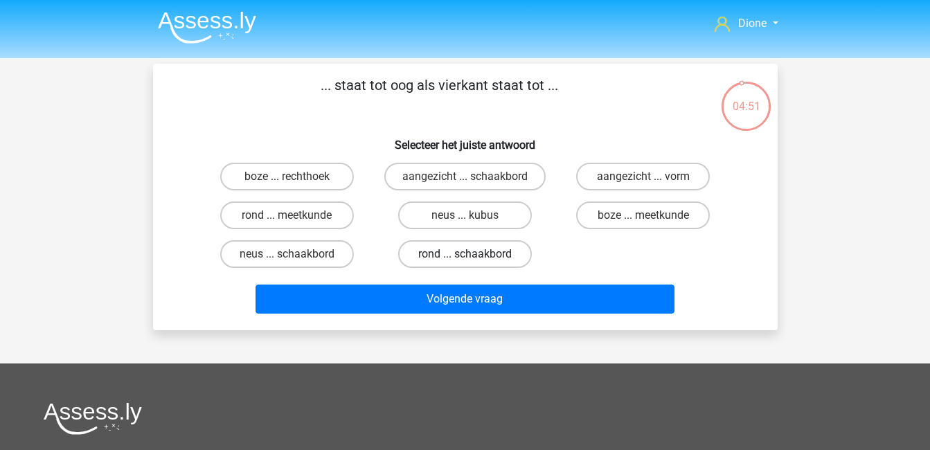
click at [485, 254] on label "rond ... schaakbord" at bounding box center [465, 254] width 134 height 28
click at [474, 254] on input "rond ... schaakbord" at bounding box center [469, 258] width 9 height 9
radio input "true"
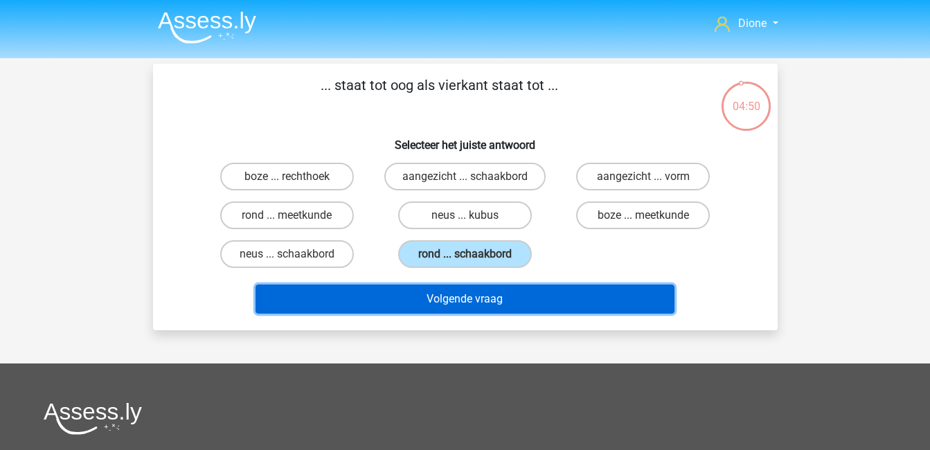
click at [499, 298] on button "Volgende vraag" at bounding box center [465, 299] width 419 height 29
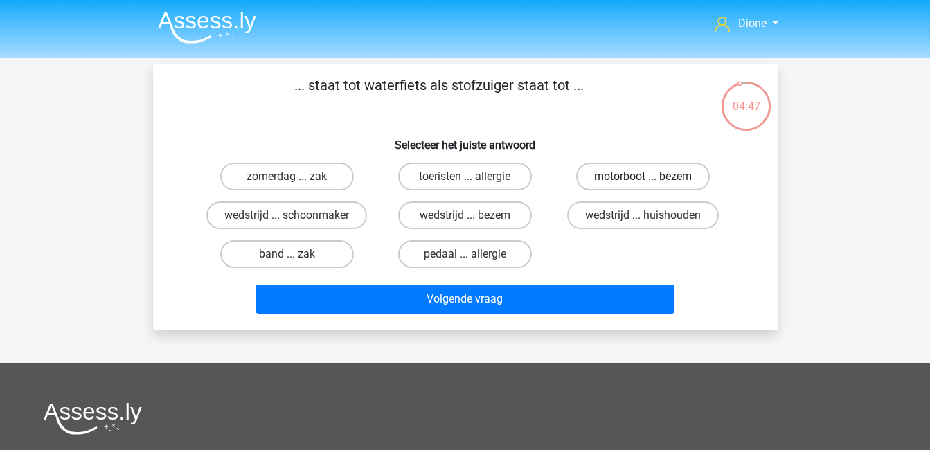
click at [634, 170] on label "motorboot ... bezem" at bounding box center [643, 177] width 134 height 28
click at [643, 177] on input "motorboot ... bezem" at bounding box center [647, 181] width 9 height 9
radio input "true"
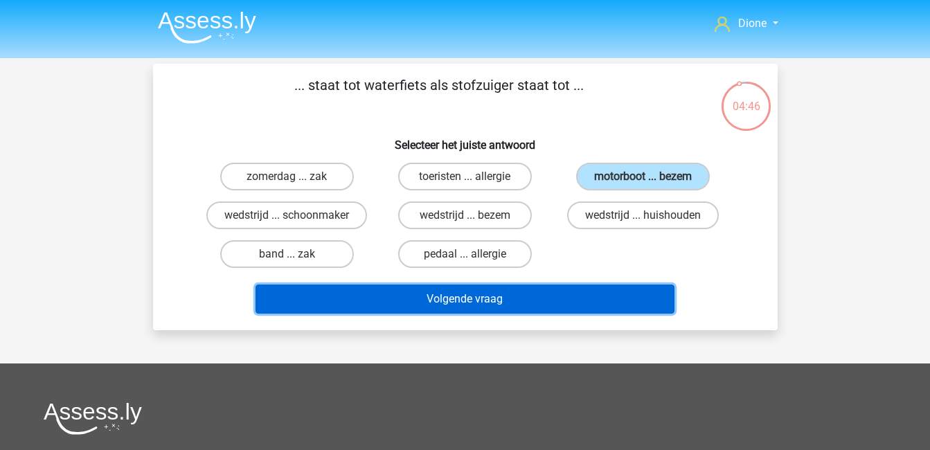
click at [604, 292] on button "Volgende vraag" at bounding box center [465, 299] width 419 height 29
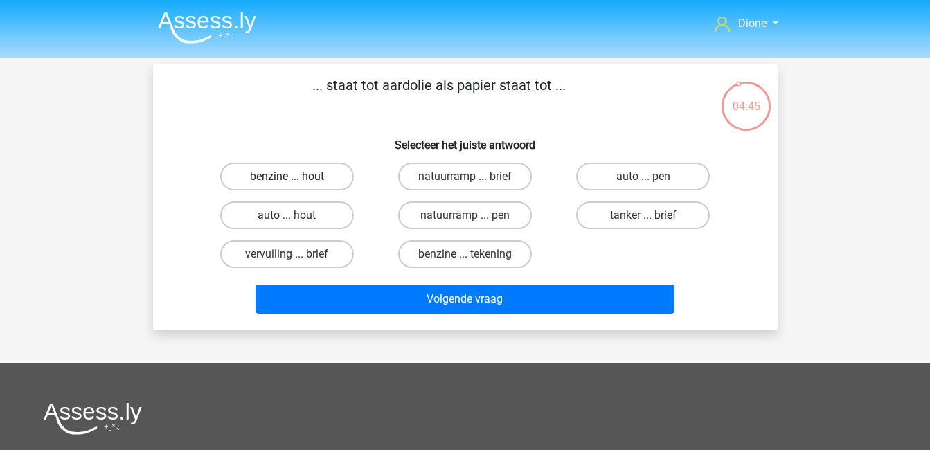
click at [324, 183] on label "benzine ... hout" at bounding box center [287, 177] width 134 height 28
click at [296, 183] on input "benzine ... hout" at bounding box center [291, 181] width 9 height 9
radio input "true"
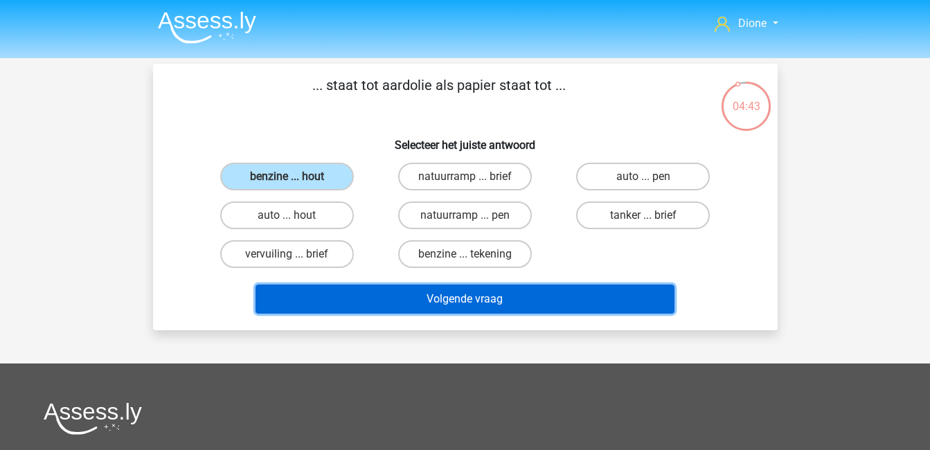
click at [438, 292] on button "Volgende vraag" at bounding box center [465, 299] width 419 height 29
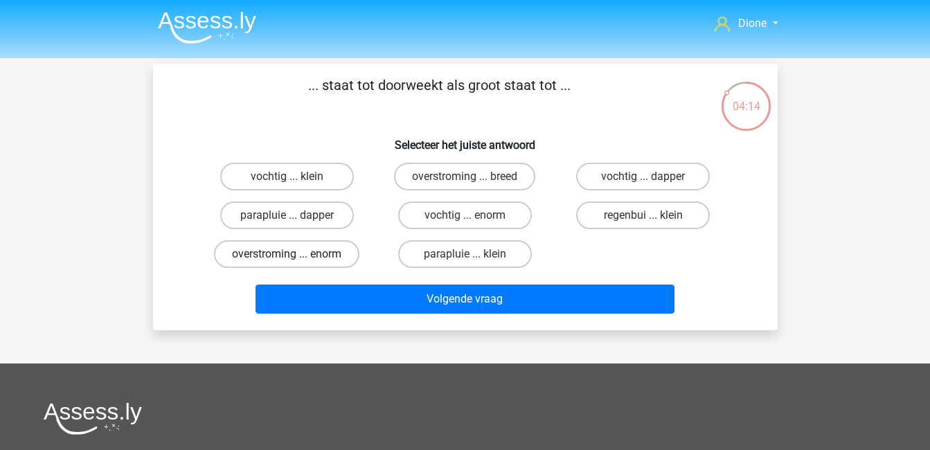
click at [259, 242] on label "overstroming ... enorm" at bounding box center [286, 254] width 145 height 28
click at [287, 254] on input "overstroming ... enorm" at bounding box center [291, 258] width 9 height 9
radio input "true"
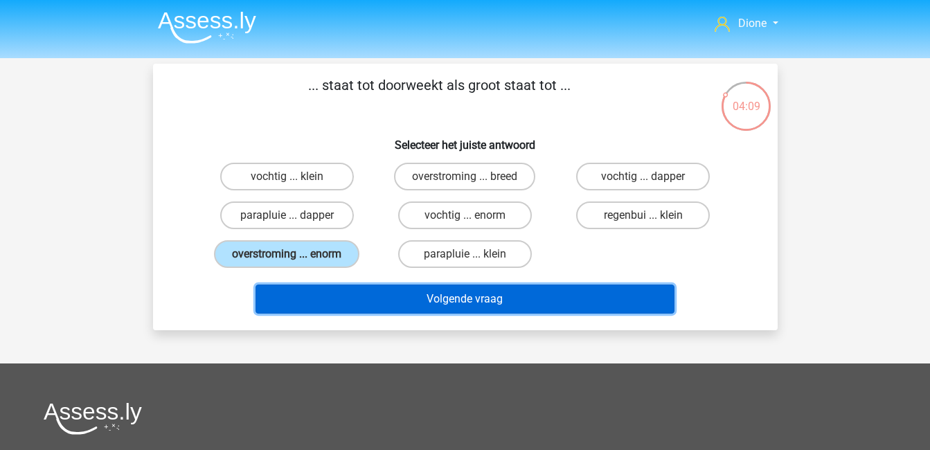
click at [419, 303] on button "Volgende vraag" at bounding box center [465, 299] width 419 height 29
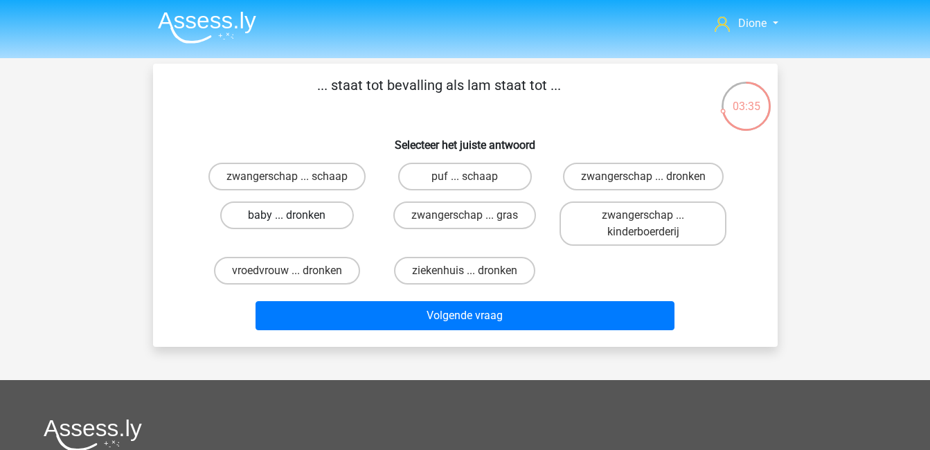
click at [318, 220] on label "baby ... dronken" at bounding box center [287, 216] width 134 height 28
click at [296, 220] on input "baby ... dronken" at bounding box center [291, 219] width 9 height 9
radio input "true"
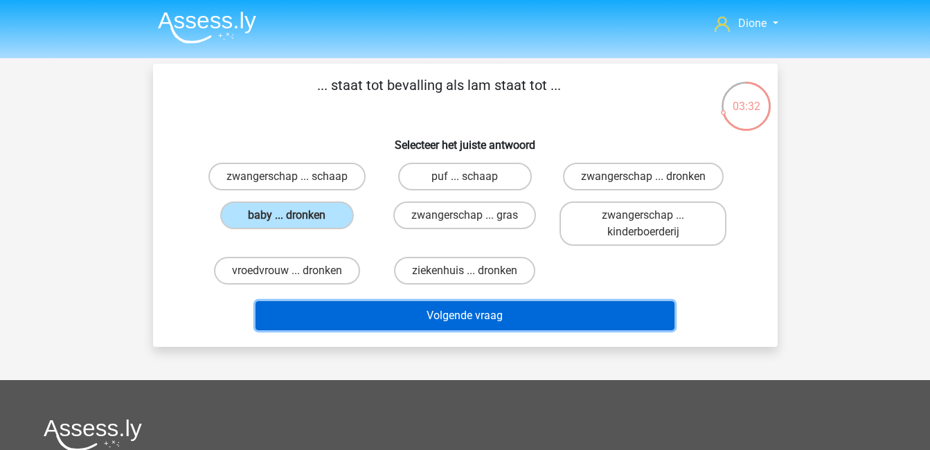
click at [464, 314] on button "Volgende vraag" at bounding box center [465, 315] width 419 height 29
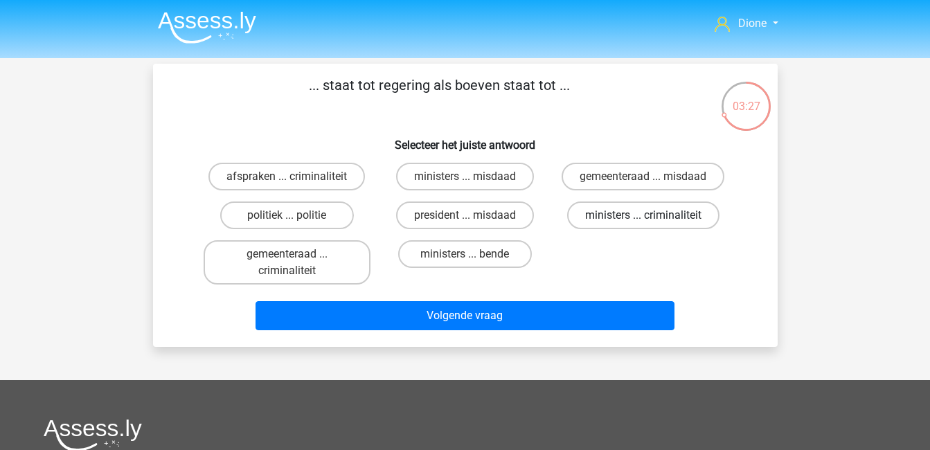
click at [663, 216] on label "ministers ... criminaliteit" at bounding box center [643, 216] width 152 height 28
click at [652, 216] on input "ministers ... criminaliteit" at bounding box center [647, 219] width 9 height 9
radio input "true"
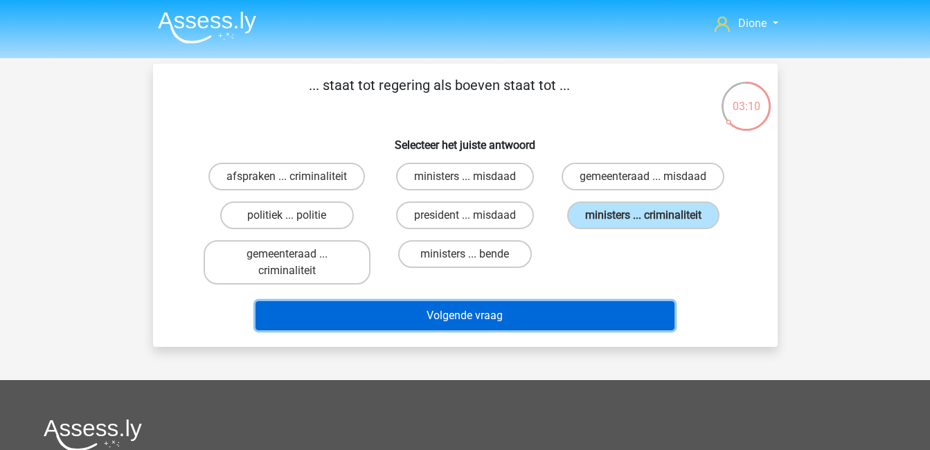
click at [603, 308] on button "Volgende vraag" at bounding box center [465, 315] width 419 height 29
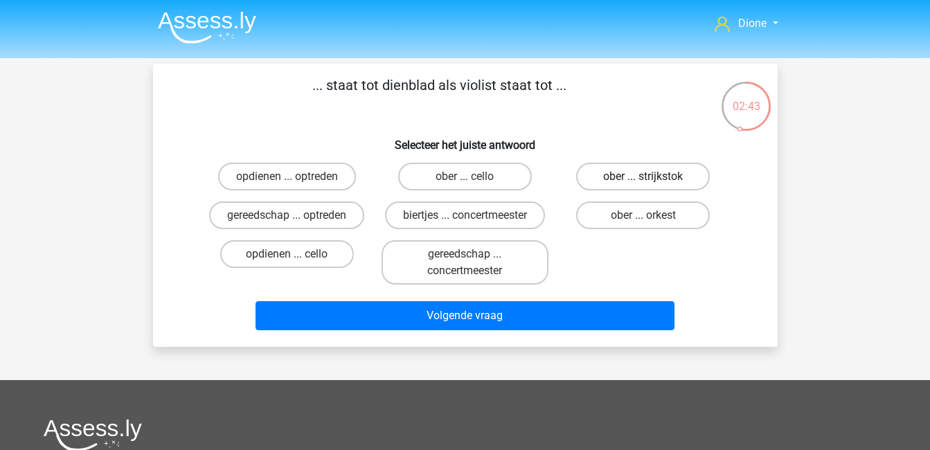
click at [663, 184] on label "ober ... strijkstok" at bounding box center [643, 177] width 134 height 28
click at [652, 184] on input "ober ... strijkstok" at bounding box center [647, 181] width 9 height 9
radio input "true"
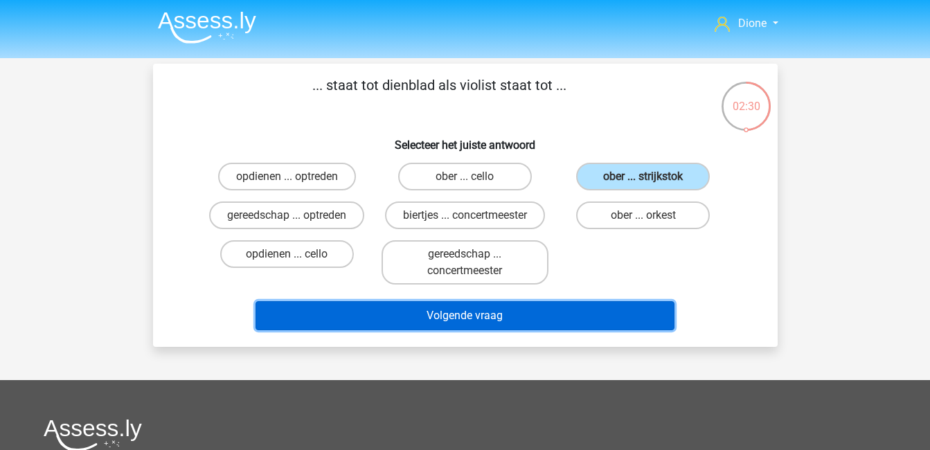
click at [623, 316] on button "Volgende vraag" at bounding box center [465, 315] width 419 height 29
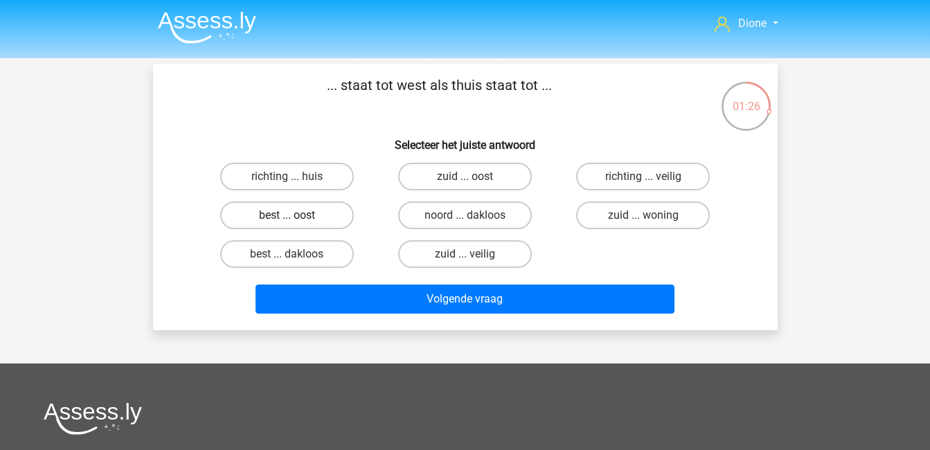
click at [278, 213] on label "best ... oost" at bounding box center [287, 216] width 134 height 28
click at [287, 215] on input "best ... oost" at bounding box center [291, 219] width 9 height 9
radio input "true"
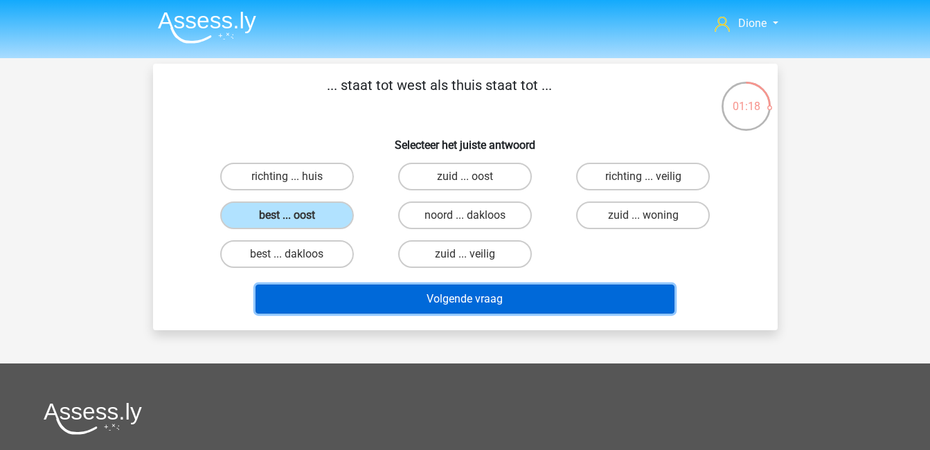
click at [450, 299] on button "Volgende vraag" at bounding box center [465, 299] width 419 height 29
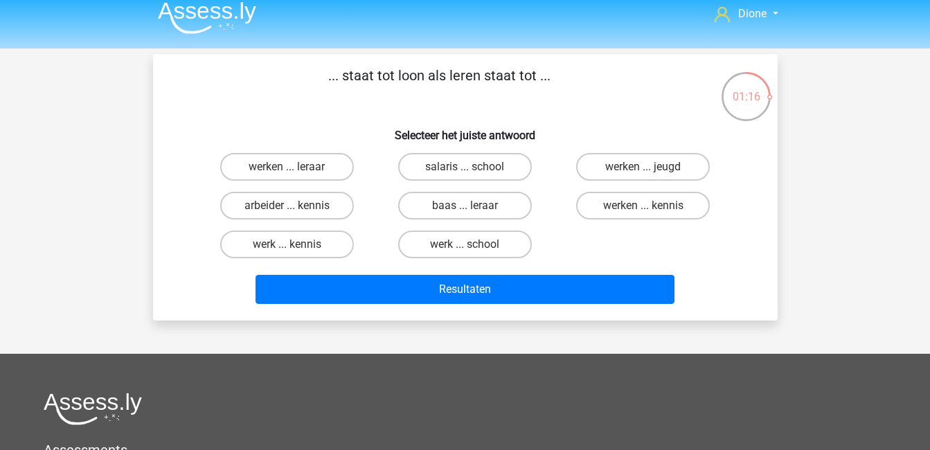
scroll to position [7, 0]
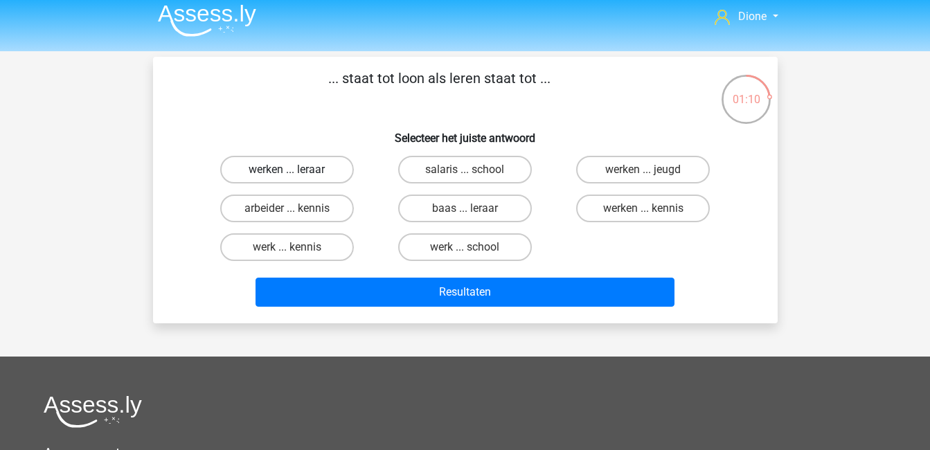
click at [307, 168] on label "werken ... leraar" at bounding box center [287, 170] width 134 height 28
click at [296, 170] on input "werken ... leraar" at bounding box center [291, 174] width 9 height 9
radio input "true"
click at [627, 202] on label "werken ... kennis" at bounding box center [643, 209] width 134 height 28
click at [643, 208] on input "werken ... kennis" at bounding box center [647, 212] width 9 height 9
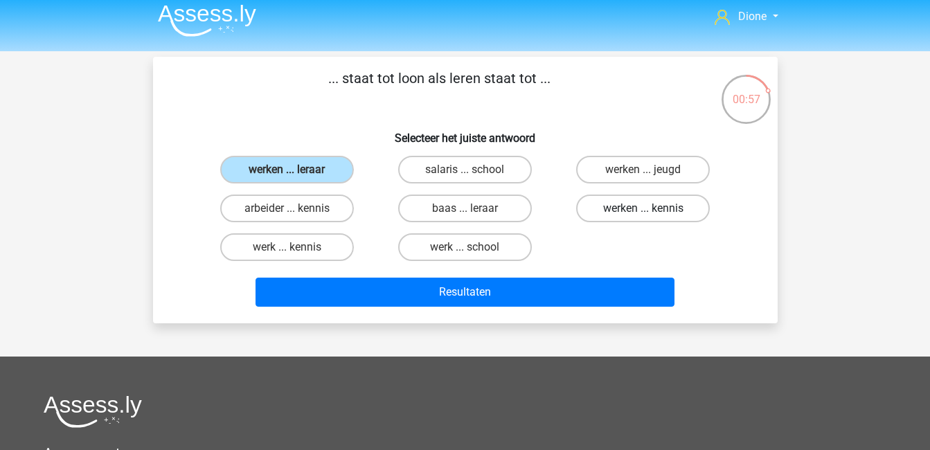
radio input "true"
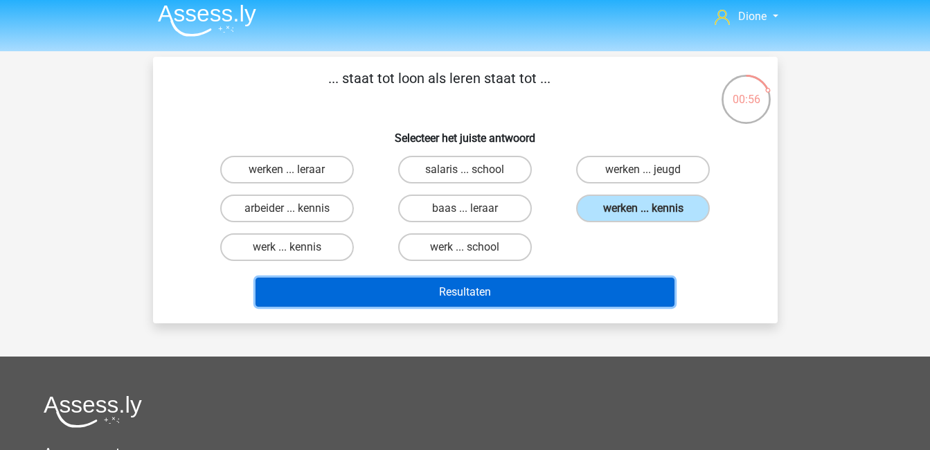
click at [639, 289] on button "Resultaten" at bounding box center [465, 292] width 419 height 29
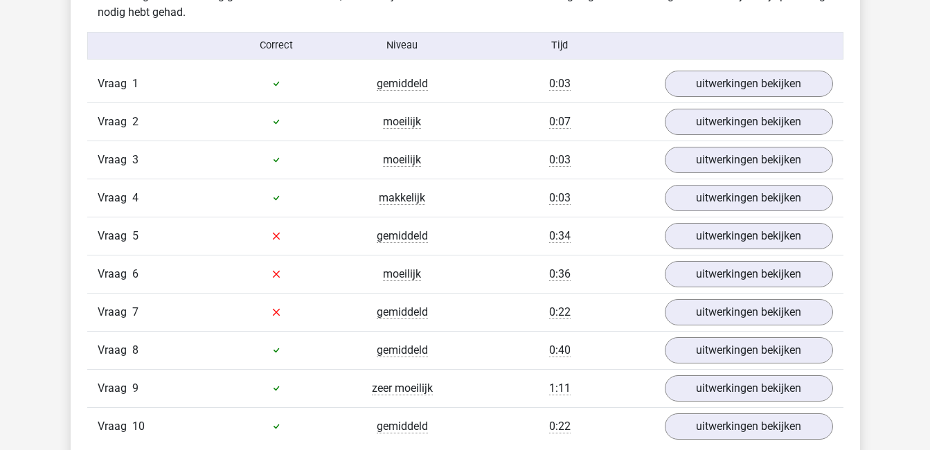
scroll to position [888, 0]
click at [694, 231] on link "uitwerkingen bekijken" at bounding box center [748, 237] width 193 height 30
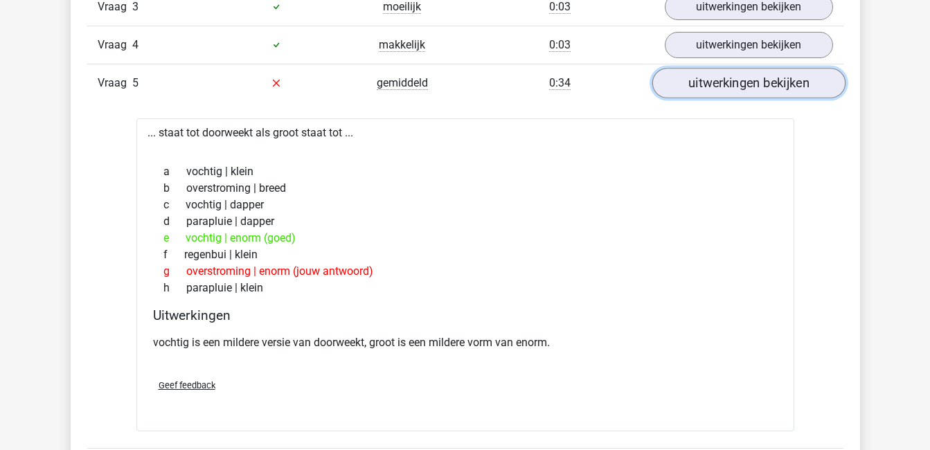
scroll to position [1042, 0]
click at [746, 83] on link "uitwerkingen bekijken" at bounding box center [748, 82] width 193 height 30
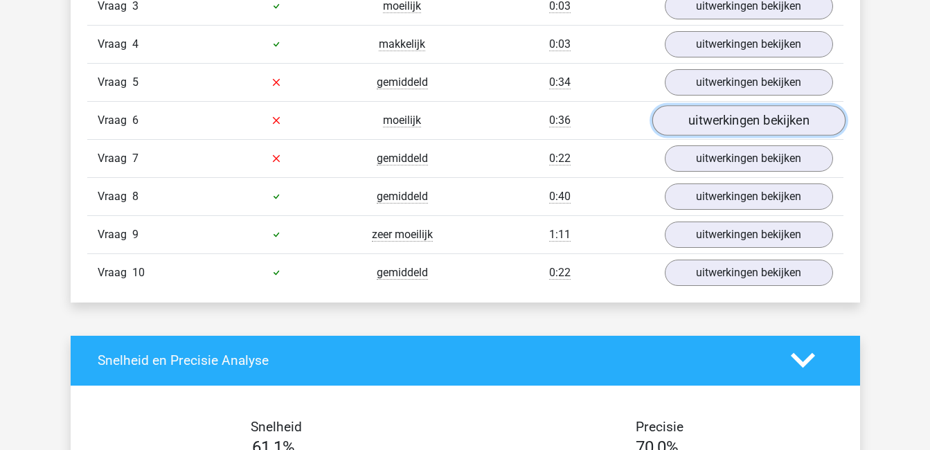
click at [757, 120] on link "uitwerkingen bekijken" at bounding box center [748, 120] width 193 height 30
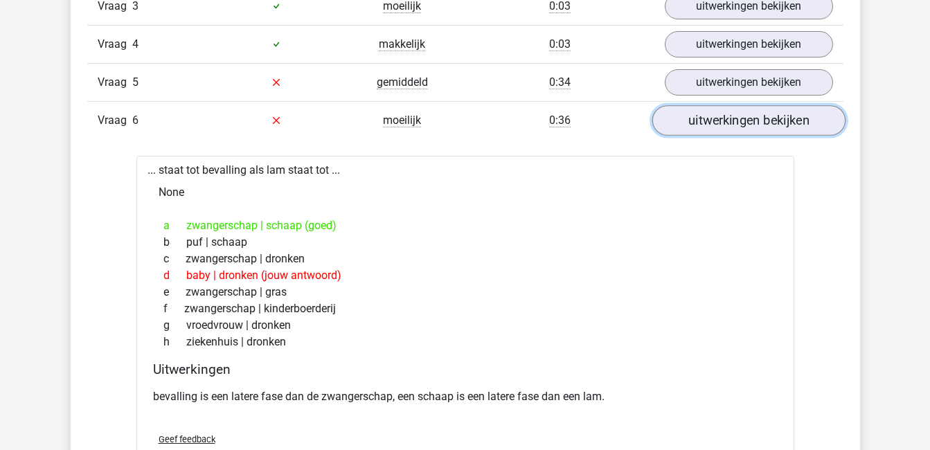
click at [751, 116] on link "uitwerkingen bekijken" at bounding box center [748, 120] width 193 height 30
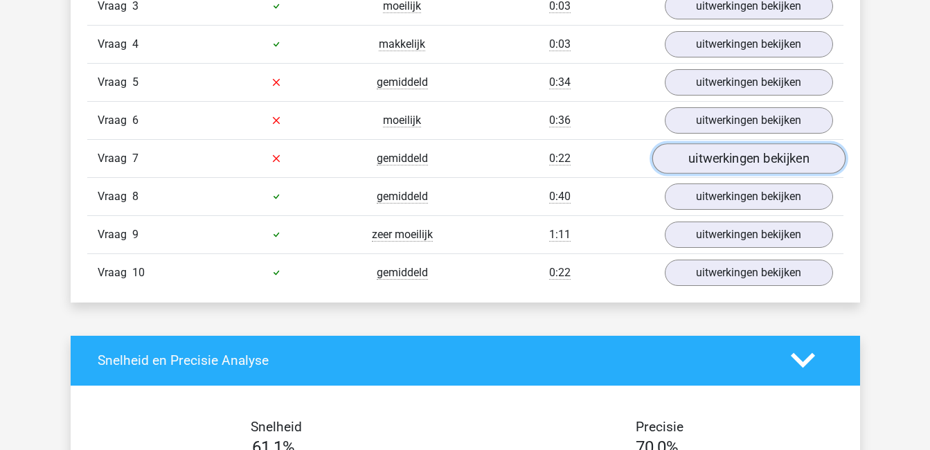
click at [756, 154] on link "uitwerkingen bekijken" at bounding box center [748, 158] width 193 height 30
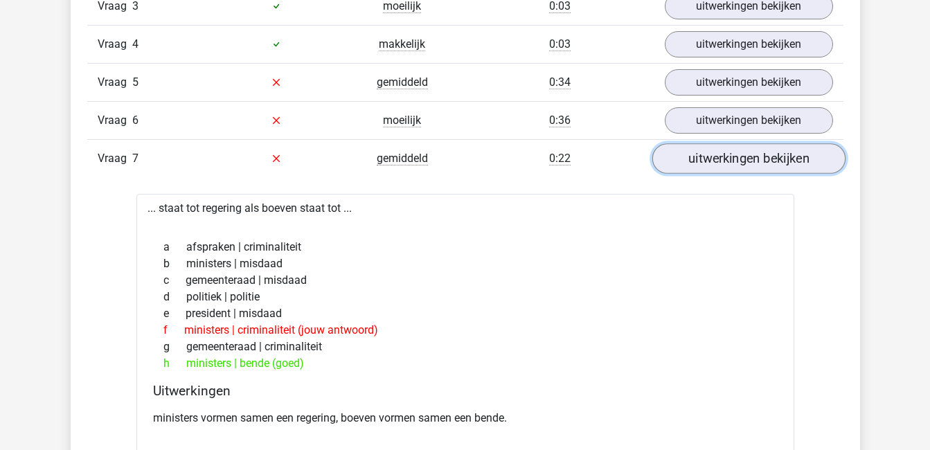
click at [731, 166] on link "uitwerkingen bekijken" at bounding box center [748, 158] width 193 height 30
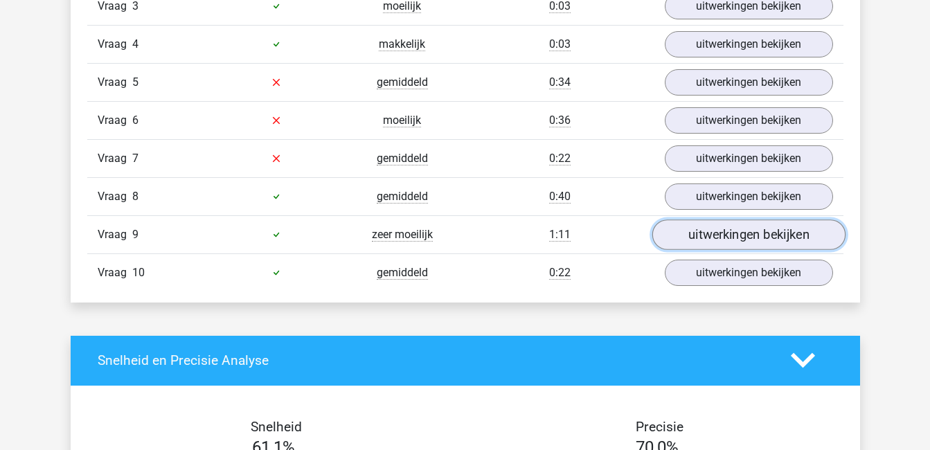
click at [725, 237] on link "uitwerkingen bekijken" at bounding box center [748, 235] width 193 height 30
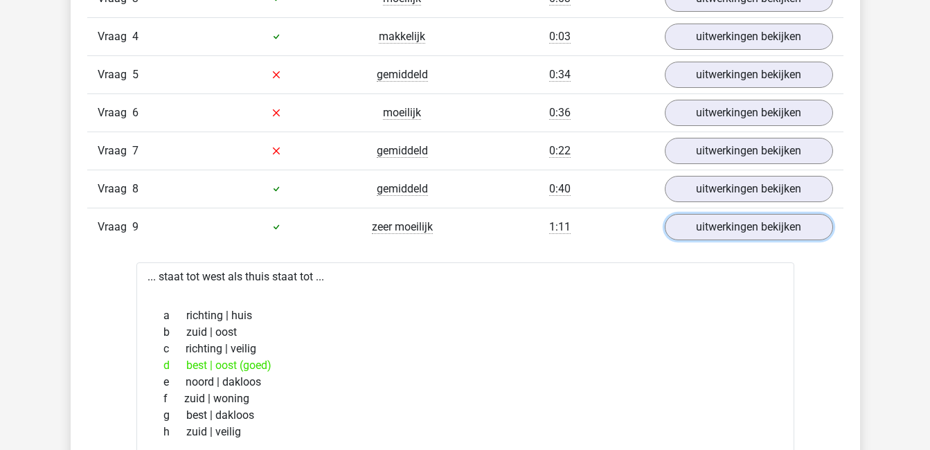
scroll to position [1046, 0]
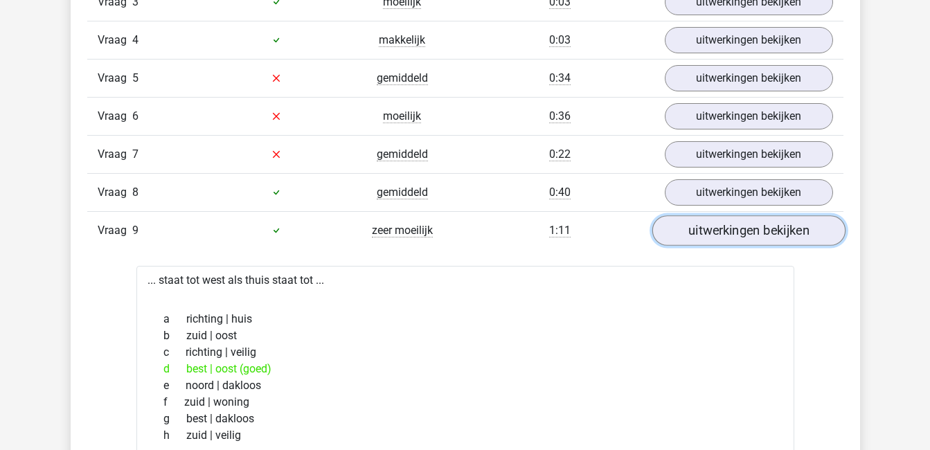
click at [747, 233] on link "uitwerkingen bekijken" at bounding box center [748, 230] width 193 height 30
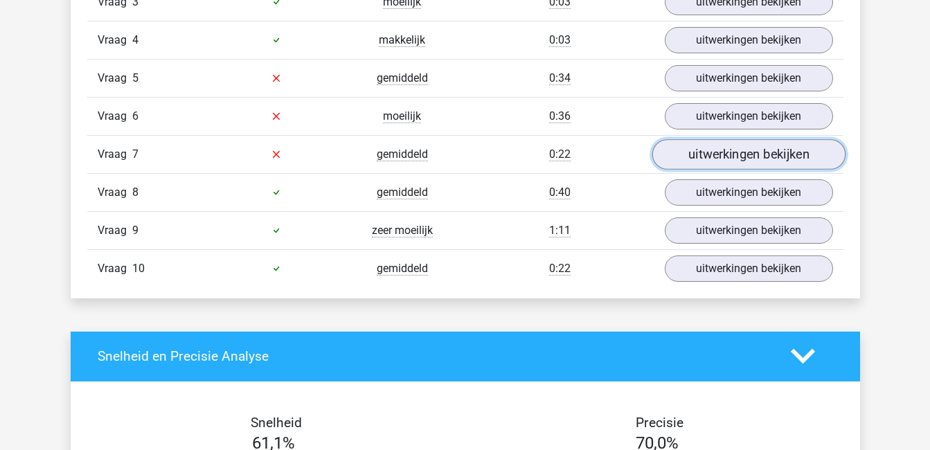
click at [730, 156] on link "uitwerkingen bekijken" at bounding box center [748, 154] width 193 height 30
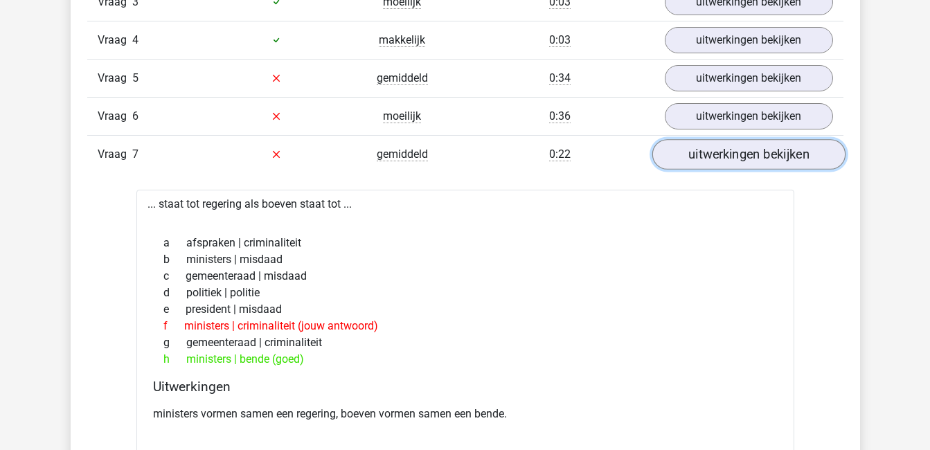
click at [730, 156] on link "uitwerkingen bekijken" at bounding box center [748, 154] width 193 height 30
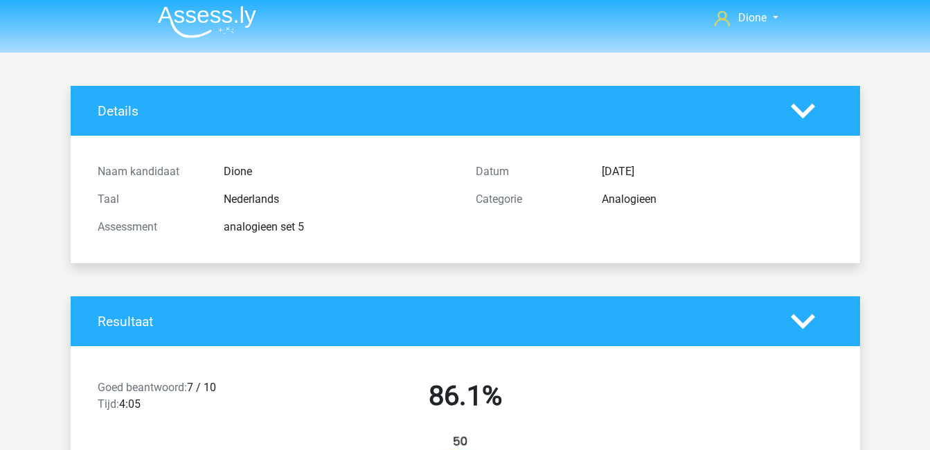
scroll to position [0, 0]
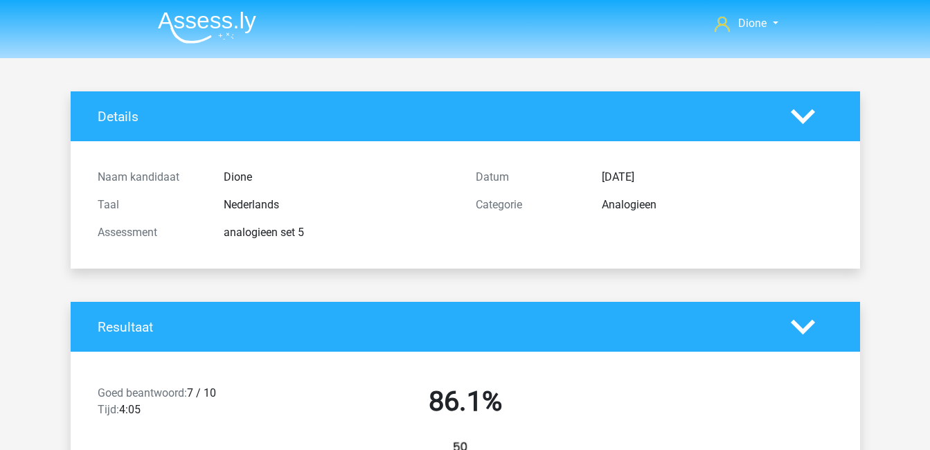
click at [806, 114] on icon at bounding box center [803, 117] width 24 height 24
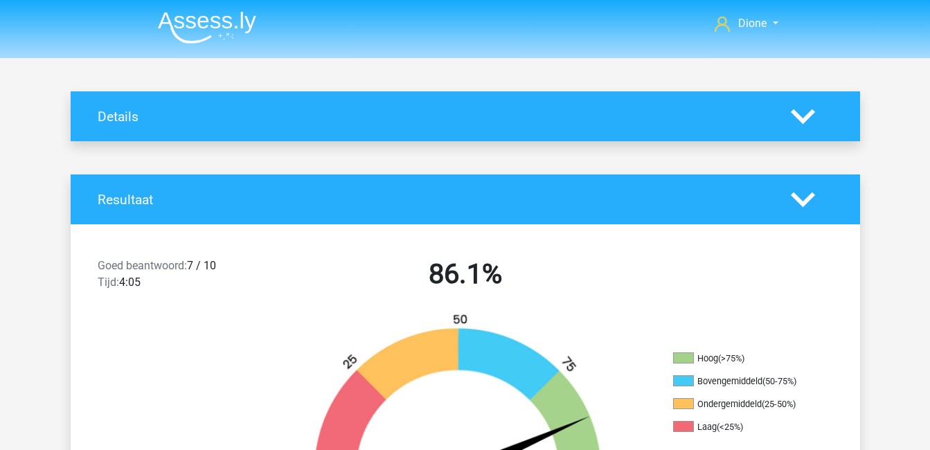
click at [808, 188] on icon at bounding box center [803, 200] width 24 height 24
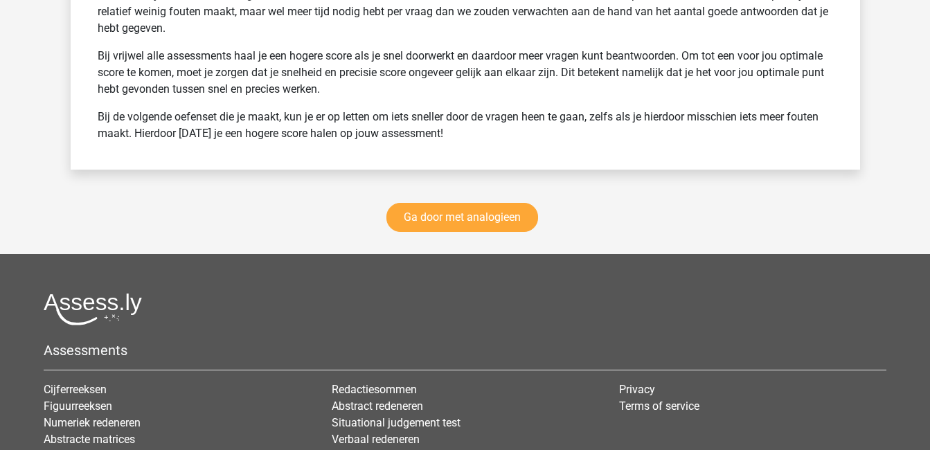
scroll to position [1455, 0]
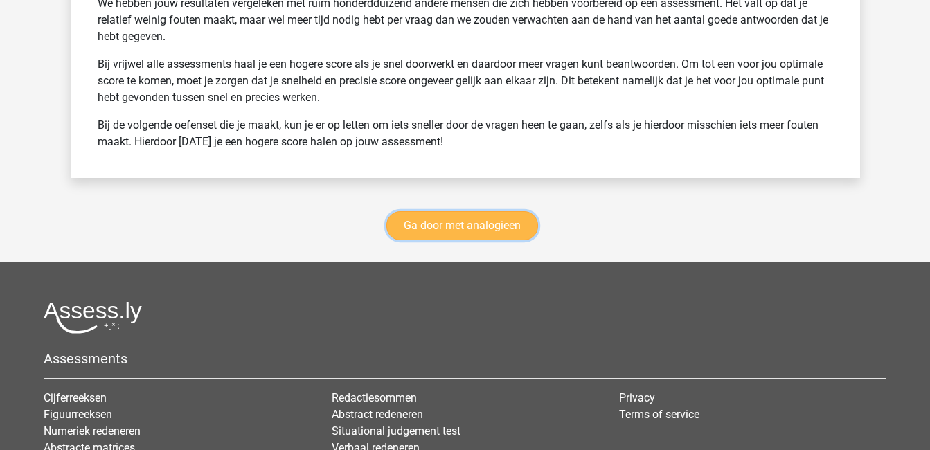
click at [524, 221] on link "Ga door met analogieen" at bounding box center [462, 225] width 152 height 29
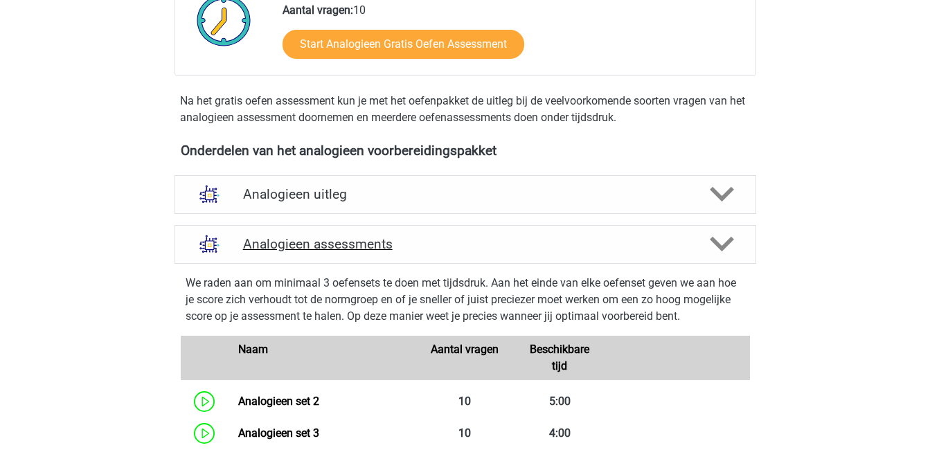
scroll to position [348, 0]
click at [727, 247] on polygon at bounding box center [722, 245] width 24 height 15
click at [724, 242] on icon at bounding box center [722, 245] width 24 height 24
click at [319, 246] on h4 "Analogieen assessments" at bounding box center [465, 245] width 445 height 16
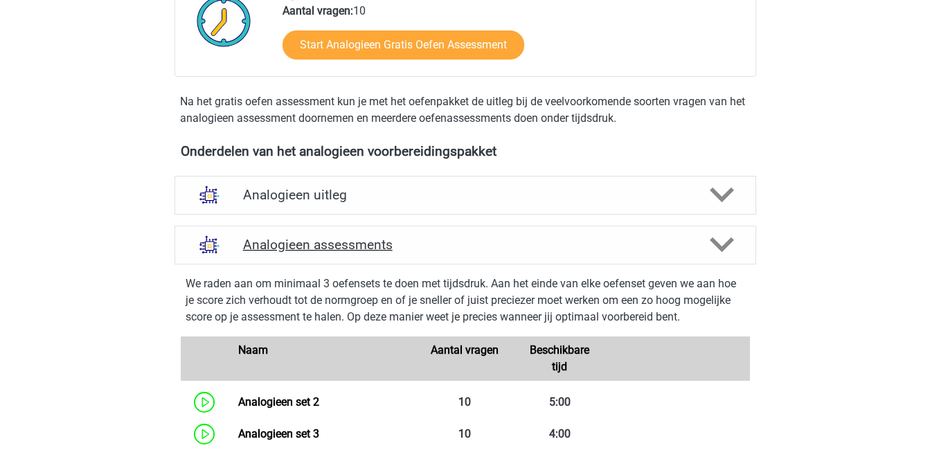
click at [725, 238] on icon at bounding box center [722, 245] width 24 height 24
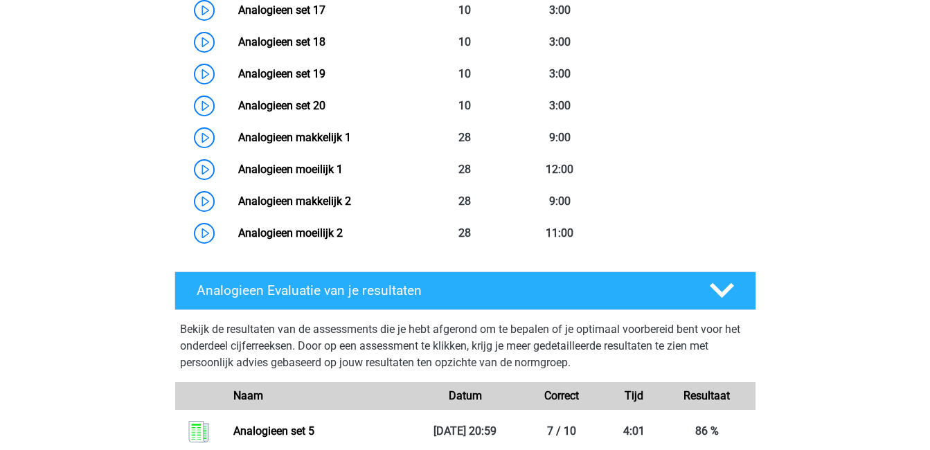
scroll to position [1210, 0]
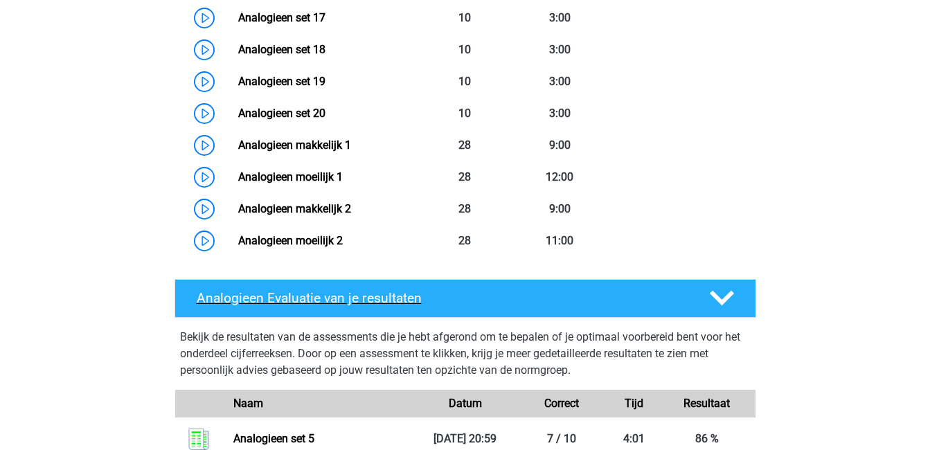
click at [718, 298] on polygon at bounding box center [722, 298] width 24 height 15
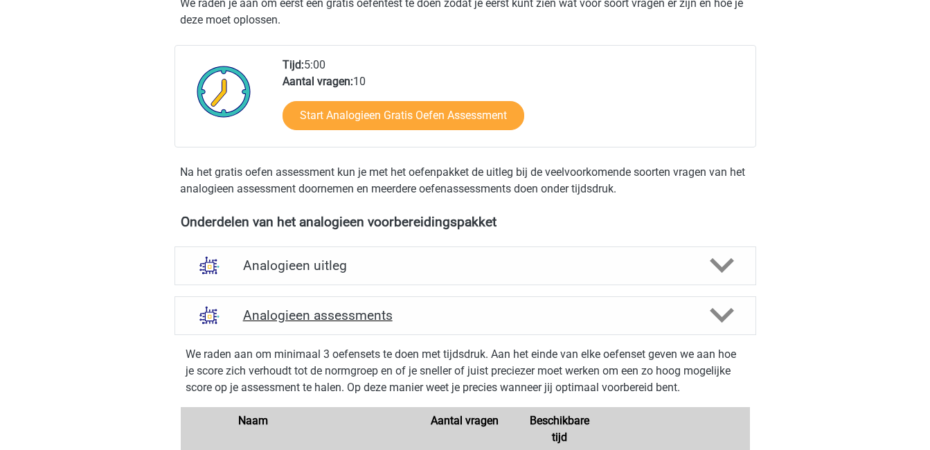
scroll to position [280, 0]
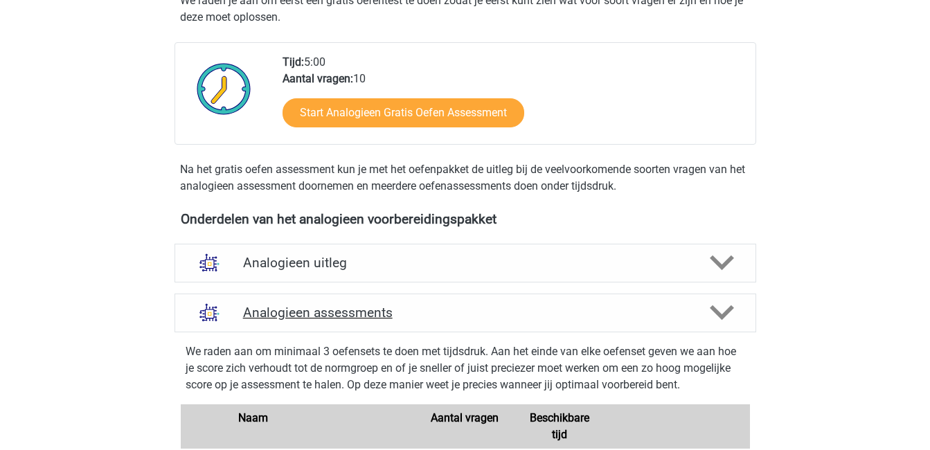
click at [728, 314] on icon at bounding box center [722, 313] width 24 height 24
click at [722, 264] on icon at bounding box center [722, 263] width 24 height 24
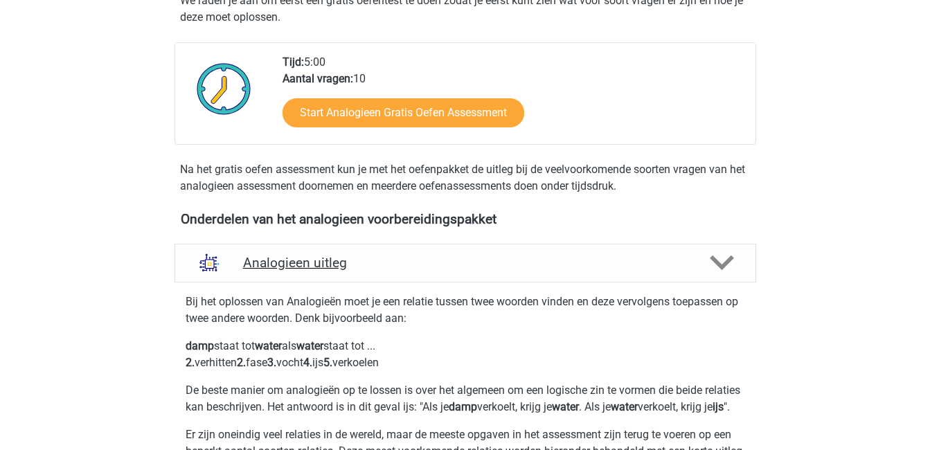
click at [722, 264] on icon at bounding box center [722, 263] width 24 height 24
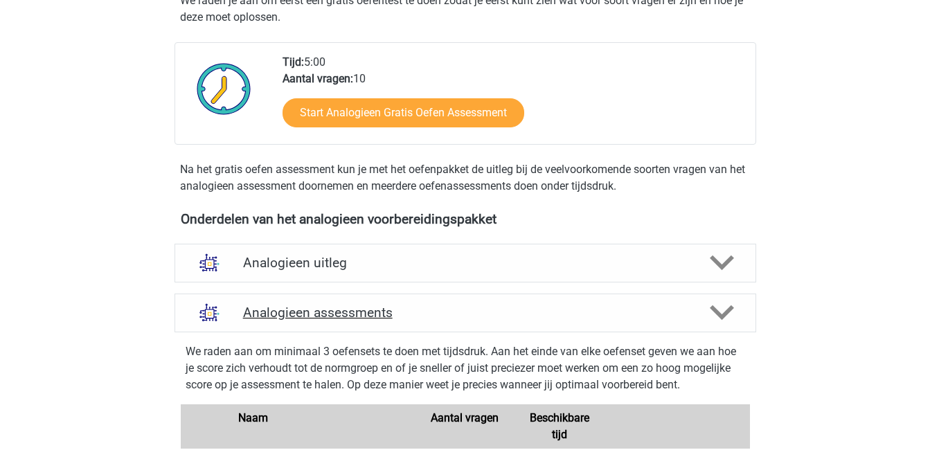
click at [726, 307] on icon at bounding box center [722, 313] width 24 height 24
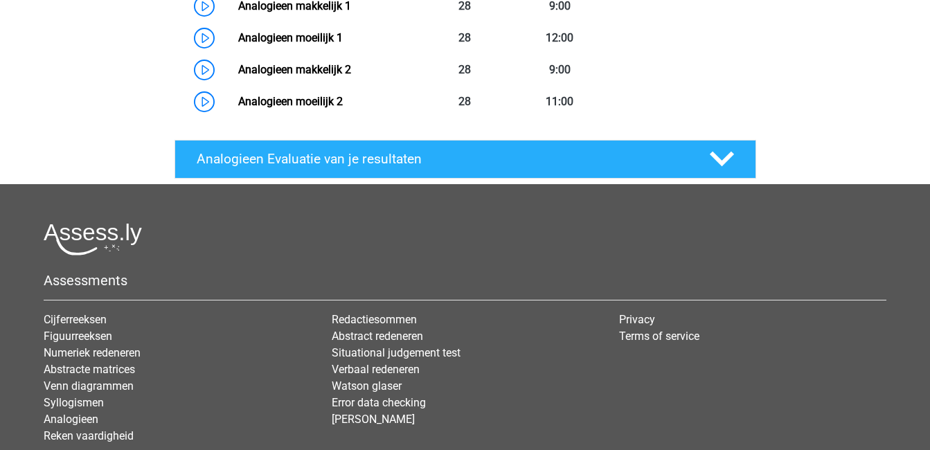
scroll to position [1349, 0]
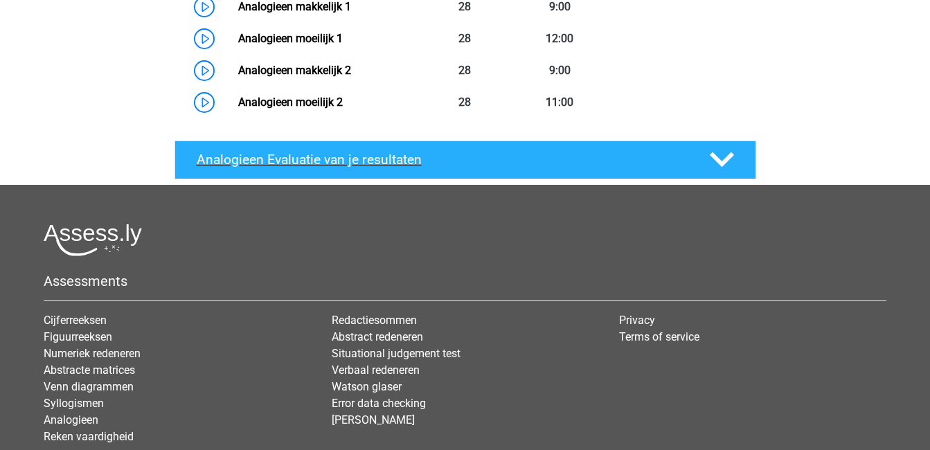
click at [679, 156] on h4 "Analogieen Evaluatie van je resultaten" at bounding box center [442, 160] width 491 height 16
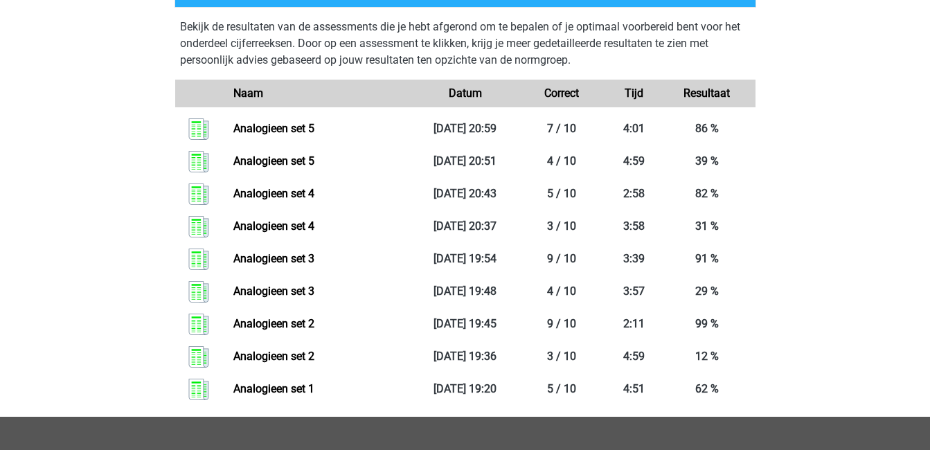
scroll to position [1521, 0]
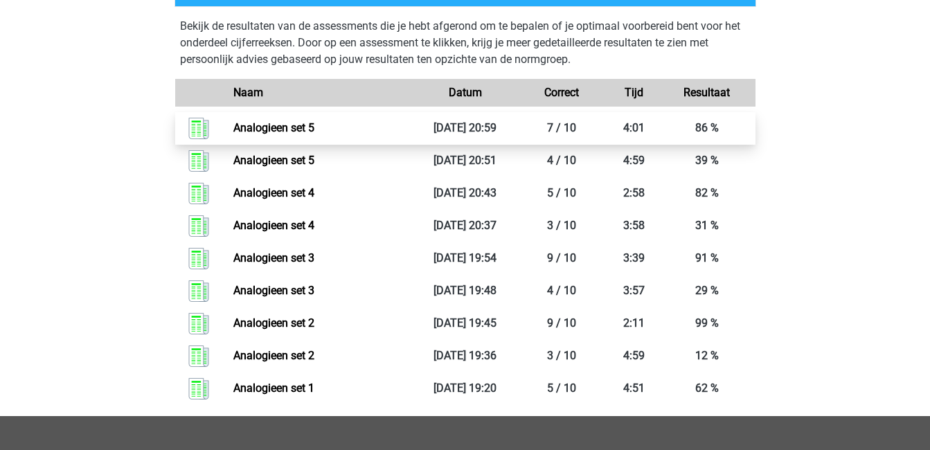
click at [314, 134] on link "Analogieen set 5" at bounding box center [273, 127] width 81 height 13
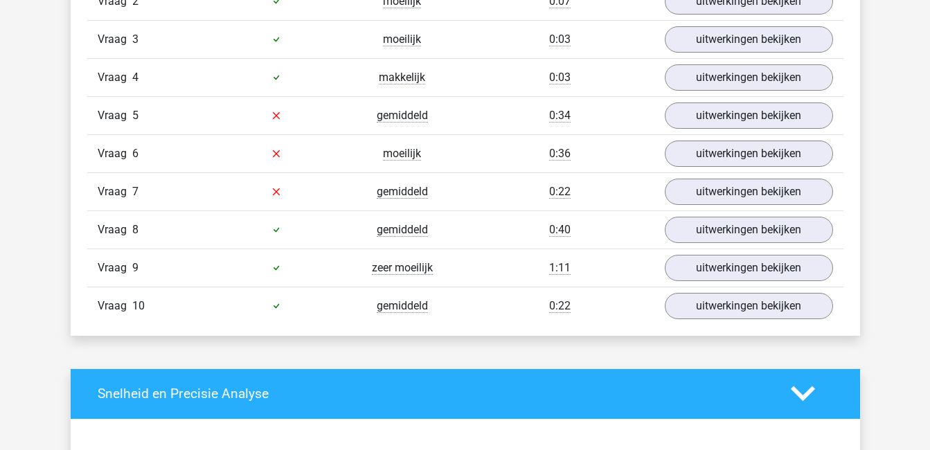
scroll to position [1004, 0]
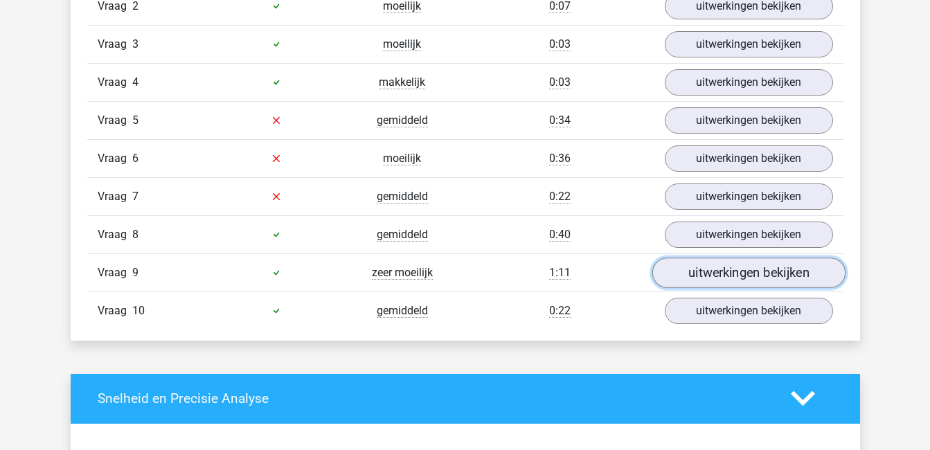
click at [716, 273] on link "uitwerkingen bekijken" at bounding box center [748, 273] width 193 height 30
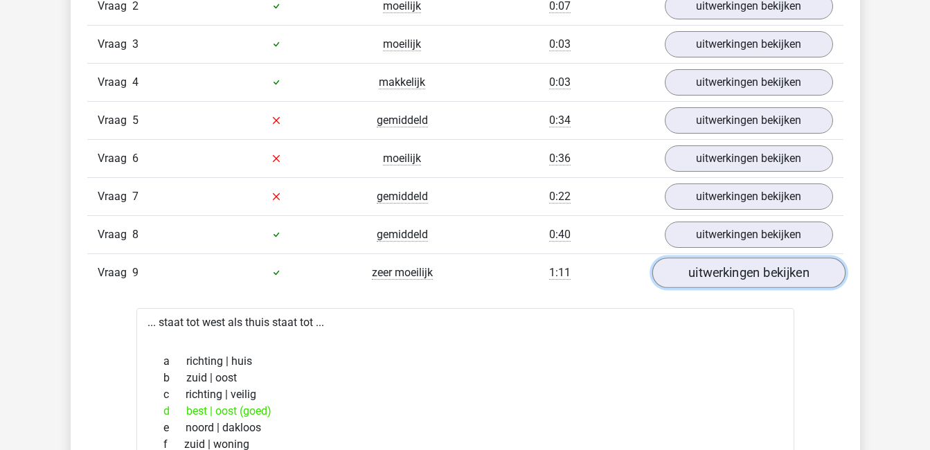
click at [716, 273] on link "uitwerkingen bekijken" at bounding box center [748, 273] width 193 height 30
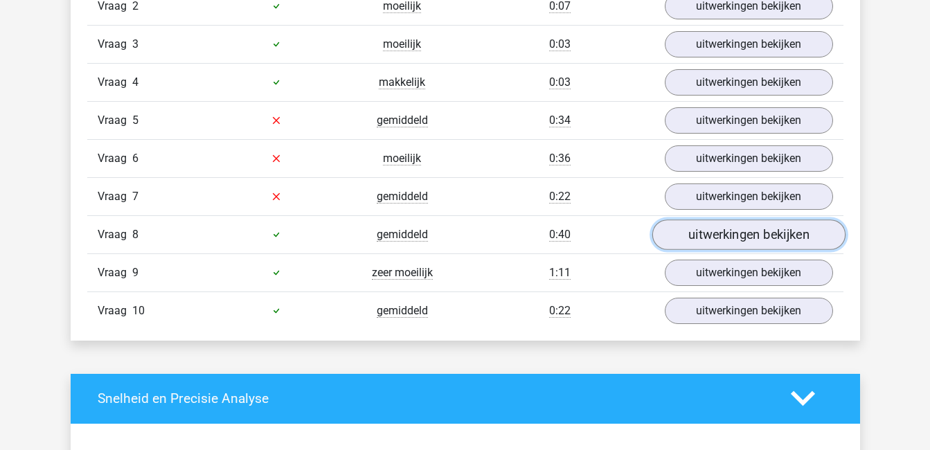
click at [719, 233] on link "uitwerkingen bekijken" at bounding box center [748, 235] width 193 height 30
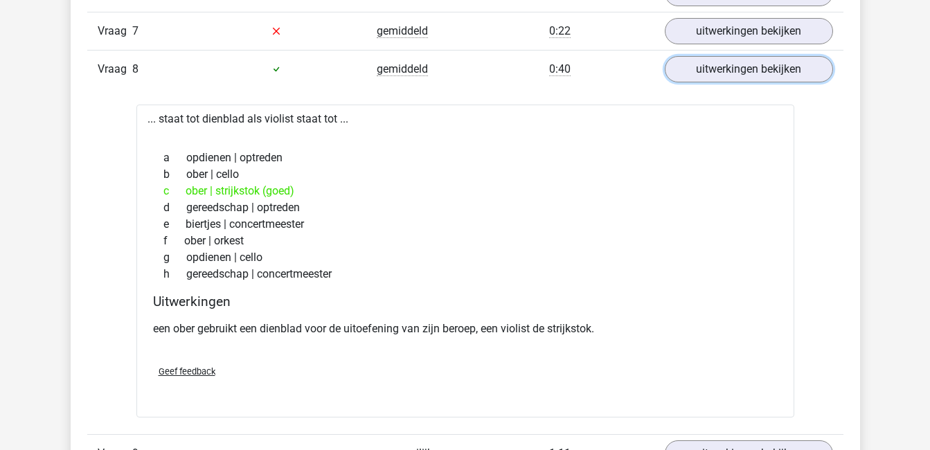
scroll to position [1170, 0]
click at [908, 290] on div "Dione [EMAIL_ADDRESS][DOMAIN_NAME]" at bounding box center [465, 284] width 930 height 2908
